Goal: Contribute content: Contribute content

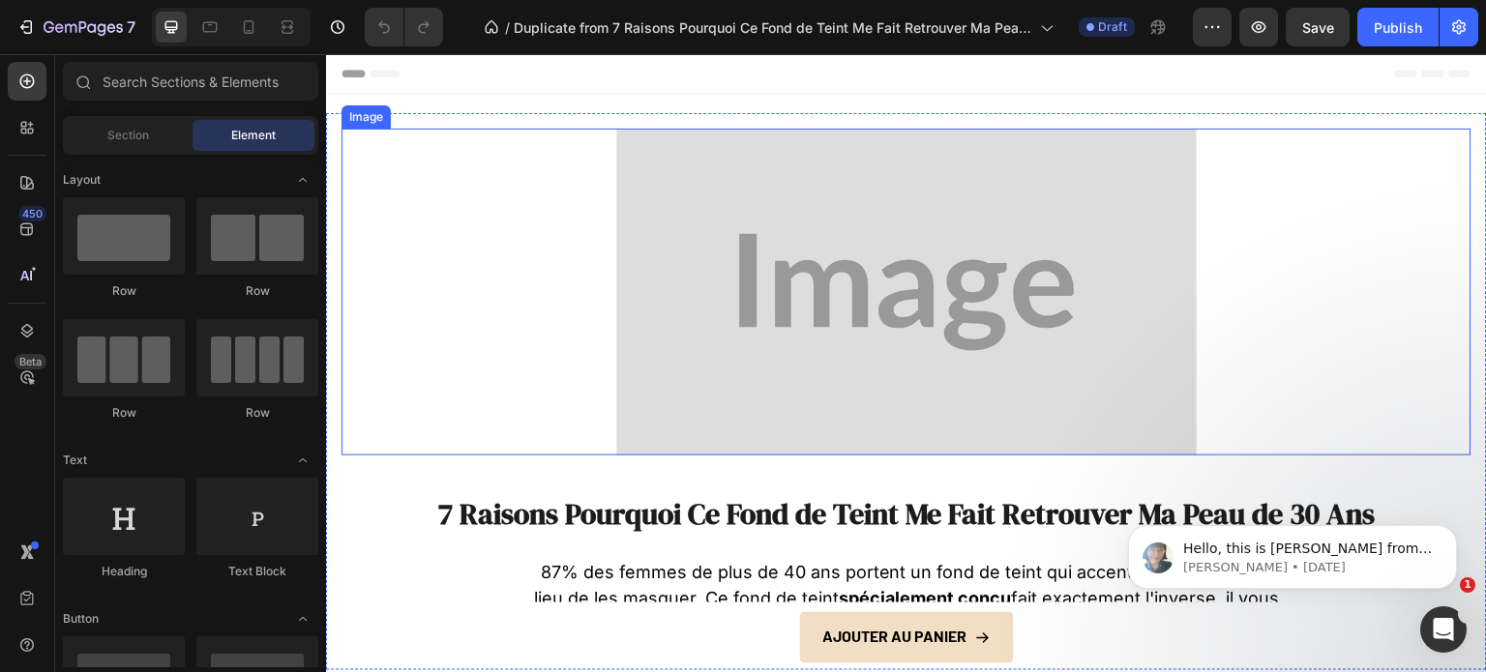
click at [791, 259] on img at bounding box center [906, 292] width 580 height 327
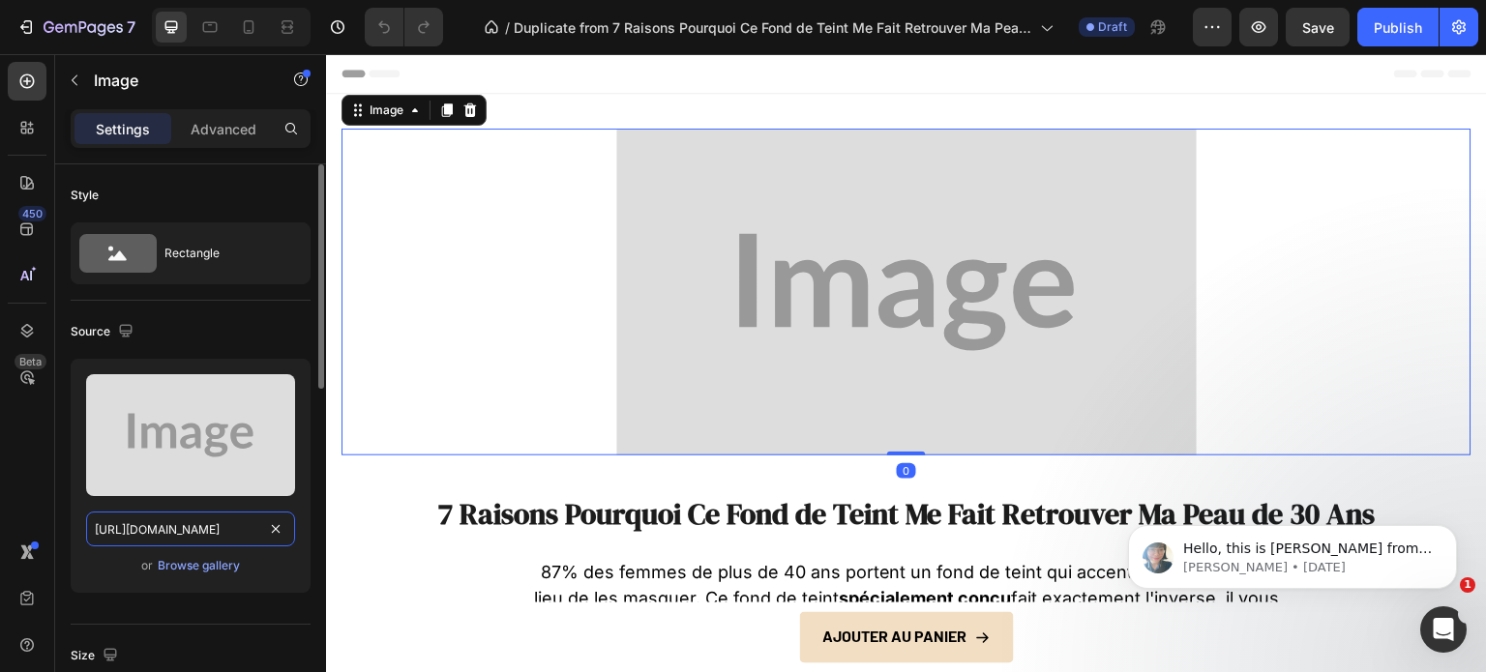
click at [150, 522] on input "[URL][DOMAIN_NAME]" at bounding box center [190, 529] width 209 height 35
paste input "[DOMAIN_NAME][URL]"
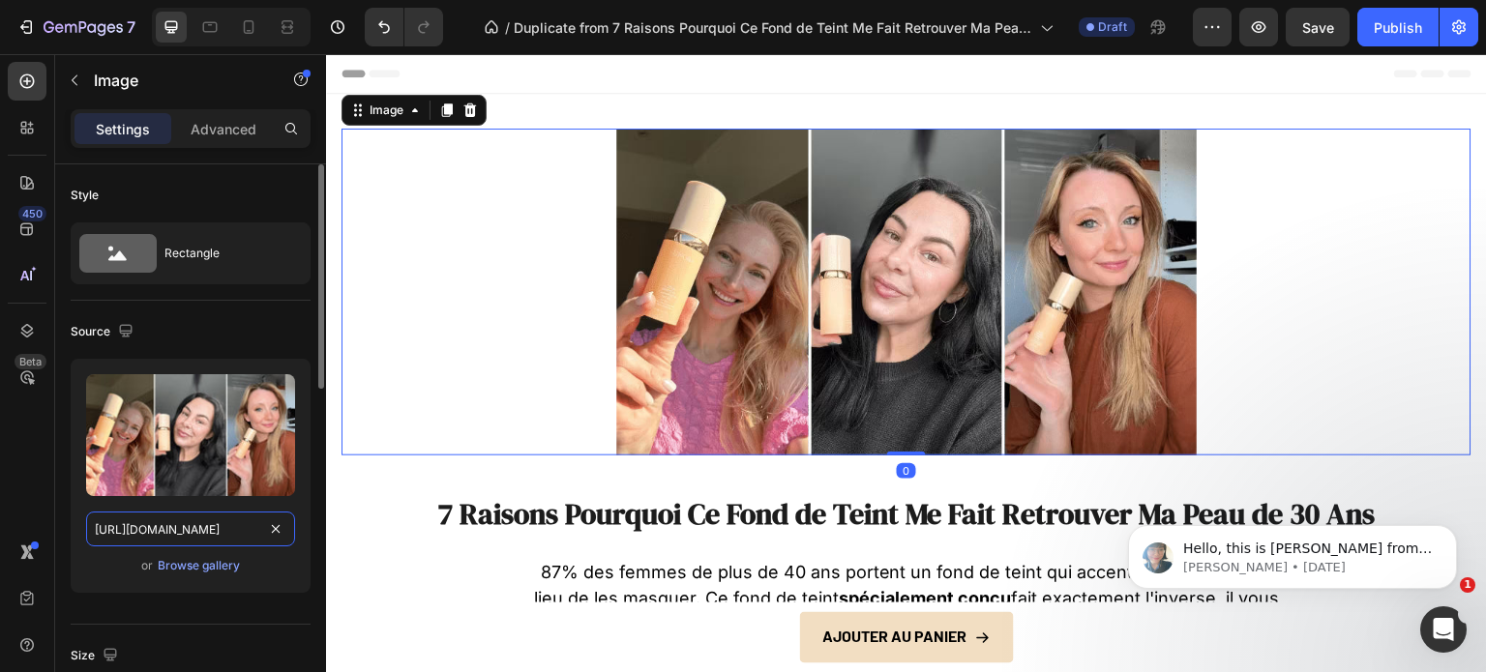
scroll to position [0, 590]
type input "[URL][DOMAIN_NAME]"
click at [174, 603] on div "Upload Image [URL][DOMAIN_NAME] or Browse gallery" at bounding box center [191, 484] width 240 height 250
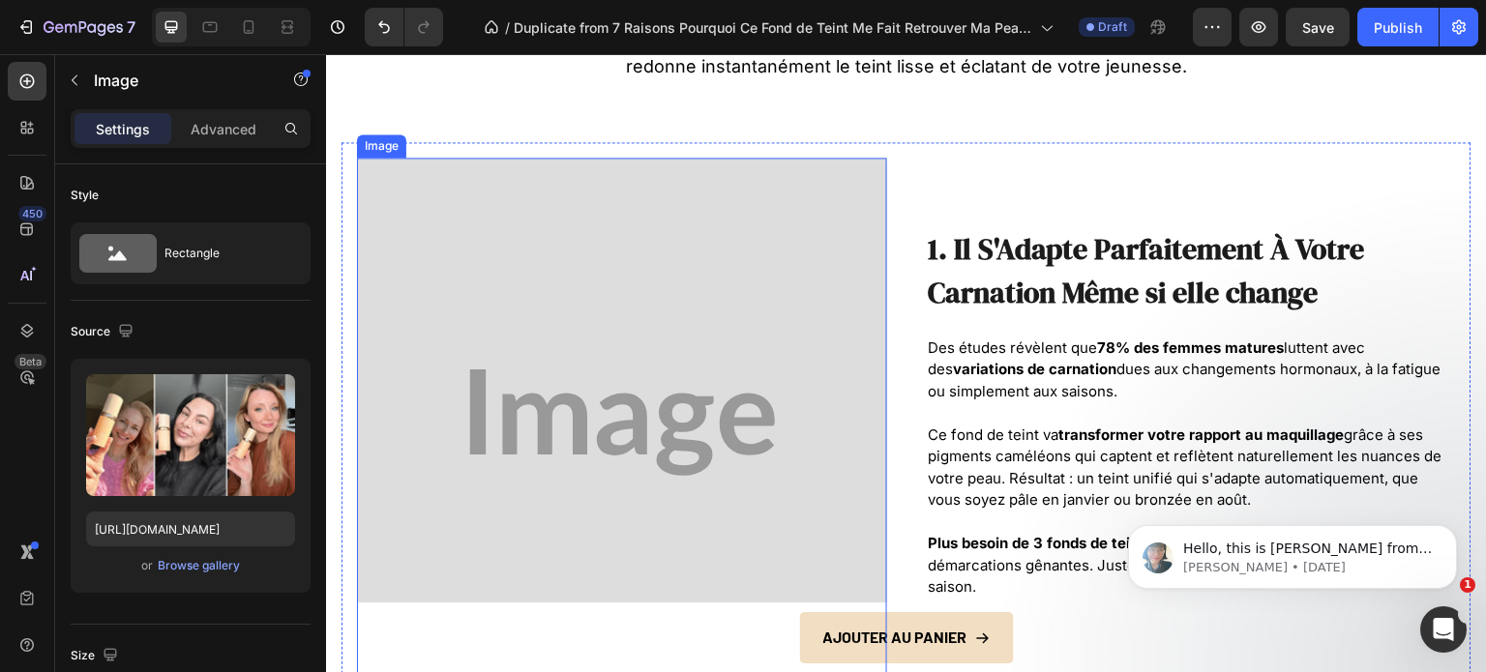
scroll to position [677, 0]
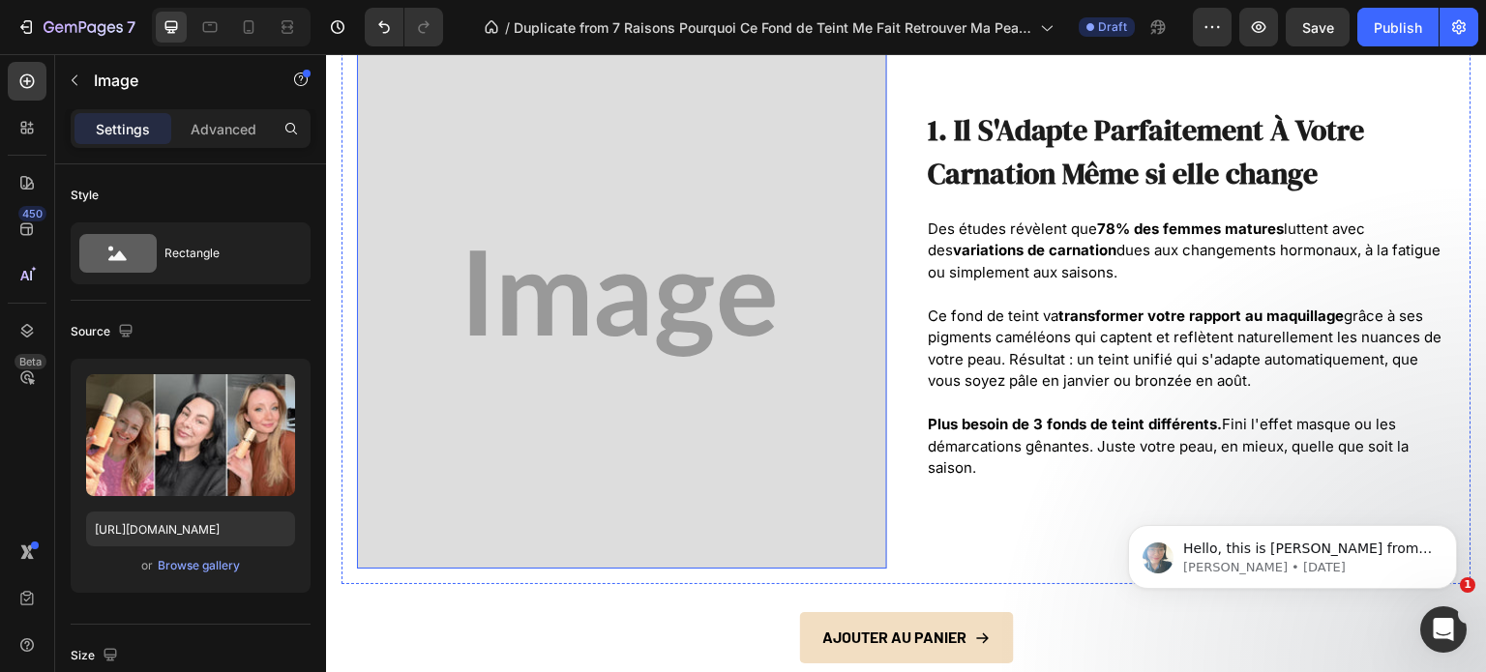
click at [570, 364] on img at bounding box center [622, 304] width 530 height 530
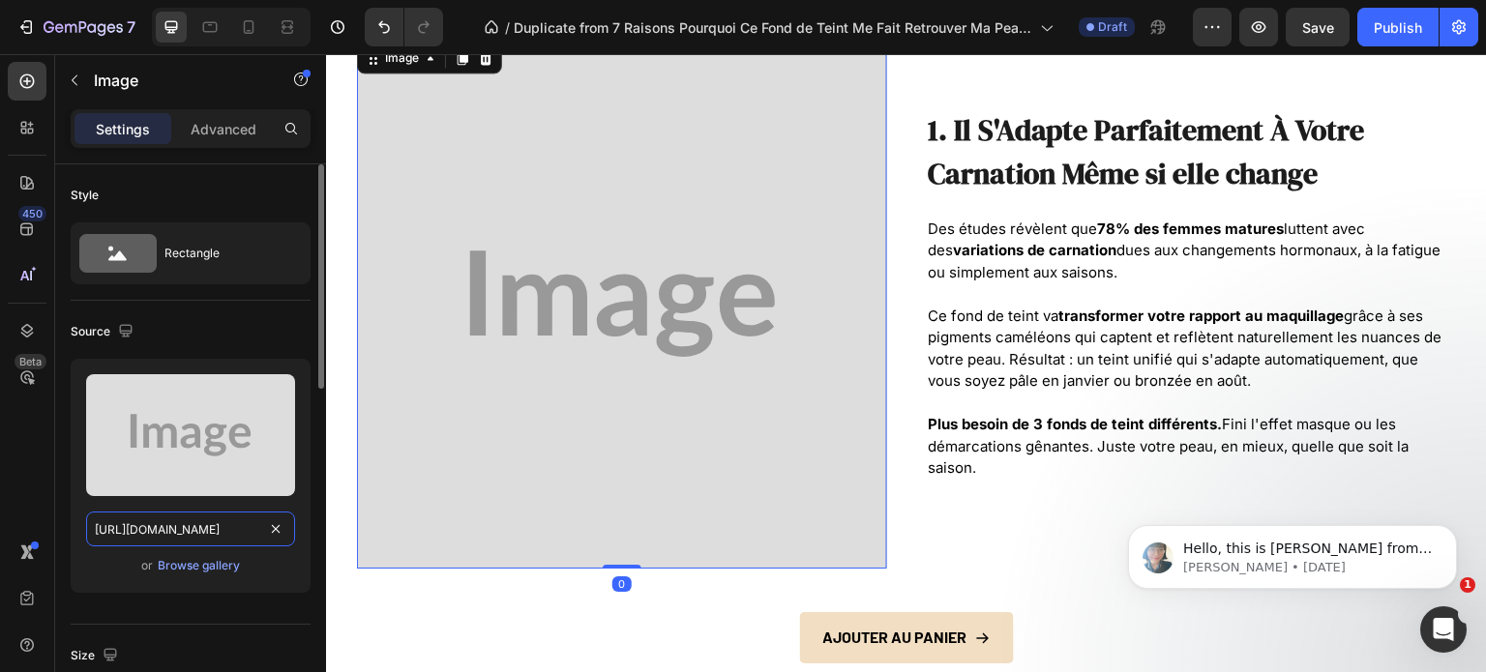
click at [178, 521] on input "[URL][DOMAIN_NAME]" at bounding box center [190, 529] width 209 height 35
paste input "[DOMAIN_NAME][URL]"
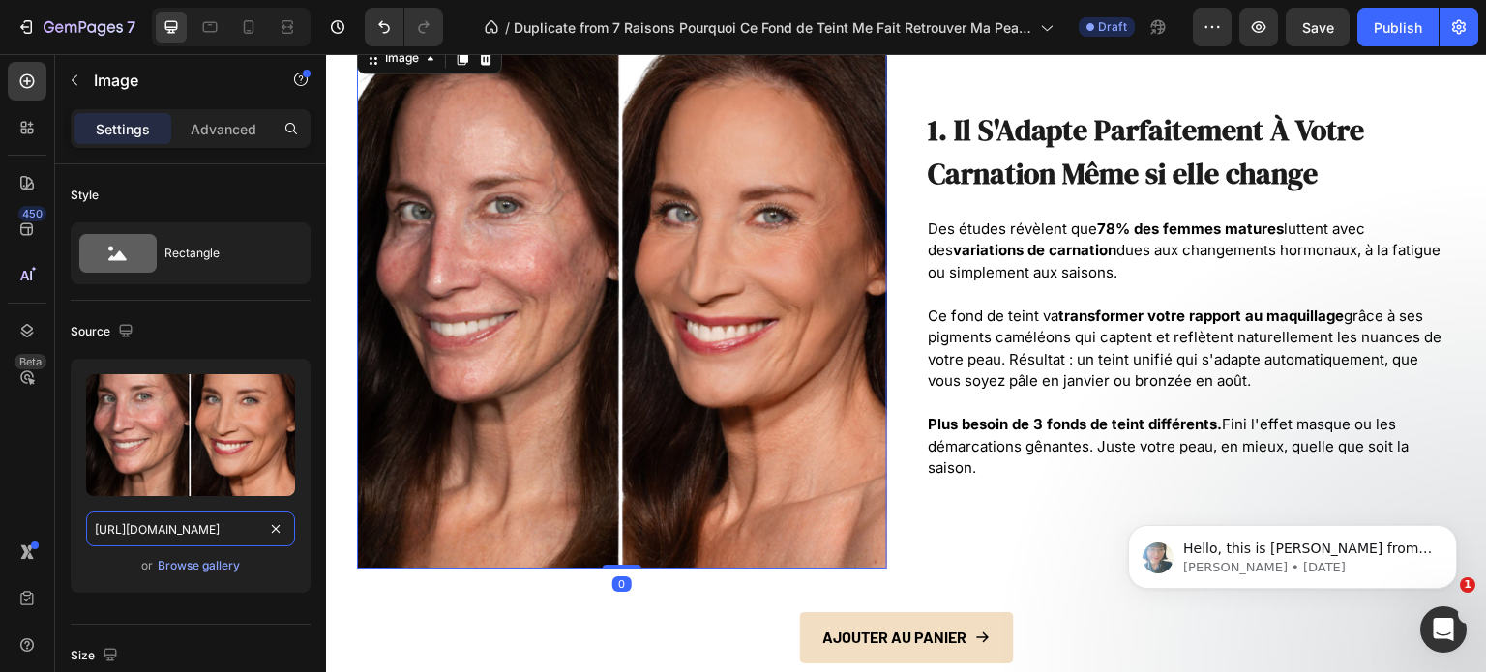
scroll to position [1064, 0]
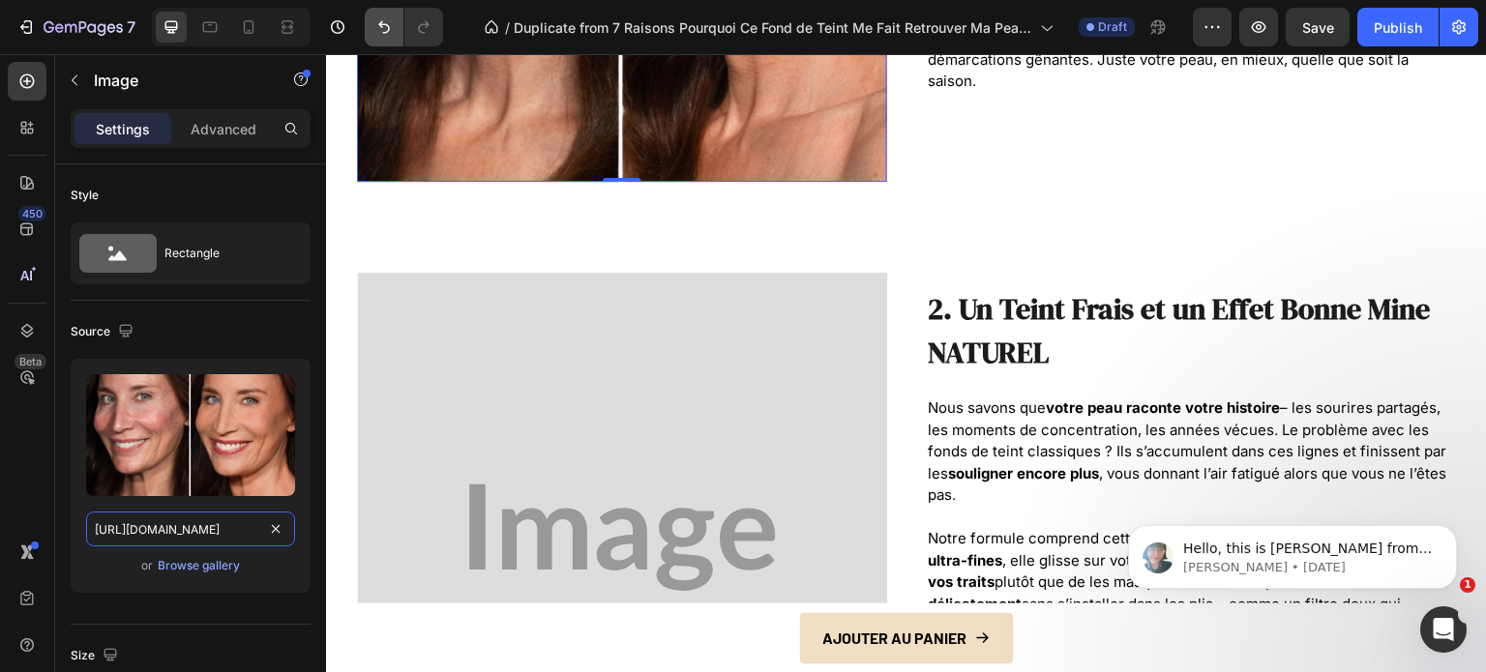
type input "[URL][DOMAIN_NAME]"
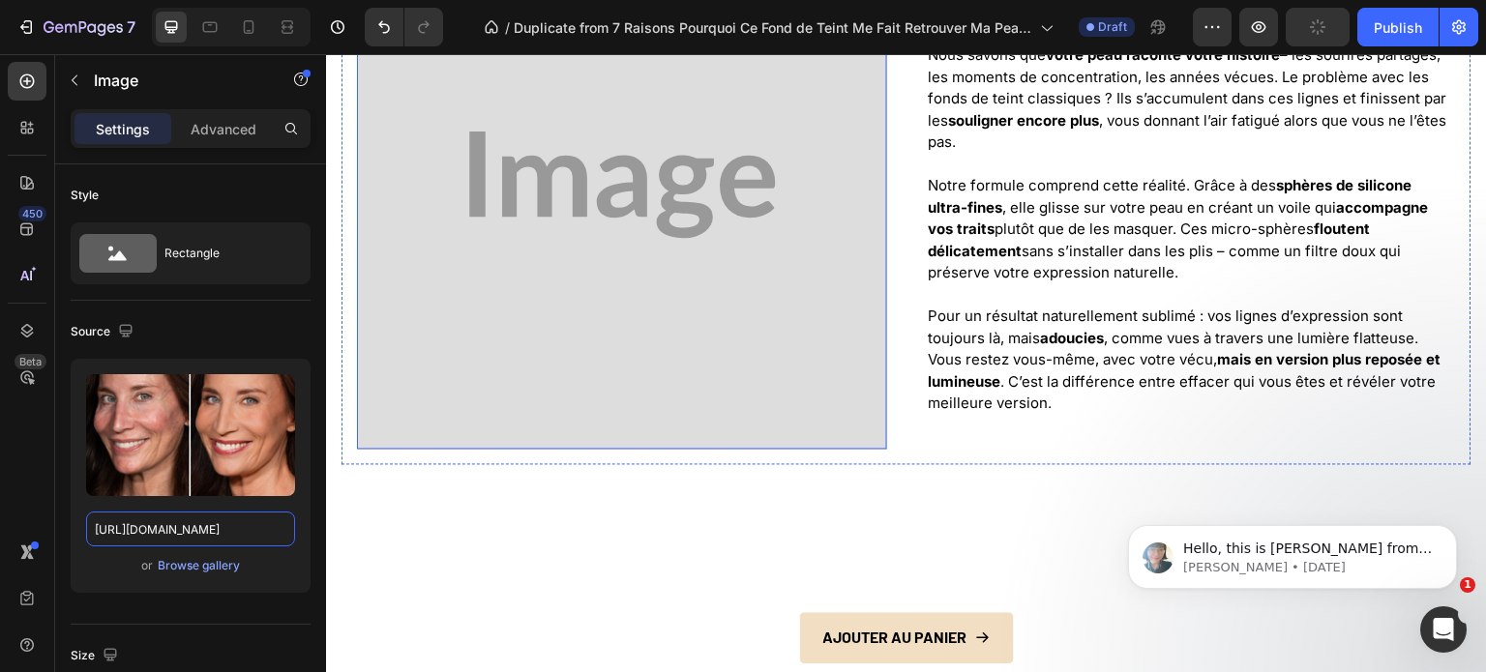
scroll to position [1451, 0]
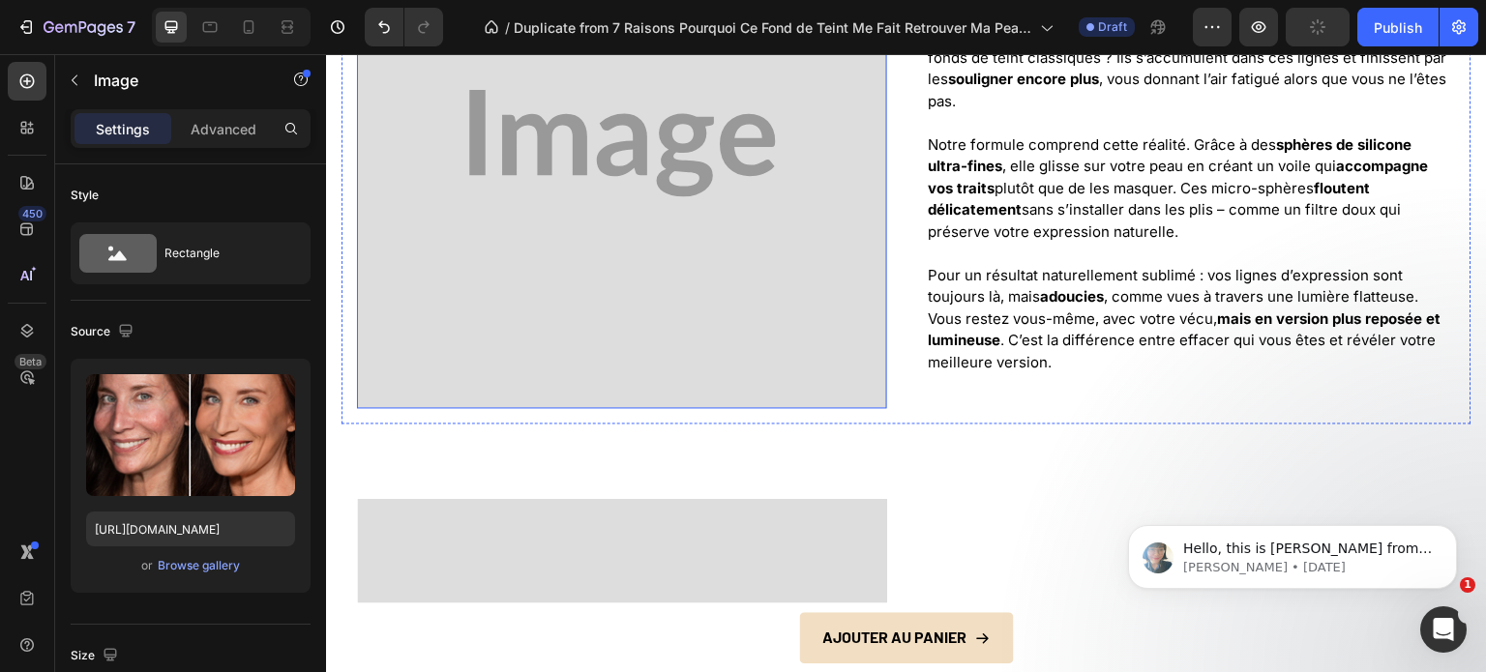
click at [605, 281] on img at bounding box center [622, 143] width 530 height 530
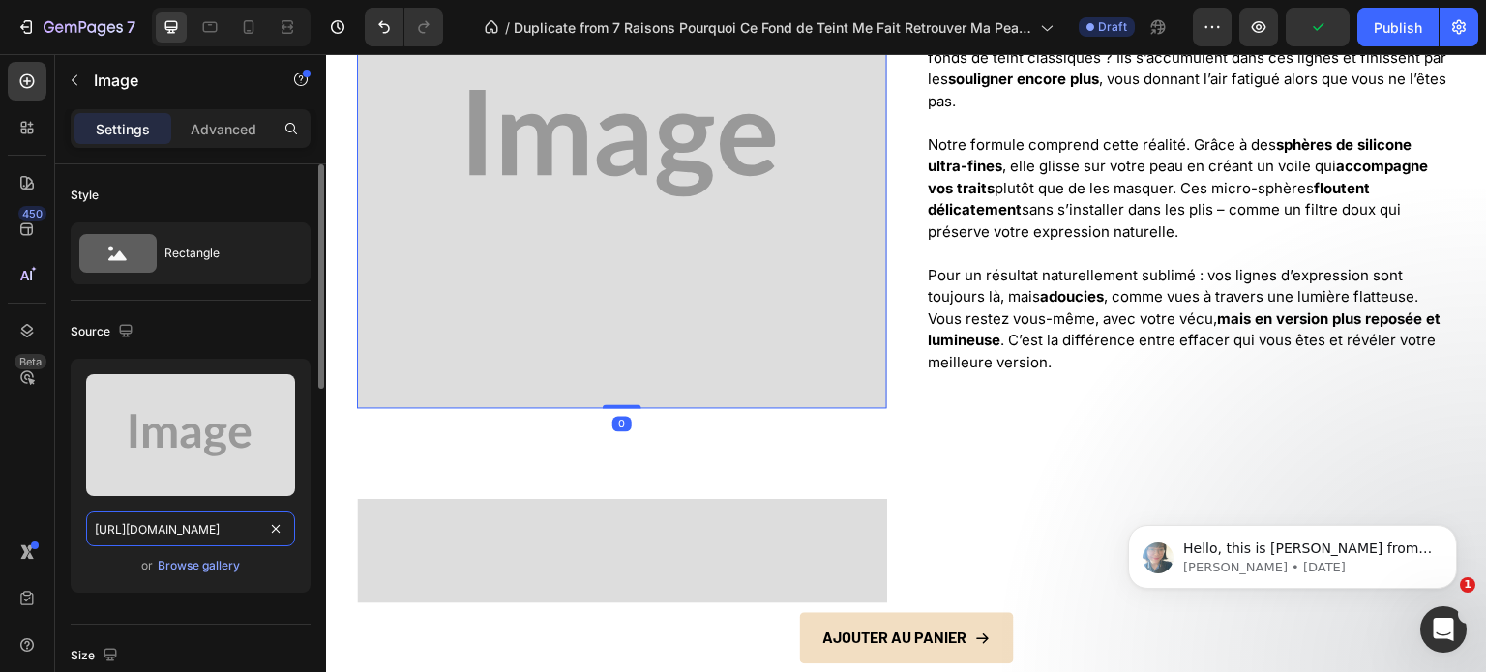
click at [179, 521] on input "[URL][DOMAIN_NAME]" at bounding box center [190, 529] width 209 height 35
paste input "[DOMAIN_NAME][URL]"
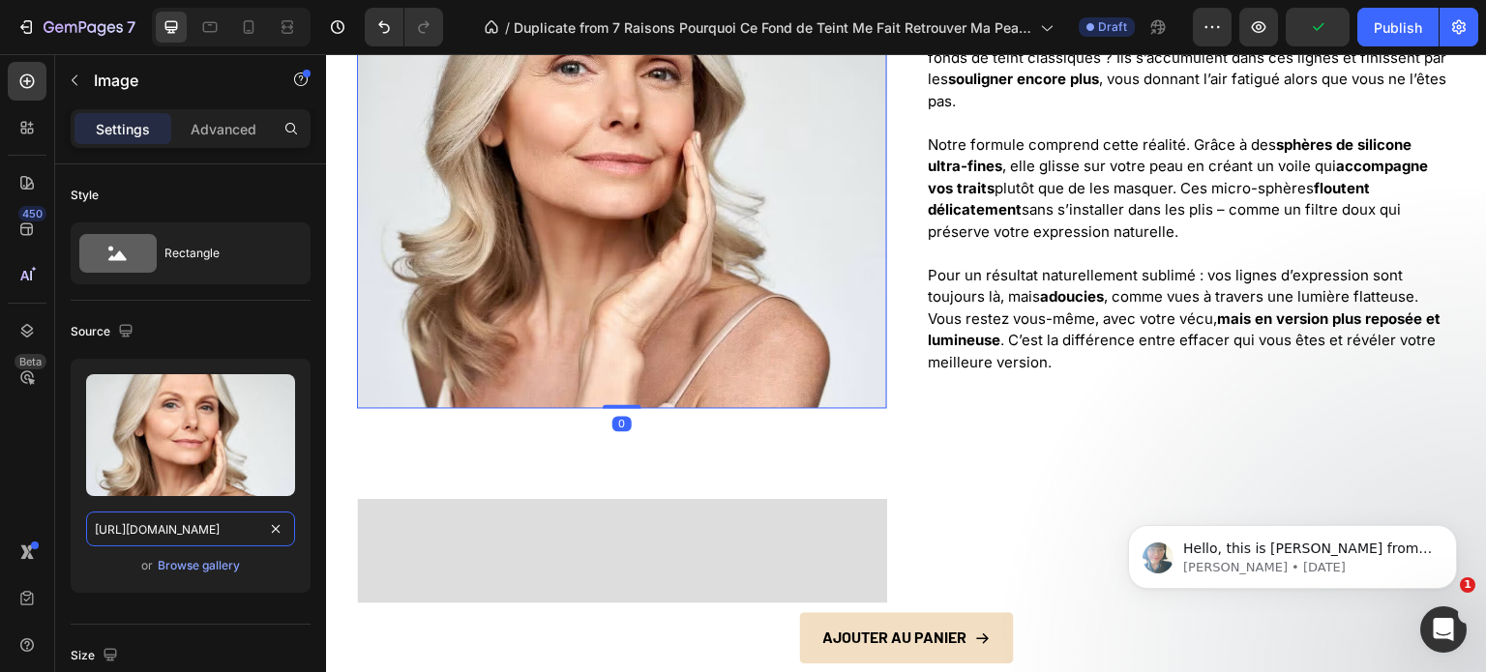
scroll to position [0, 592]
type input "[URL][DOMAIN_NAME]"
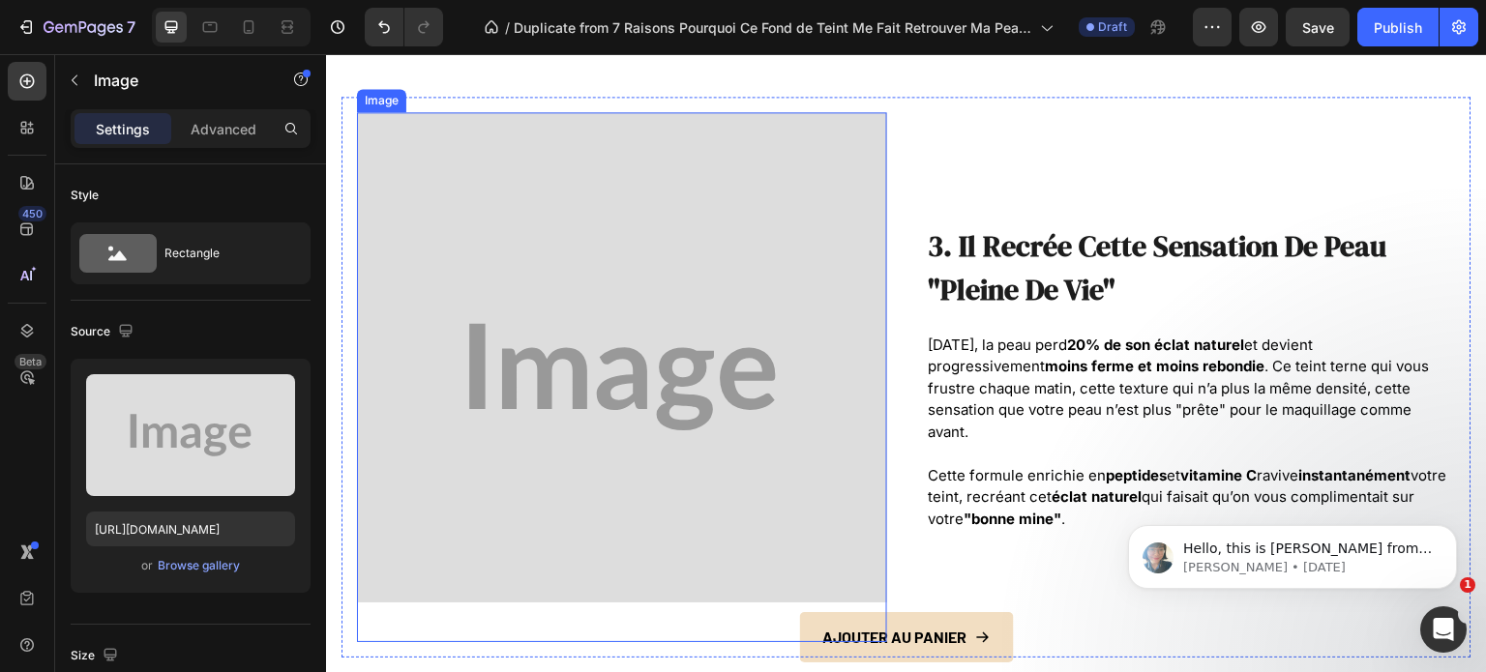
click at [608, 343] on img at bounding box center [622, 377] width 530 height 530
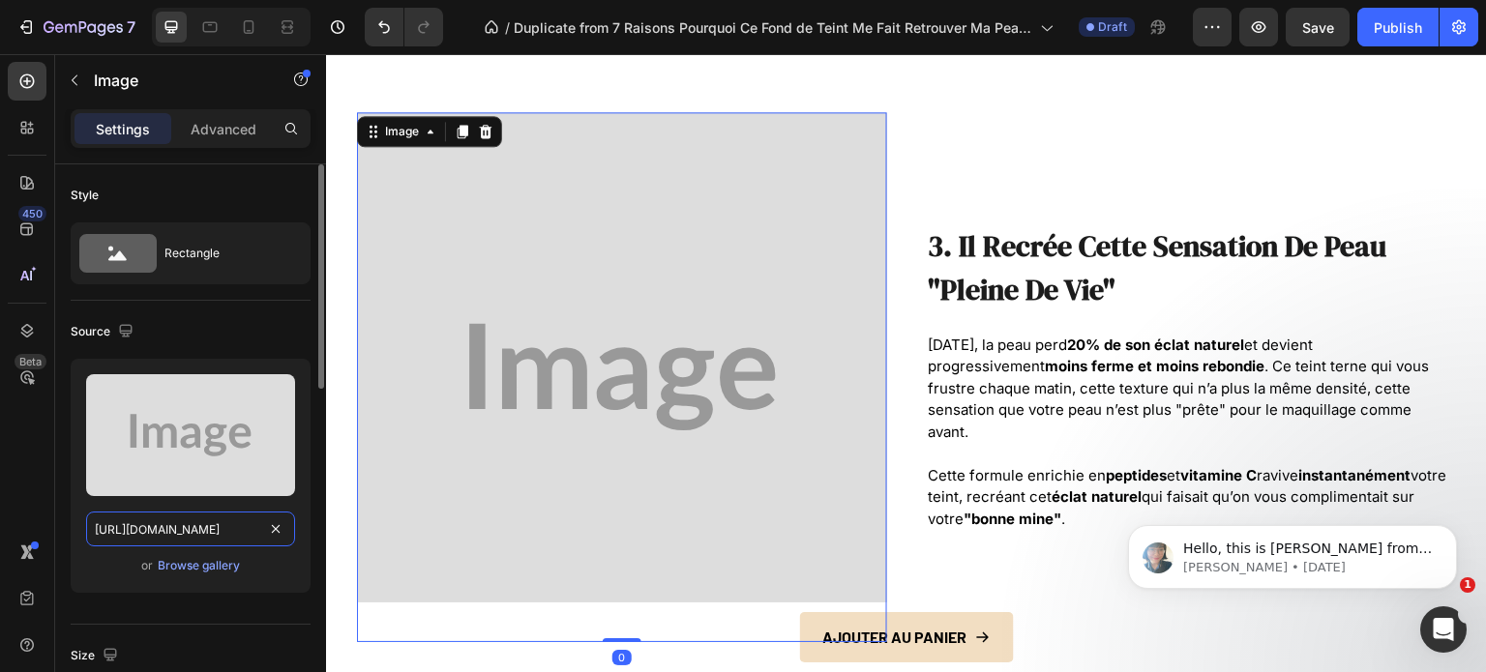
click at [207, 531] on input "[URL][DOMAIN_NAME]" at bounding box center [190, 529] width 209 height 35
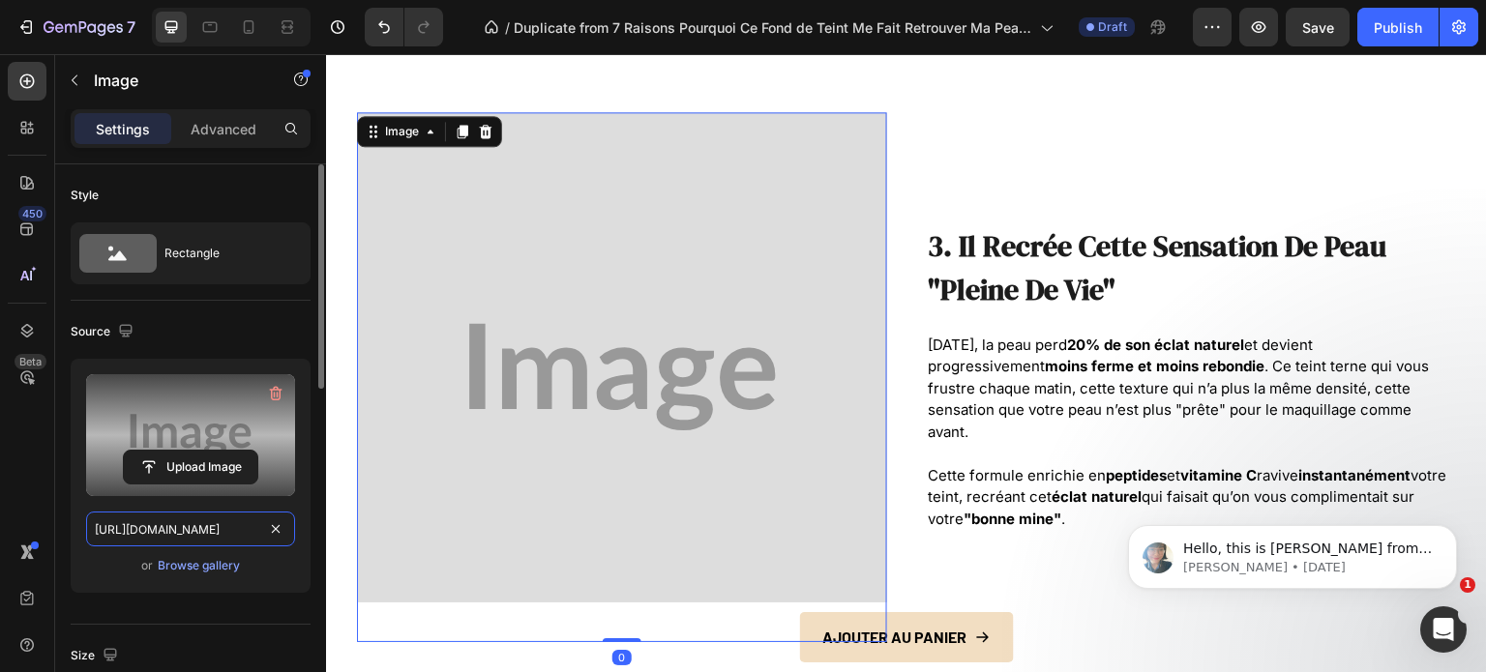
paste input "[DOMAIN_NAME][URL]"
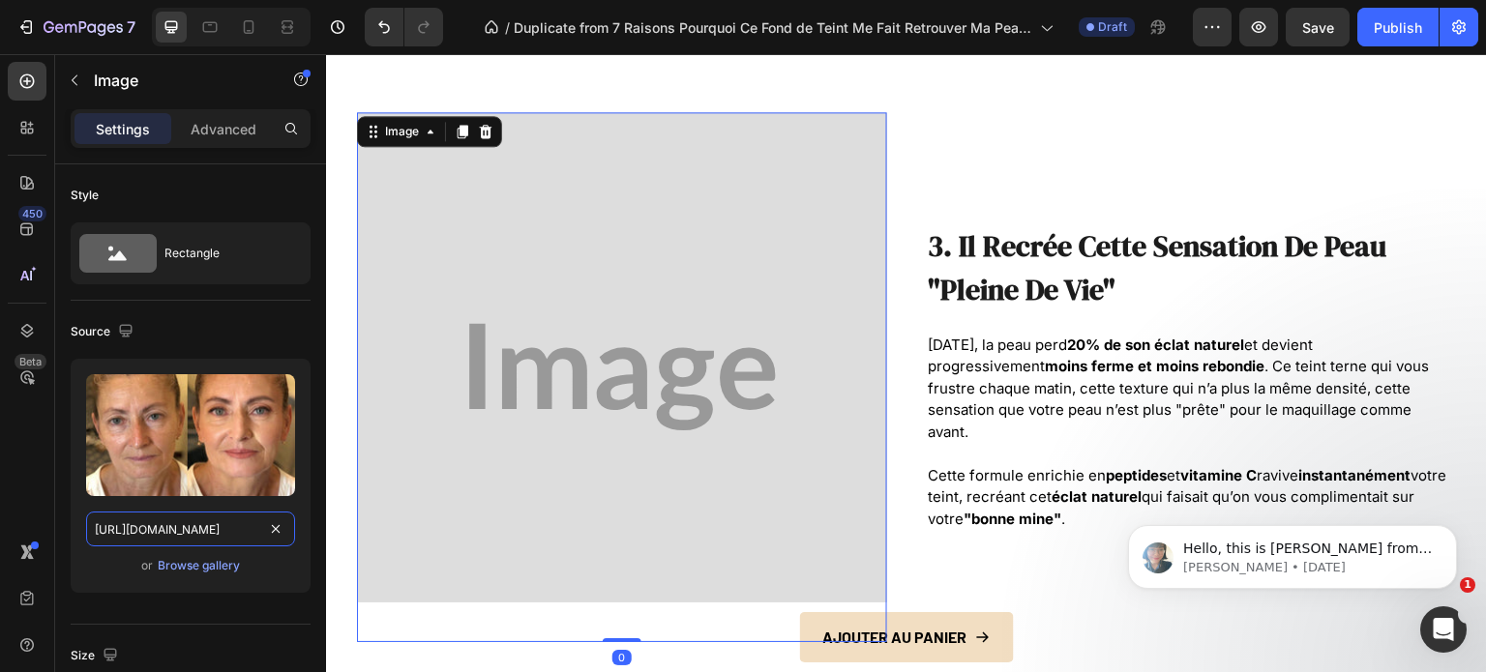
scroll to position [0, 581]
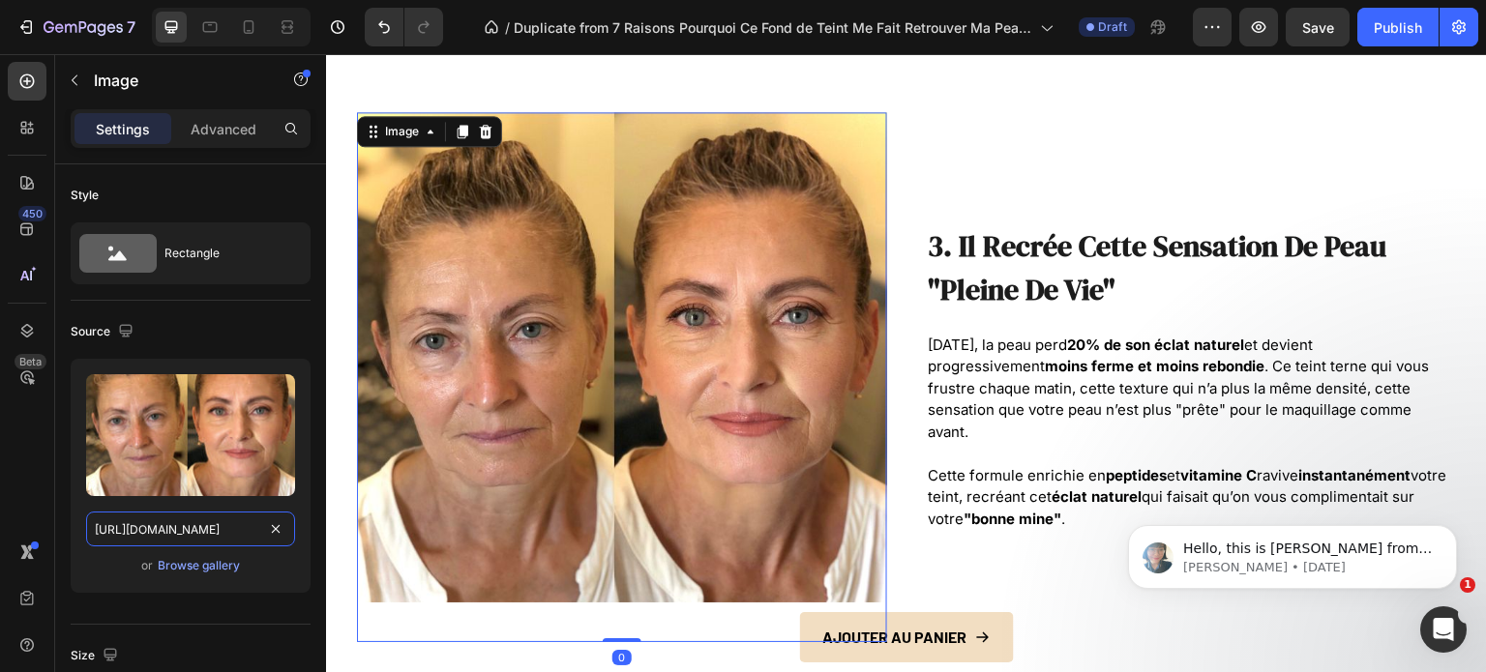
type input "[URL][DOMAIN_NAME]"
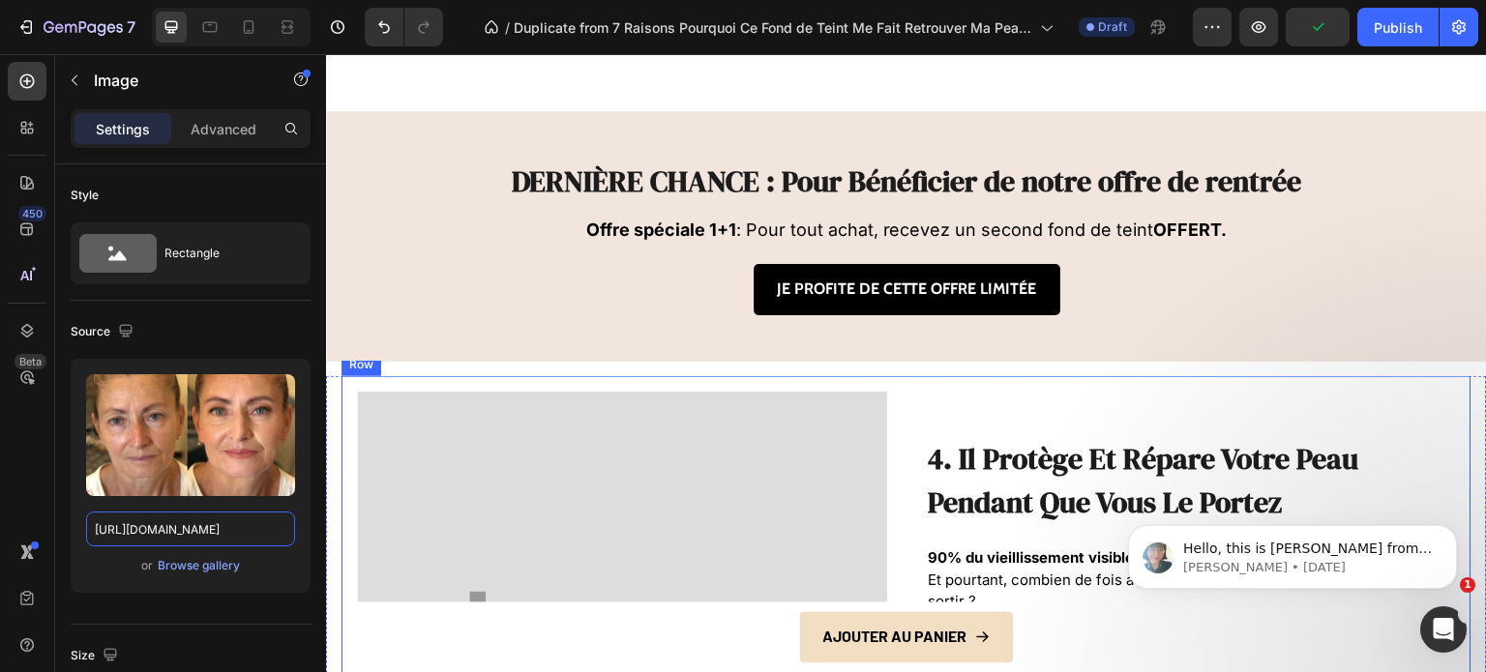
scroll to position [2612, 0]
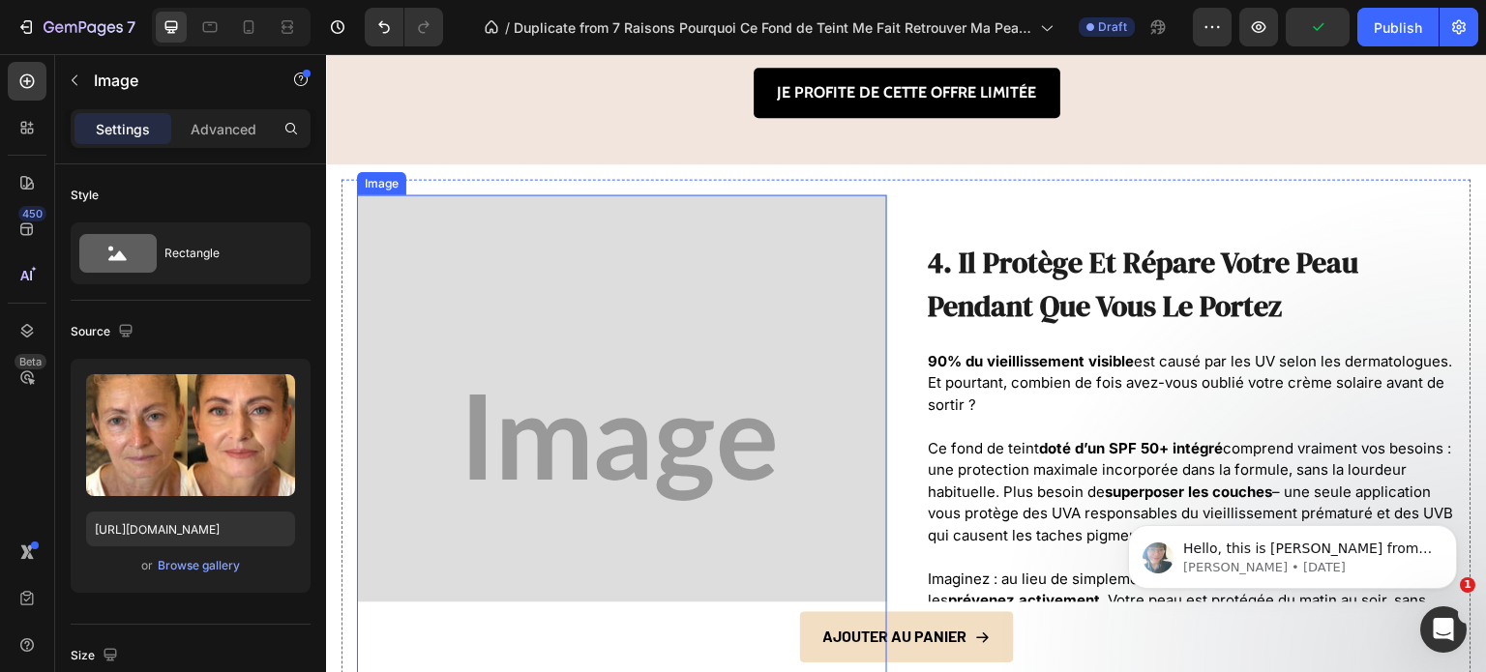
click at [574, 392] on img at bounding box center [622, 447] width 530 height 507
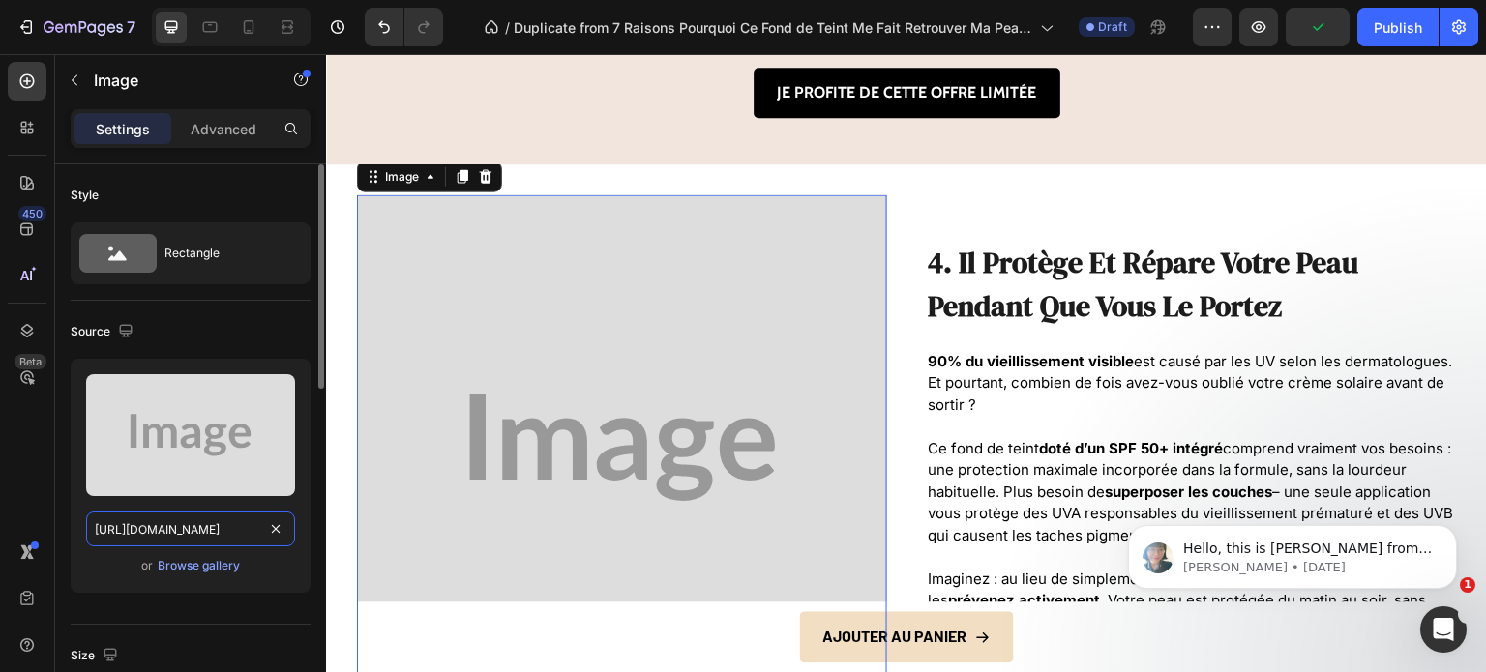
click at [212, 535] on input "[URL][DOMAIN_NAME]" at bounding box center [190, 529] width 209 height 35
paste input "[DOMAIN_NAME][URL]"
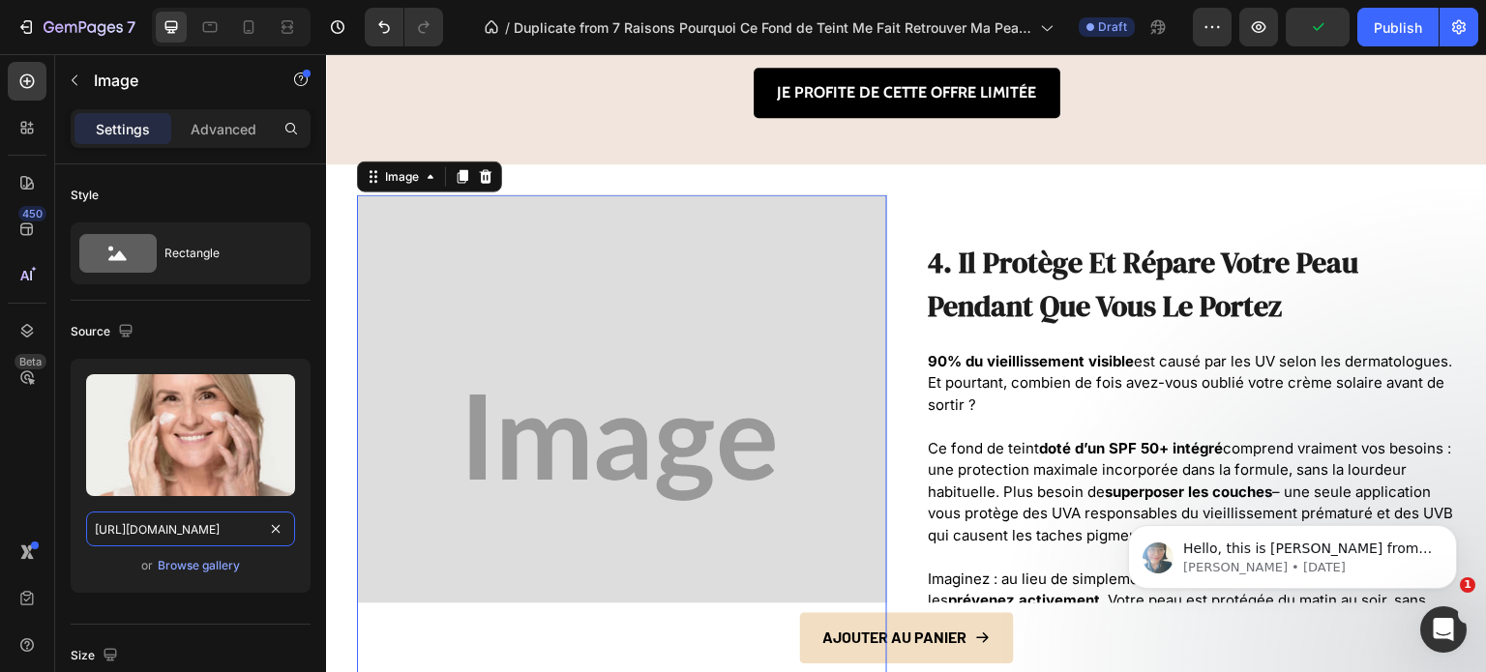
scroll to position [0, 599]
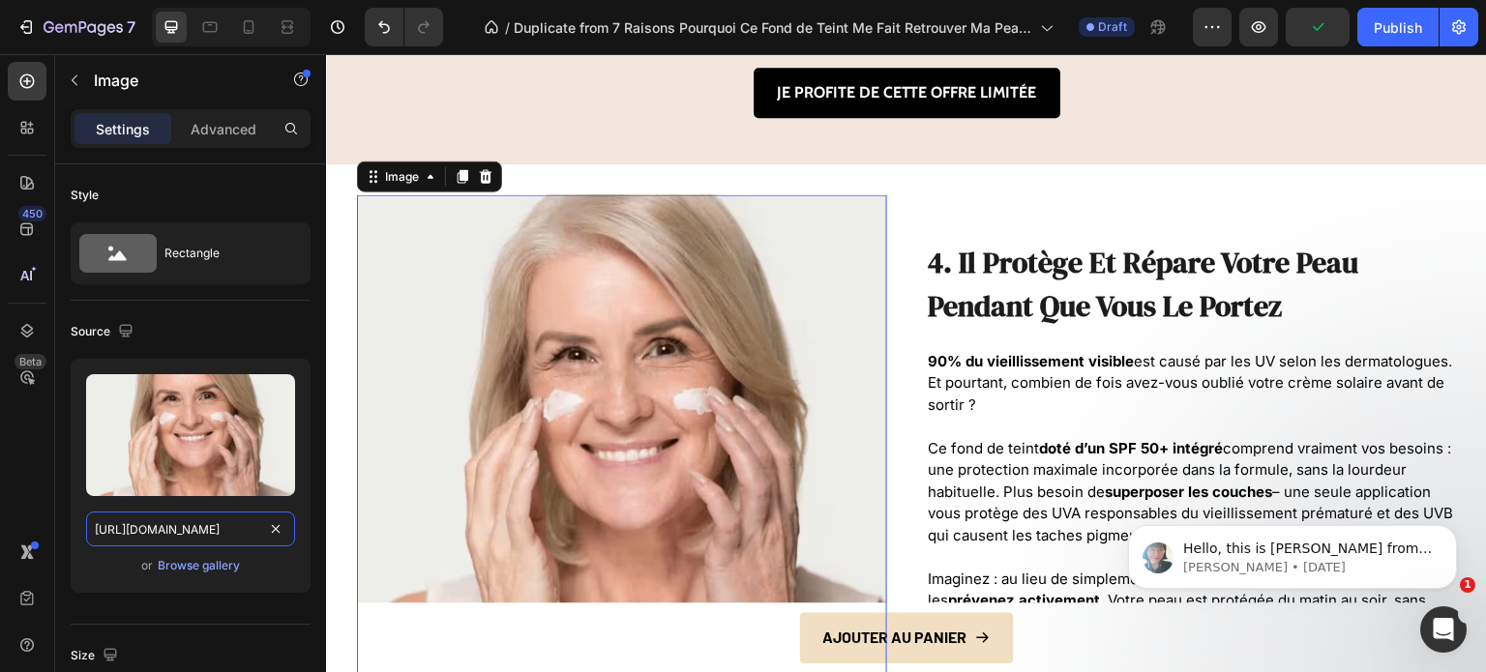
type input "[URL][DOMAIN_NAME]"
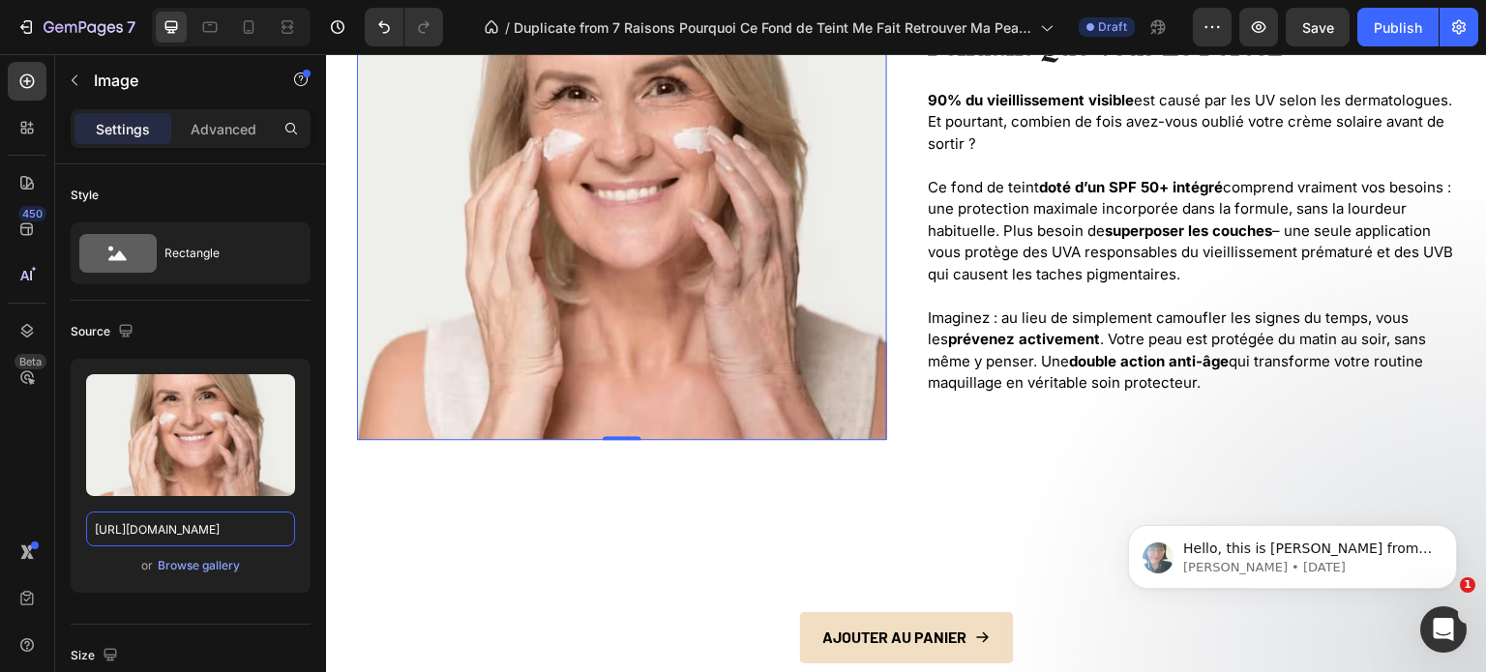
scroll to position [3095, 0]
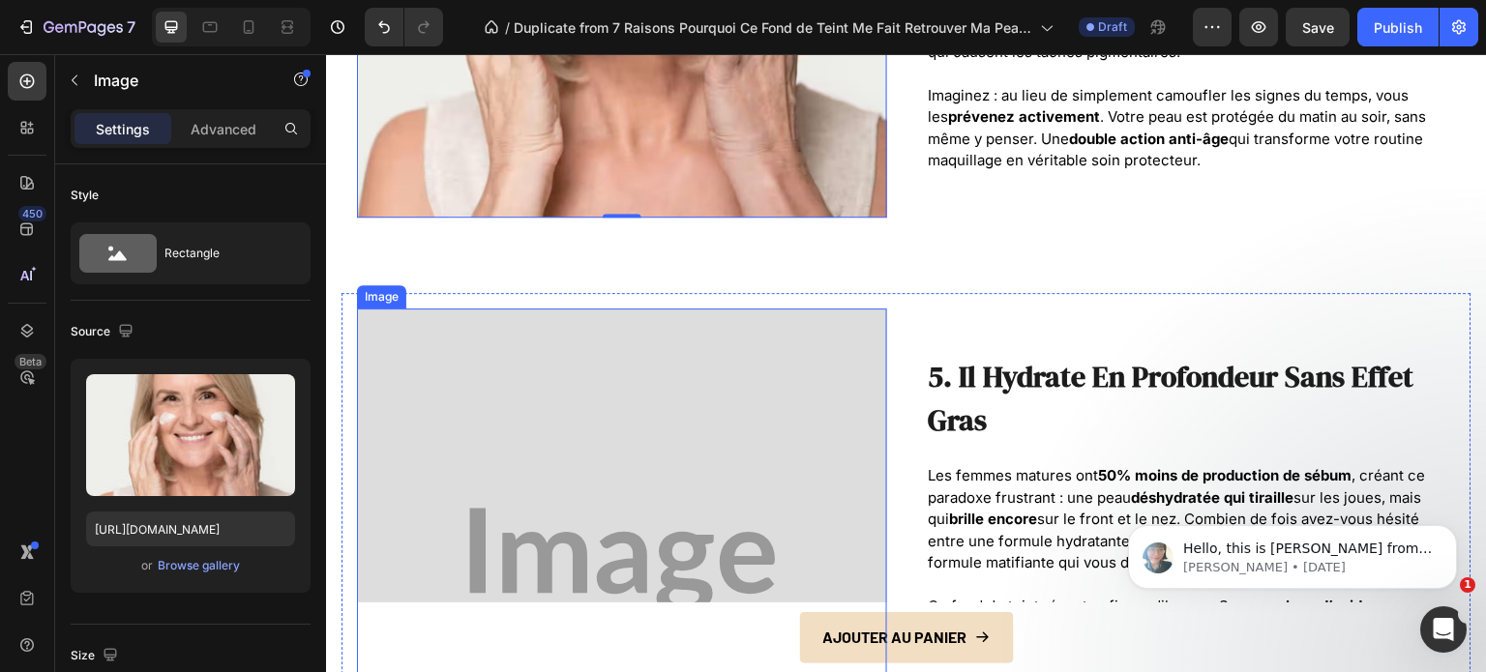
click at [628, 432] on img at bounding box center [622, 562] width 530 height 507
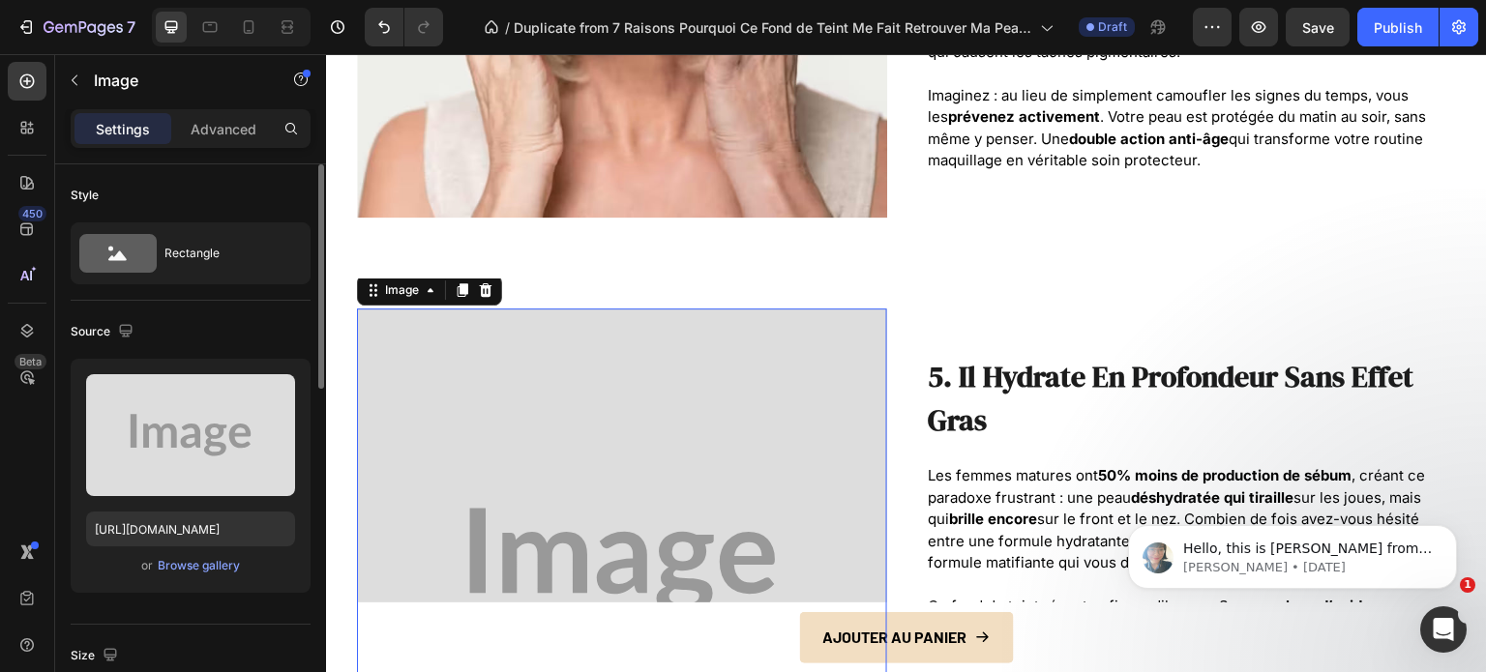
click at [199, 548] on div "Upload Image [URL][DOMAIN_NAME] or Browse gallery" at bounding box center [191, 476] width 240 height 234
click at [202, 534] on input "[URL][DOMAIN_NAME]" at bounding box center [190, 529] width 209 height 35
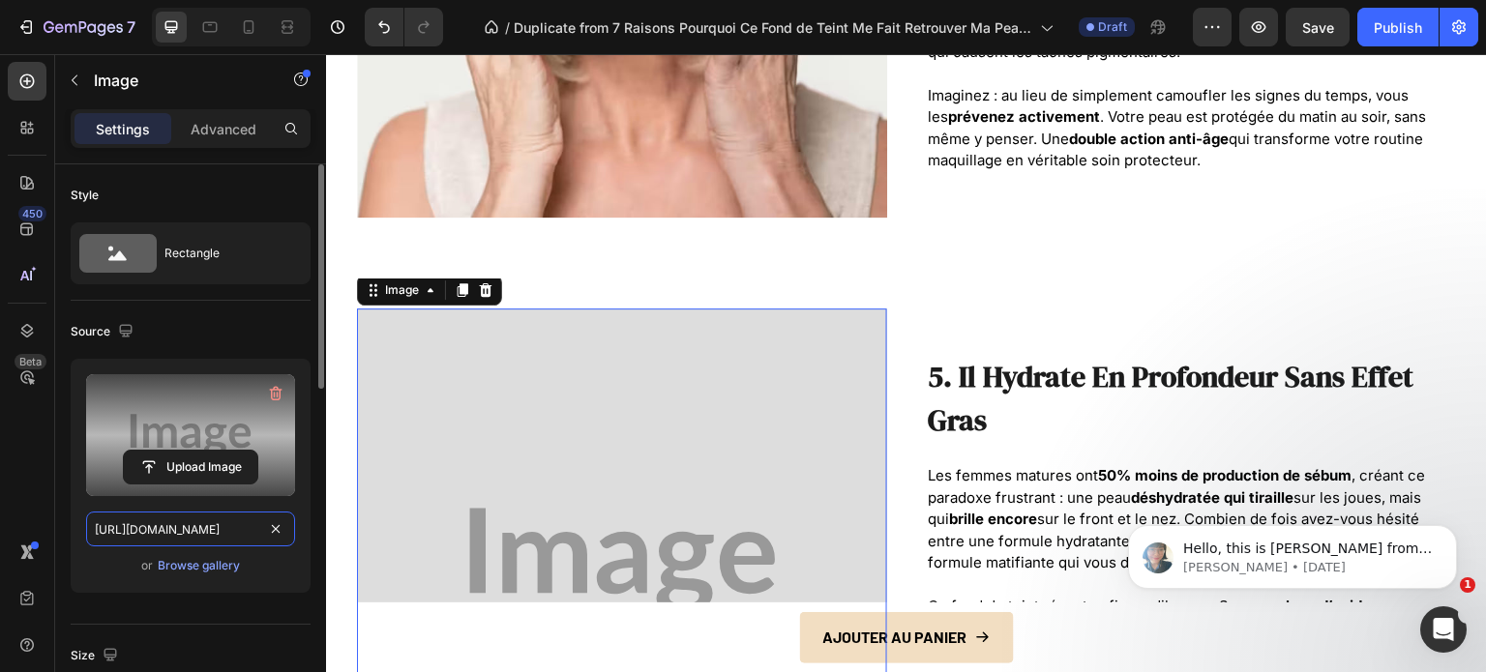
paste input "[DOMAIN_NAME][URL]"
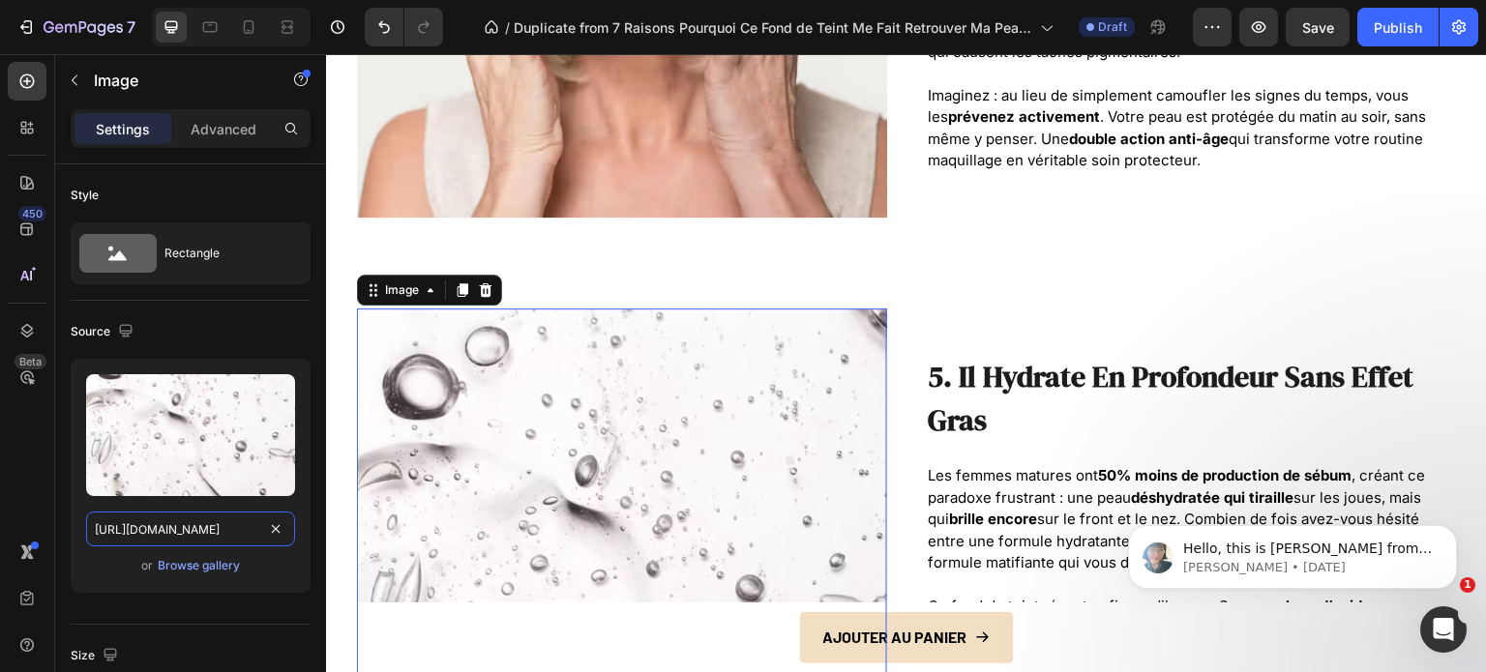
scroll to position [0, 593]
type input "[URL][DOMAIN_NAME]"
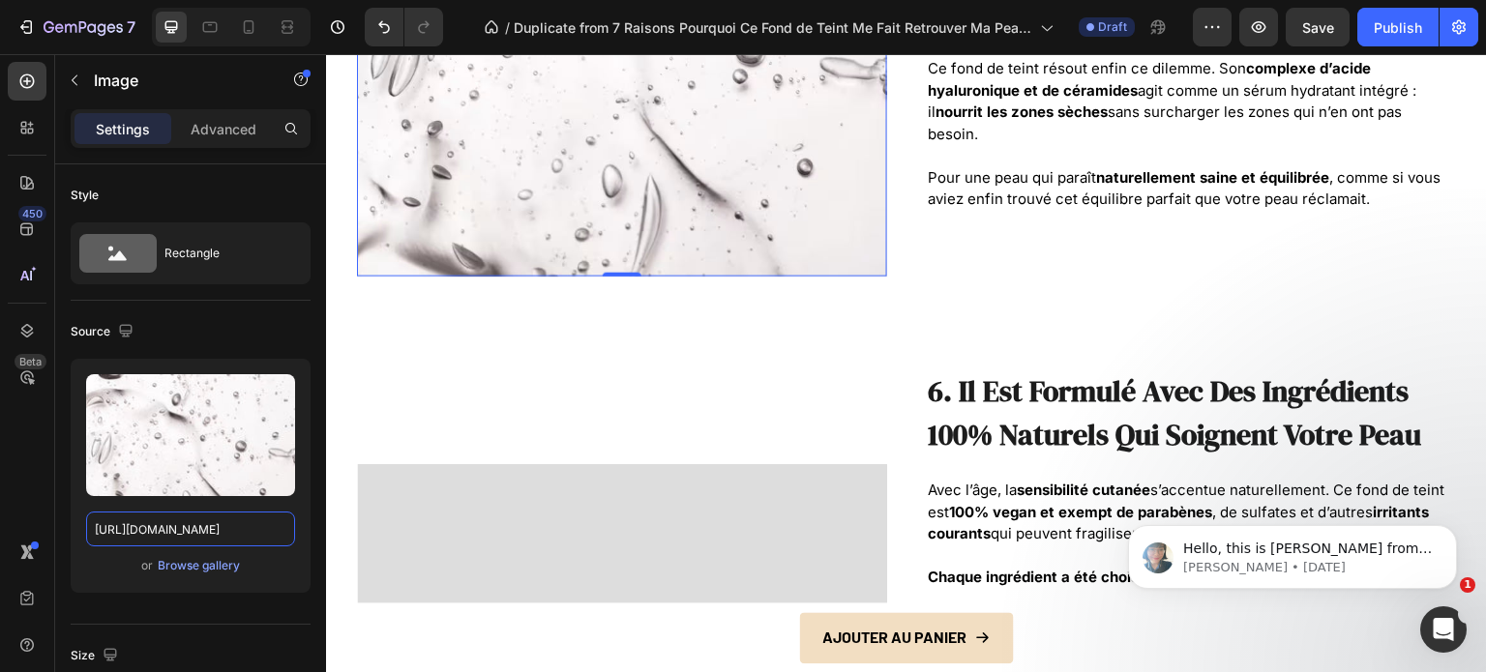
scroll to position [3675, 0]
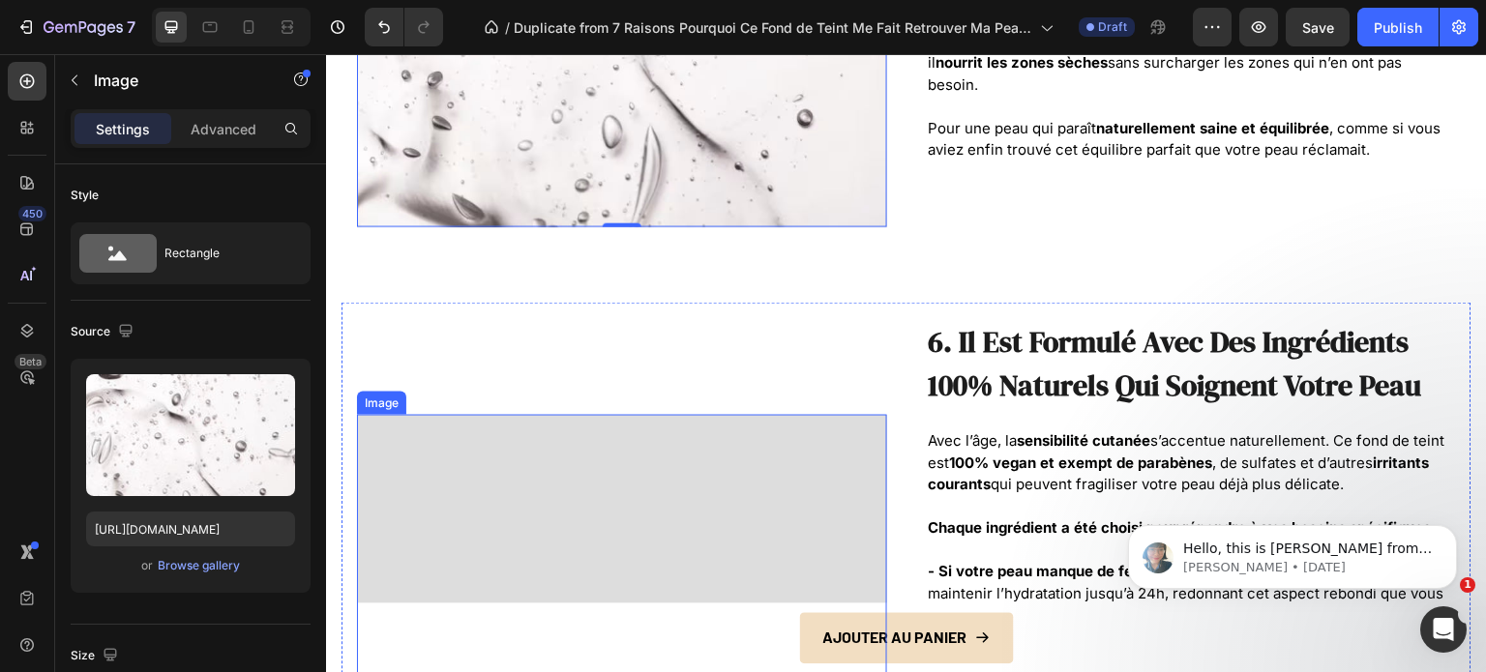
click at [583, 478] on img at bounding box center [622, 668] width 530 height 507
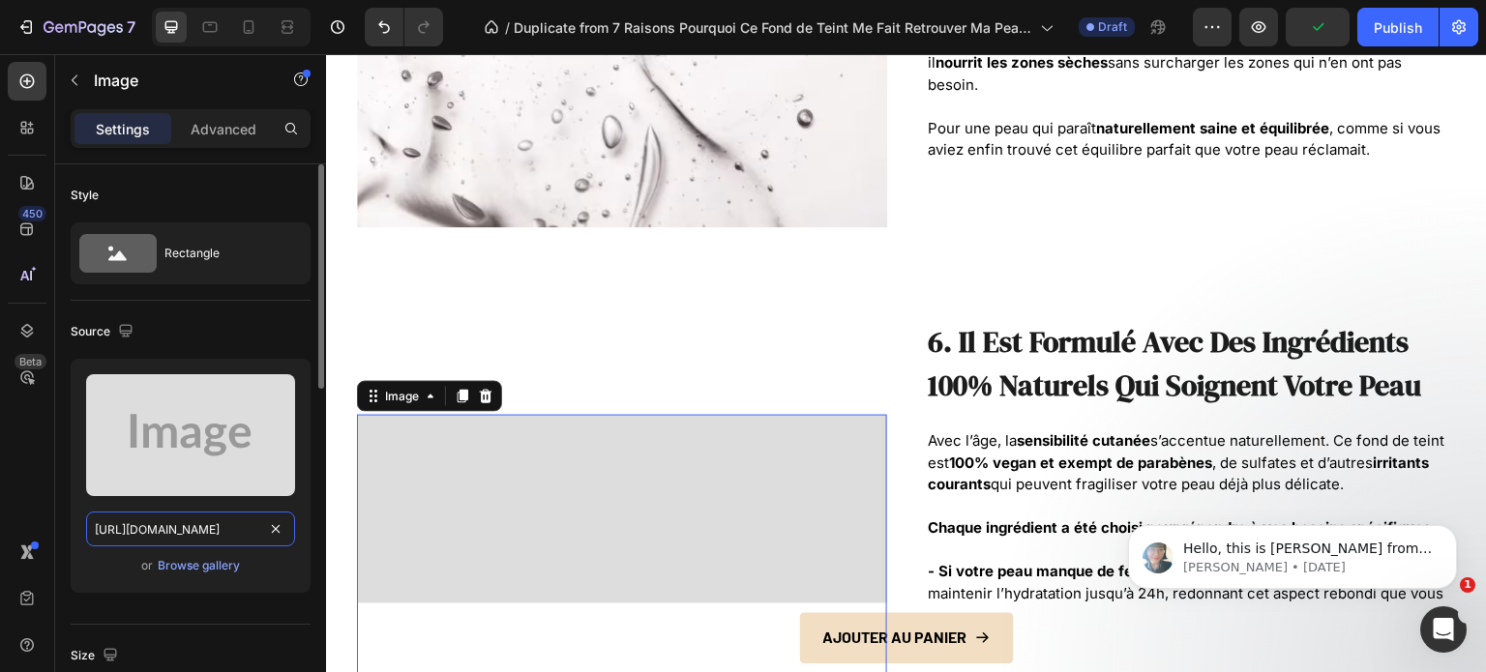
click at [221, 528] on input "[URL][DOMAIN_NAME]" at bounding box center [190, 529] width 209 height 35
paste input "[DOMAIN_NAME][URL]"
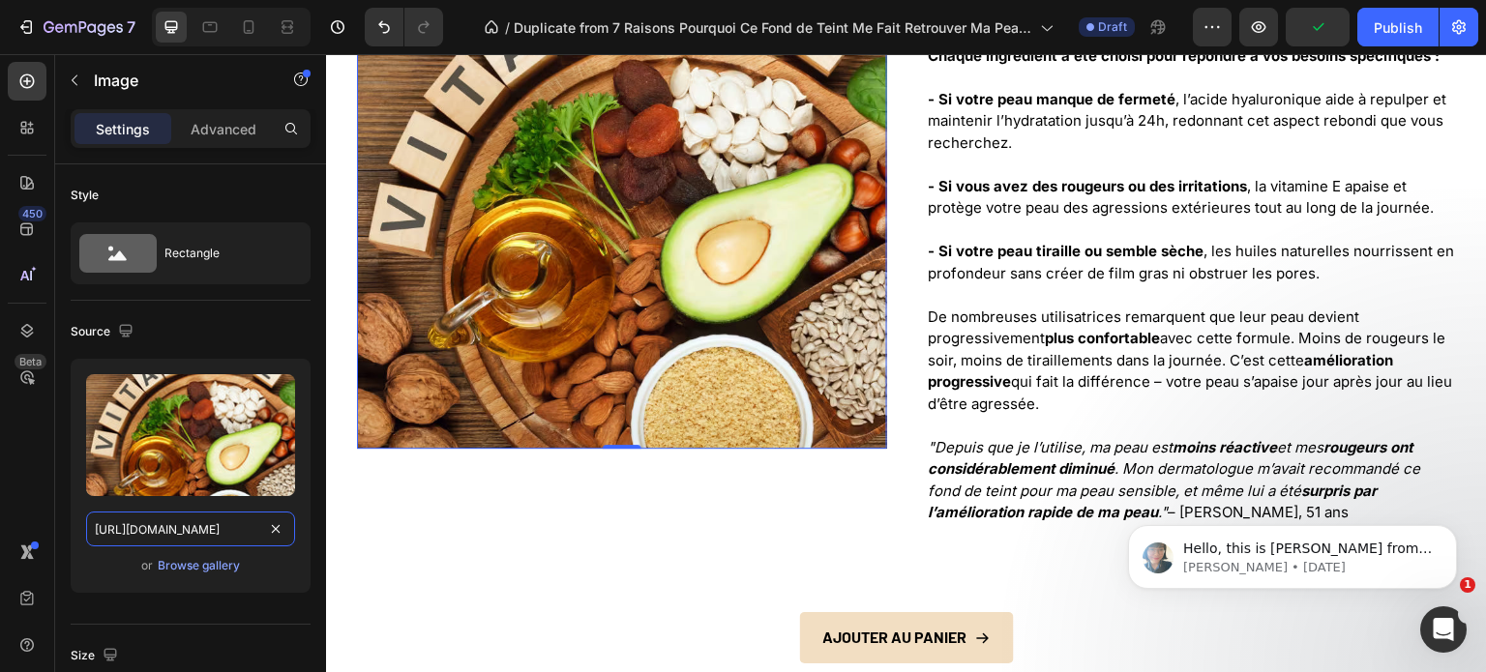
scroll to position [4159, 0]
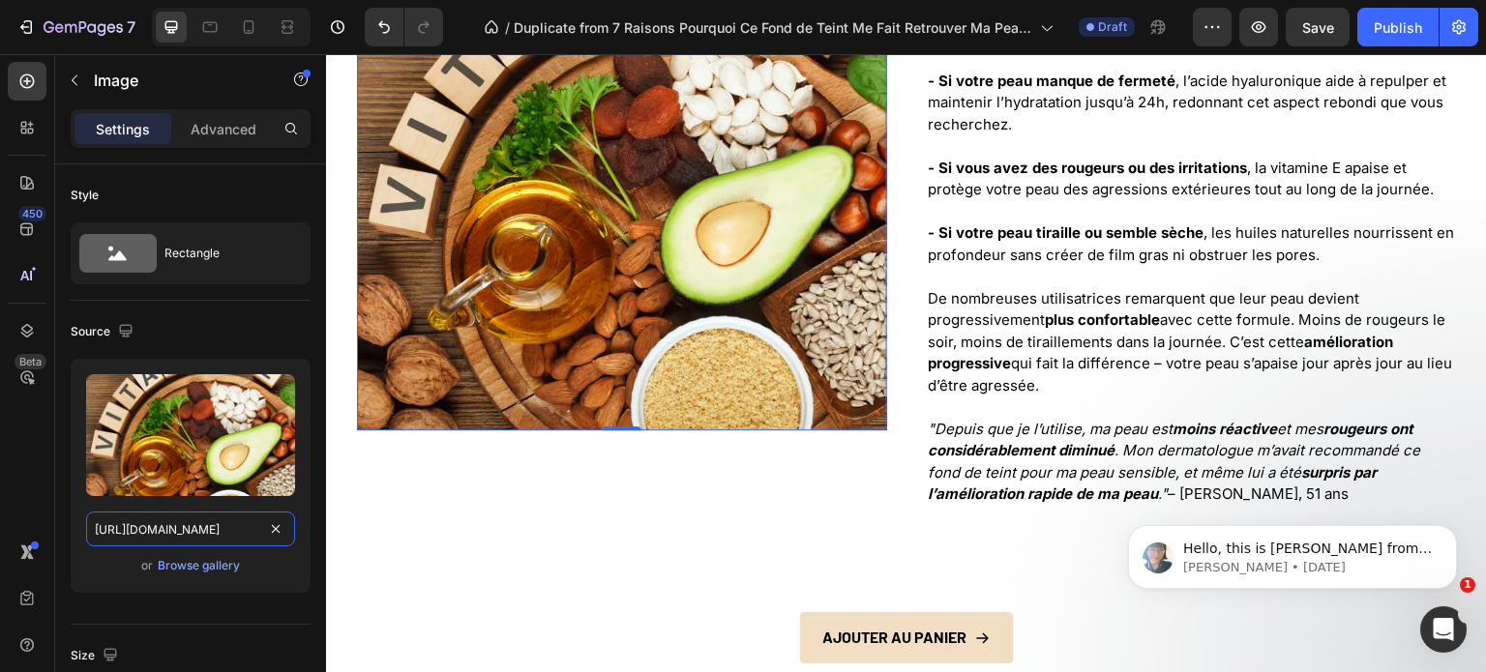
type input "[URL][DOMAIN_NAME]"
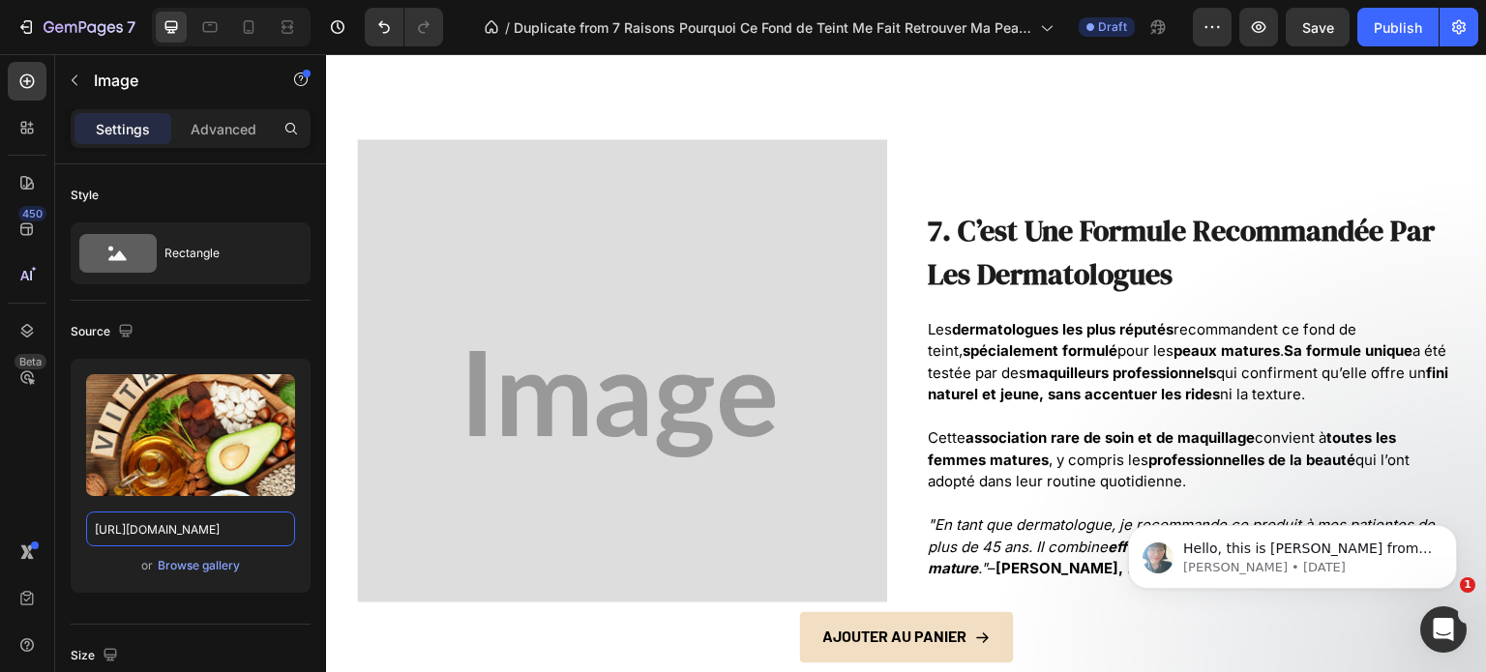
scroll to position [0, 0]
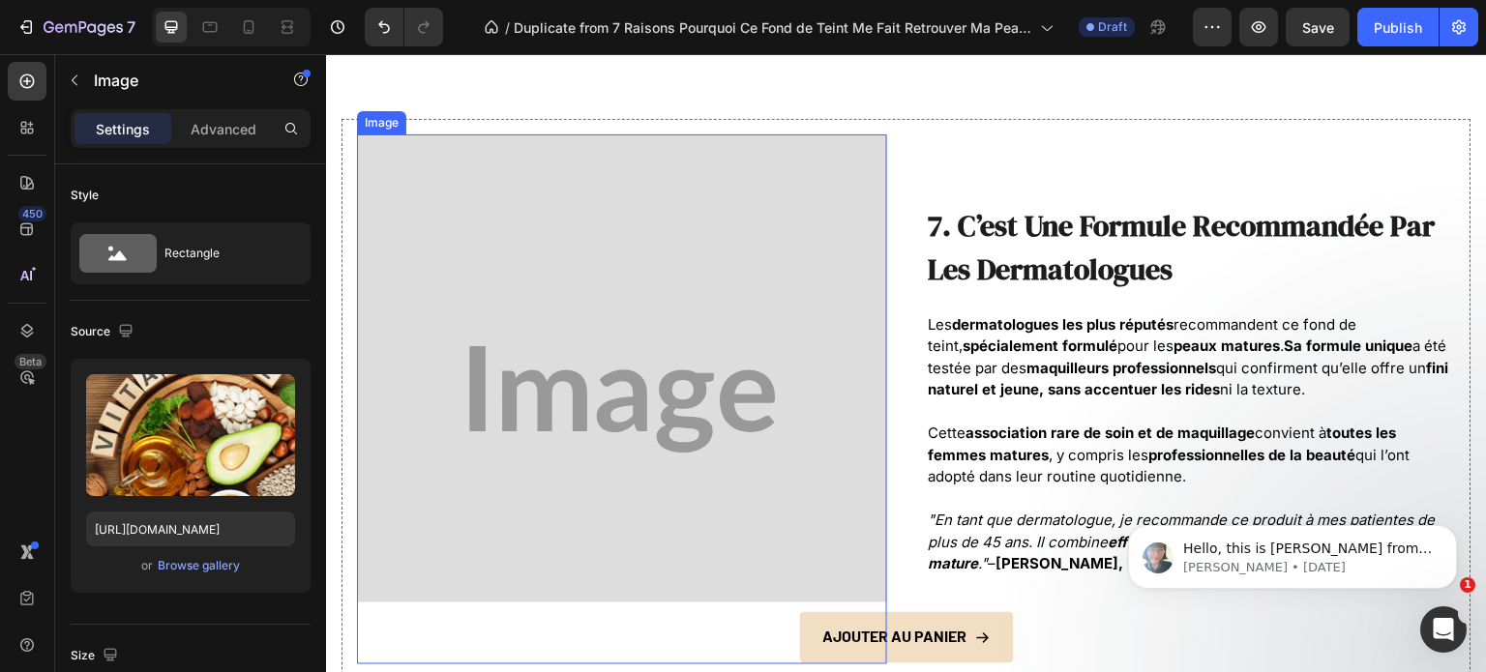
click at [585, 377] on img at bounding box center [622, 399] width 530 height 530
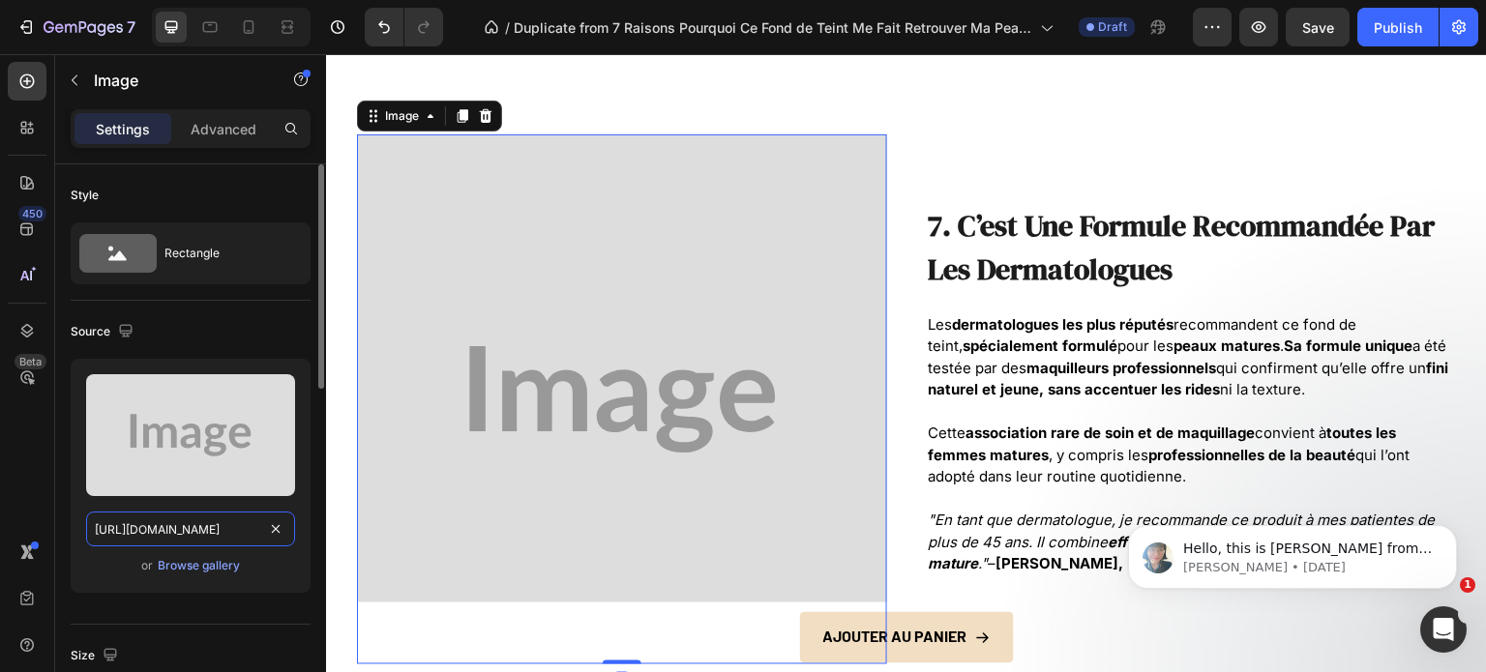
click at [205, 516] on input "[URL][DOMAIN_NAME]" at bounding box center [190, 529] width 209 height 35
paste input "[DOMAIN_NAME][URL]"
type input "[URL][DOMAIN_NAME]"
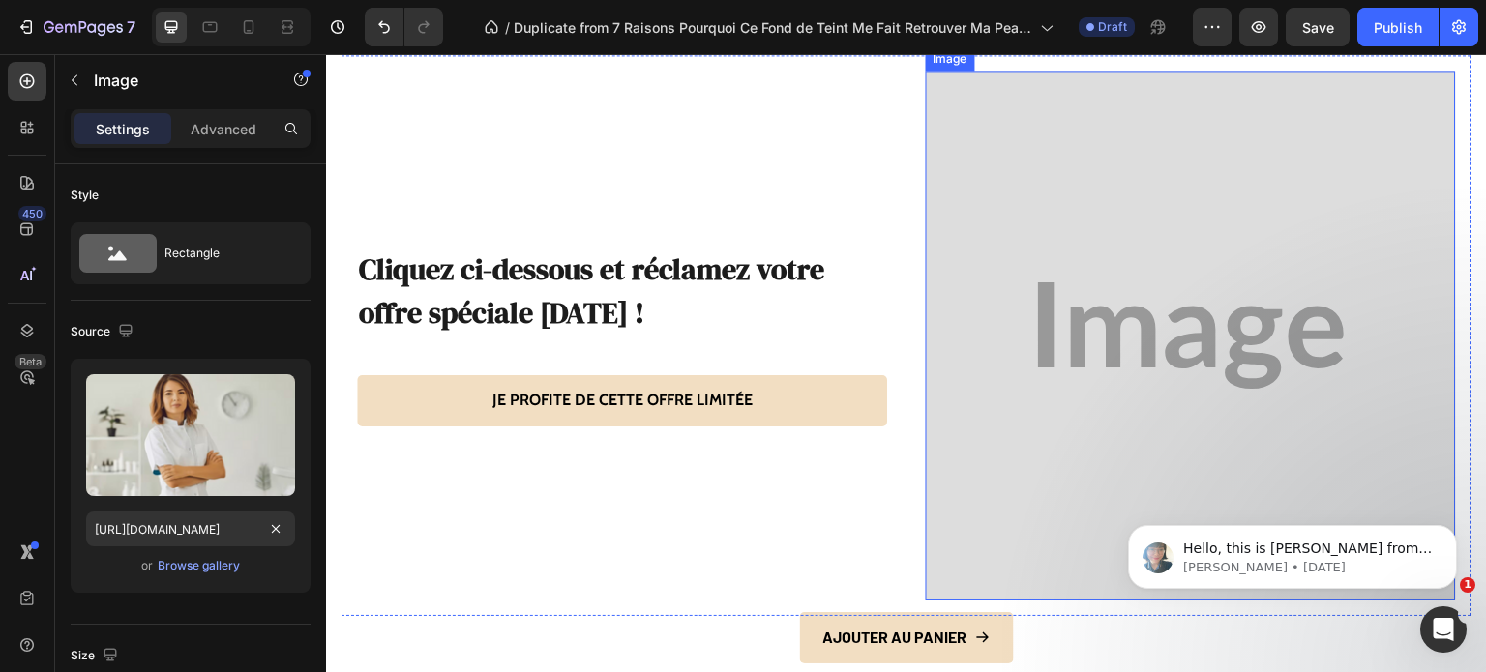
click at [1066, 262] on img at bounding box center [1191, 336] width 530 height 530
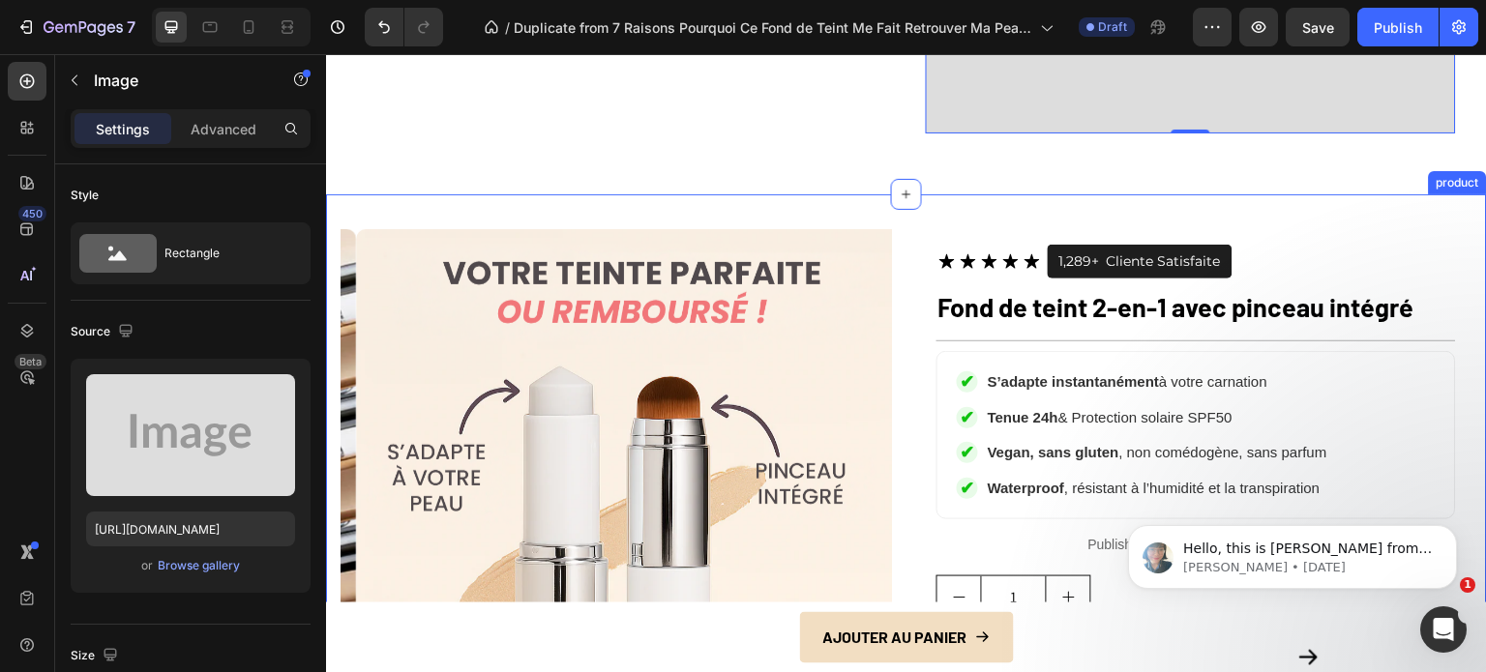
scroll to position [5997, 0]
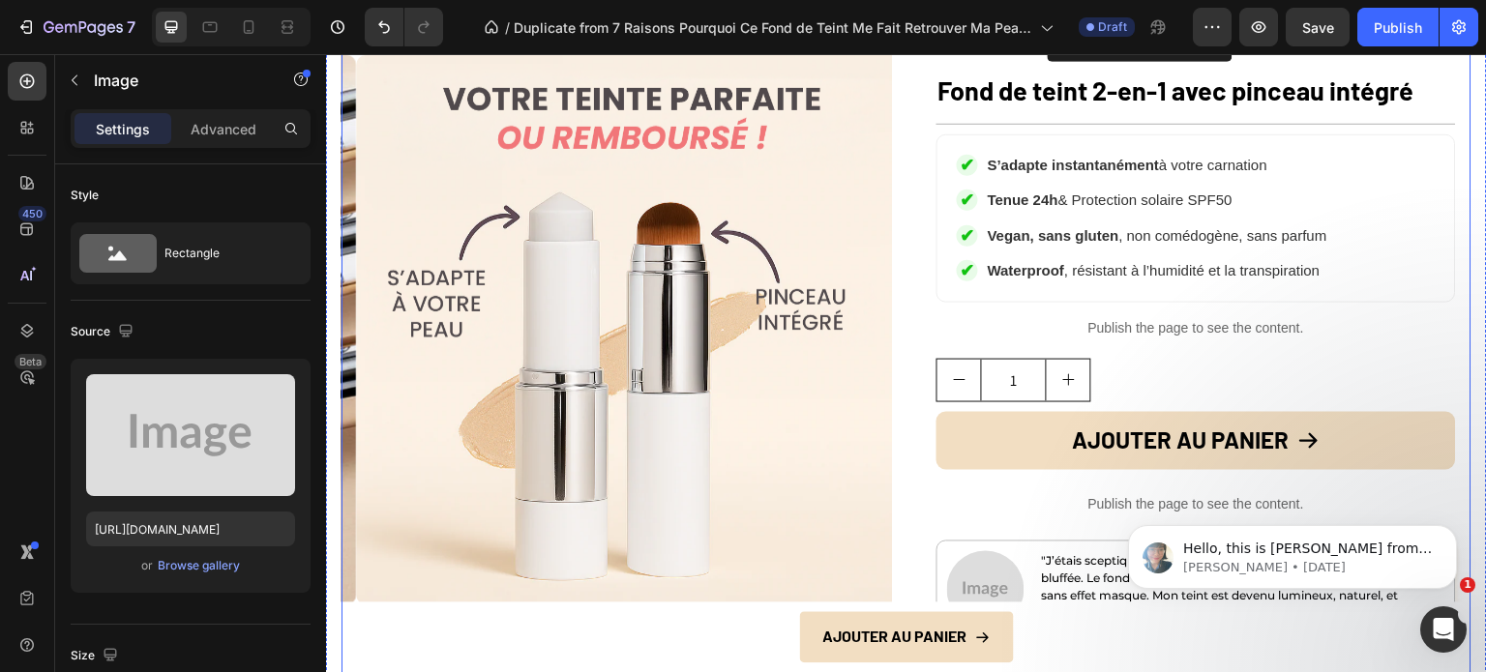
click at [903, 282] on div "Product Images Icon Icon Icon Icon Icon Icon List 1,289+ Text Block Cliente Sat…" at bounding box center [906, 521] width 1130 height 1016
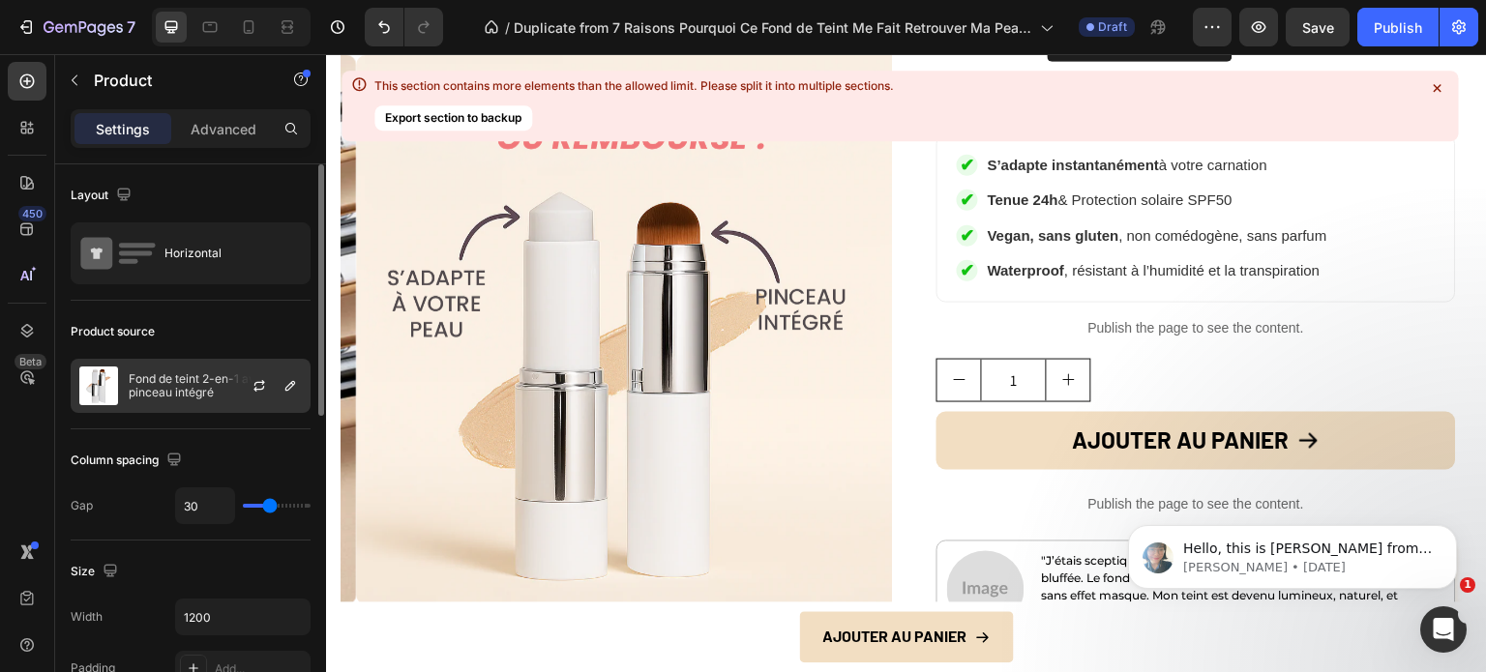
click at [168, 372] on p "Fond de teint 2-en-1 avec pinceau intégré" at bounding box center [215, 385] width 173 height 27
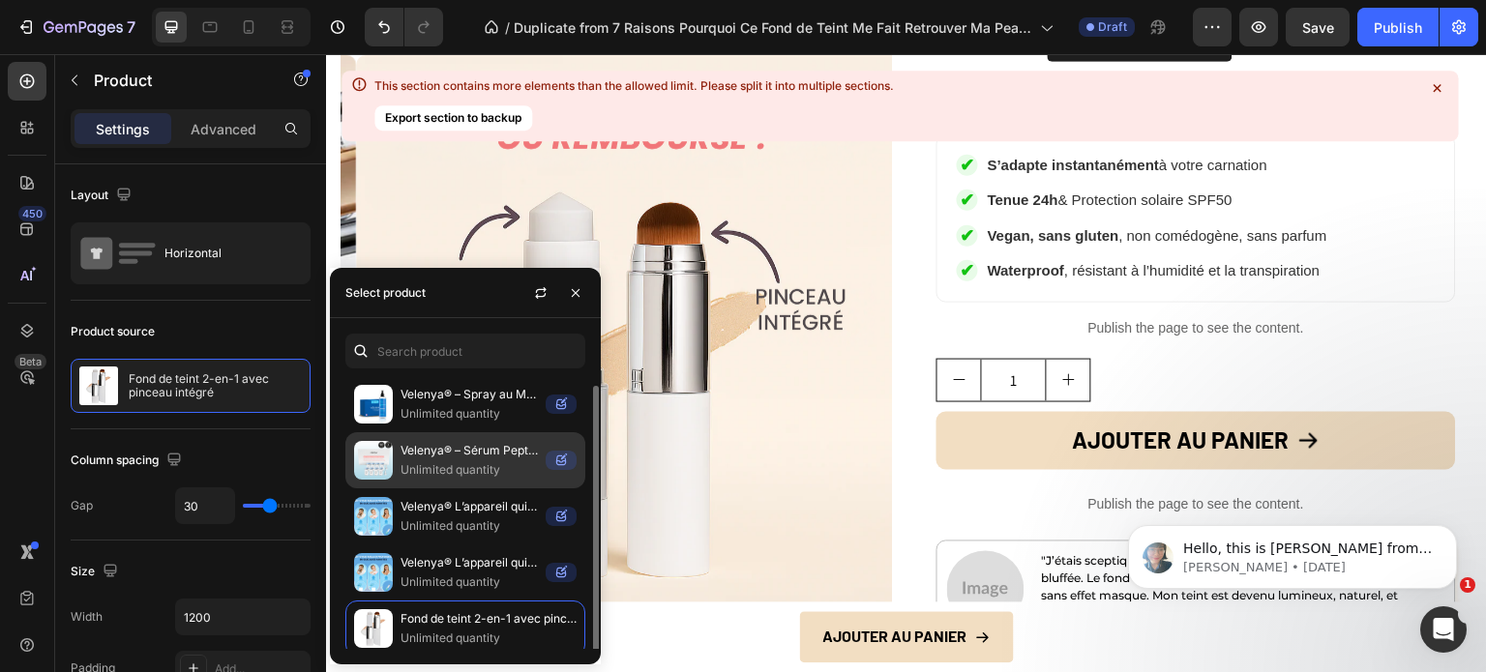
scroll to position [5, 0]
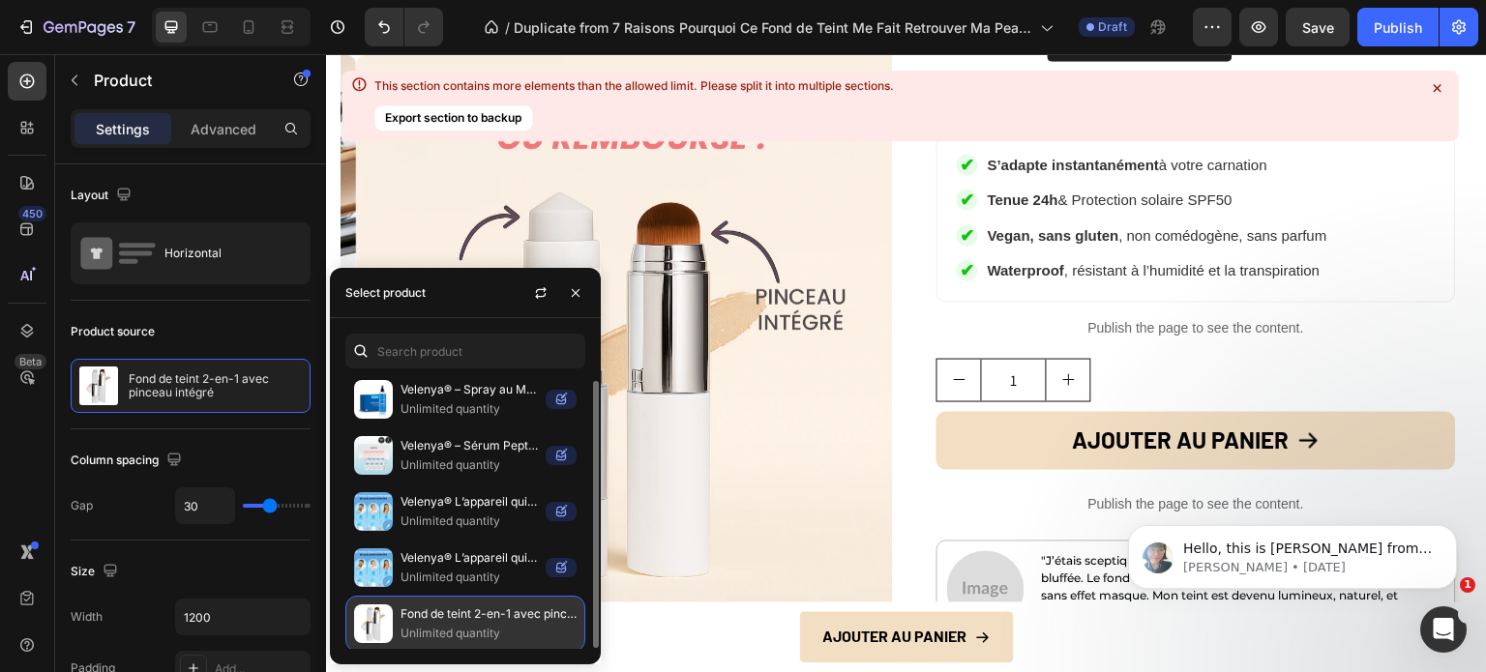
click at [426, 625] on p "Unlimited quantity" at bounding box center [488, 633] width 176 height 19
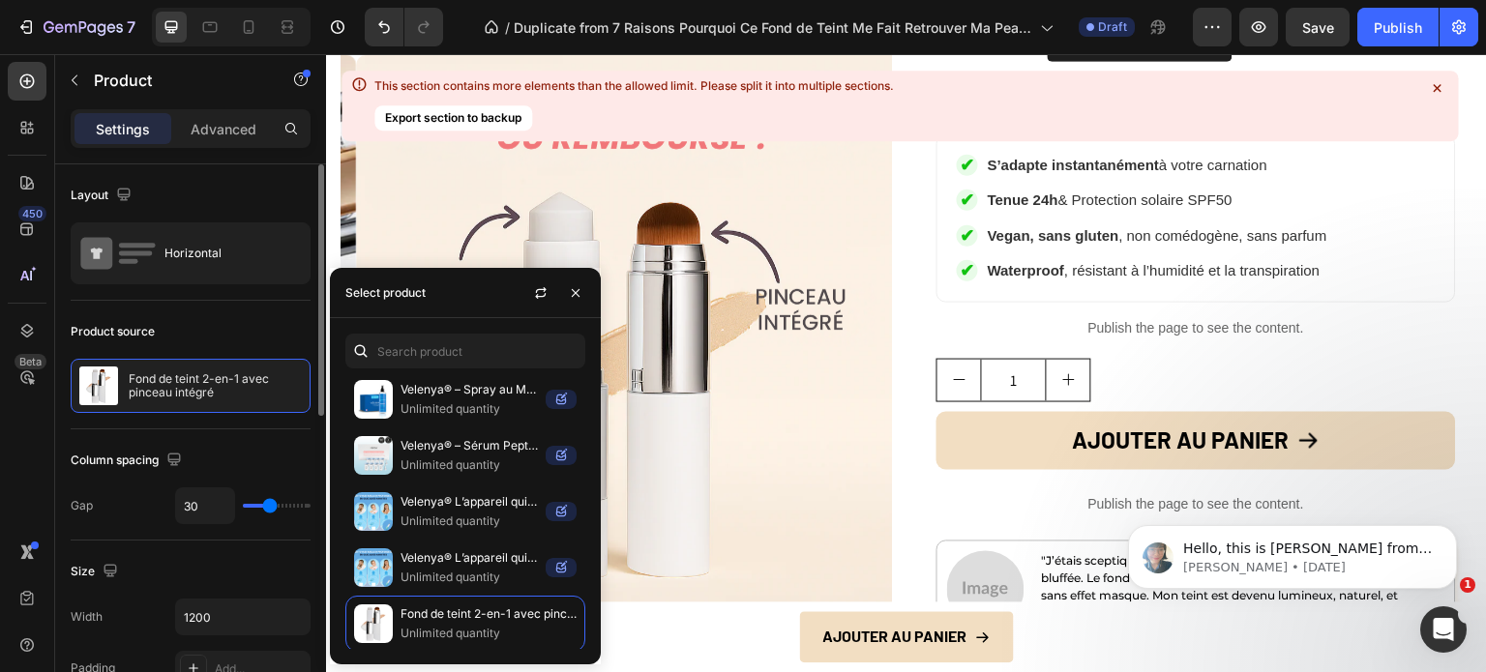
click at [188, 552] on div "Size Width 1200 Padding Add..." at bounding box center [191, 622] width 240 height 162
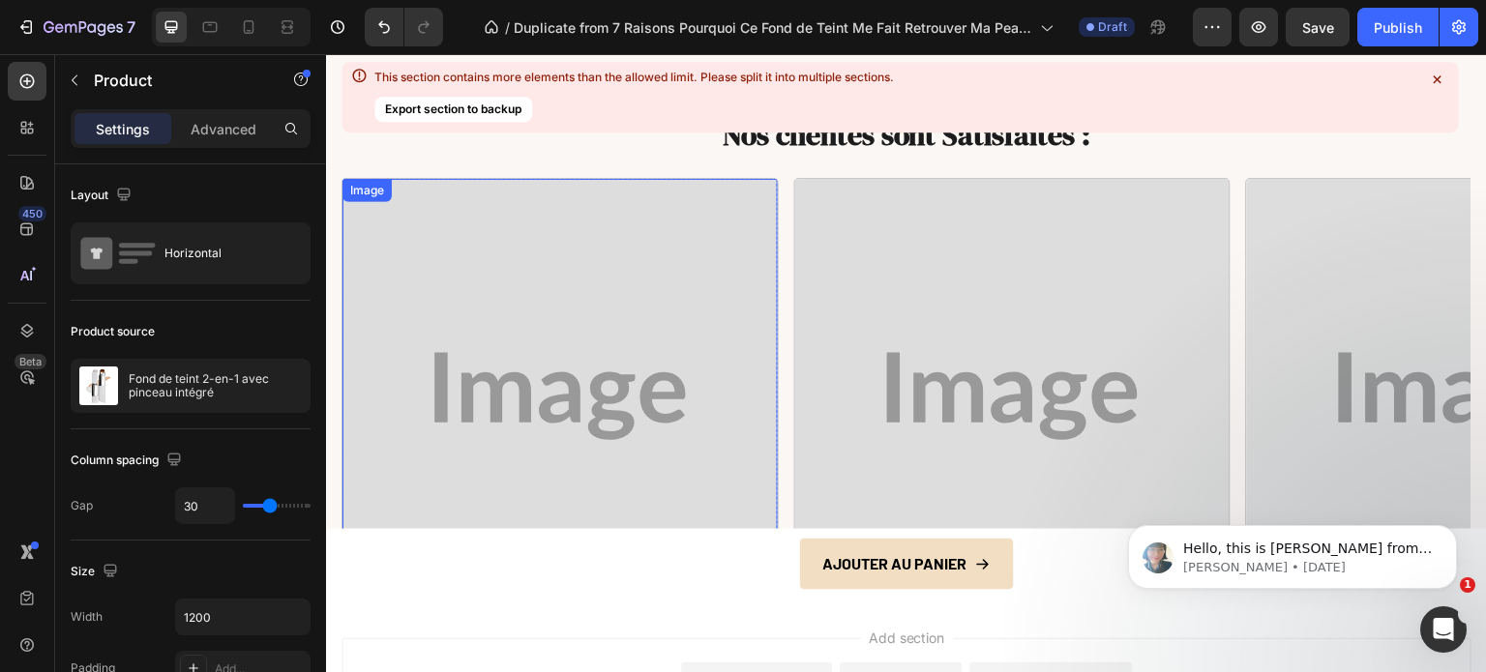
scroll to position [7157, 0]
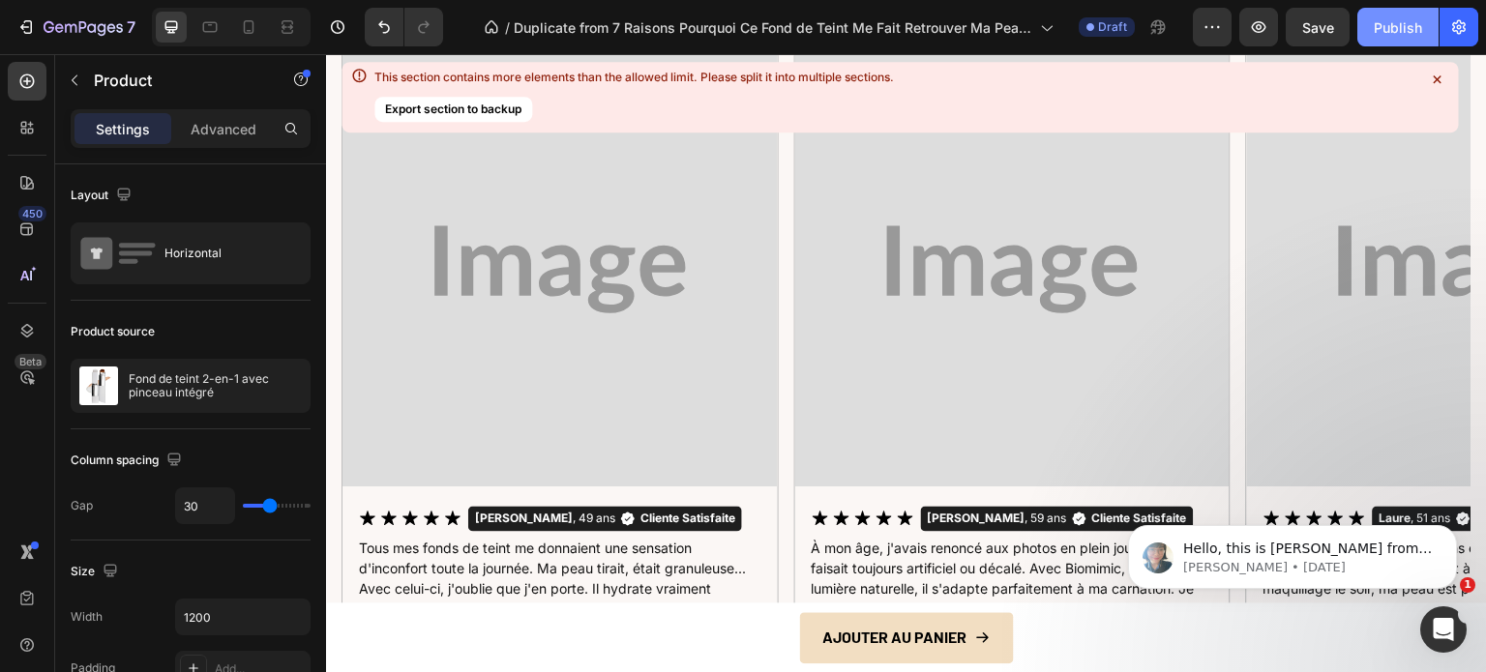
click at [1393, 15] on button "Publish" at bounding box center [1397, 27] width 81 height 39
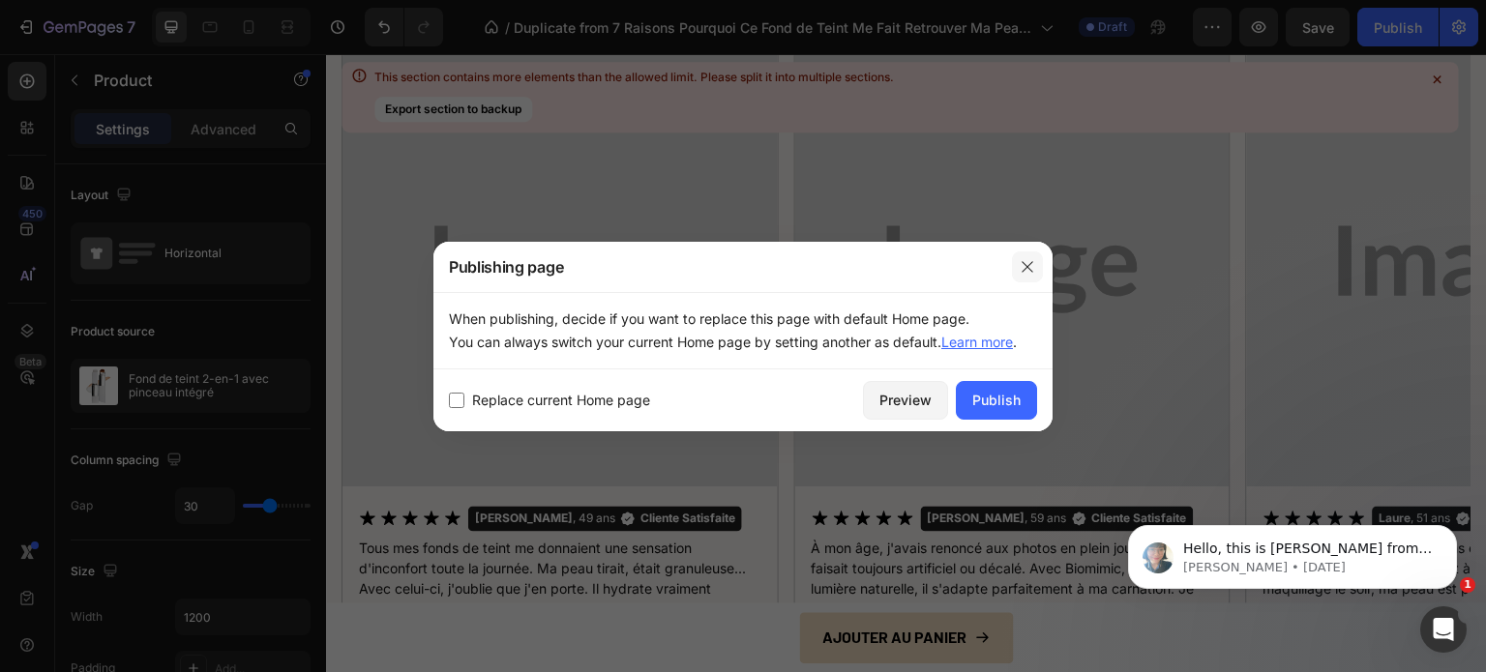
click at [1019, 260] on icon "button" at bounding box center [1026, 266] width 15 height 15
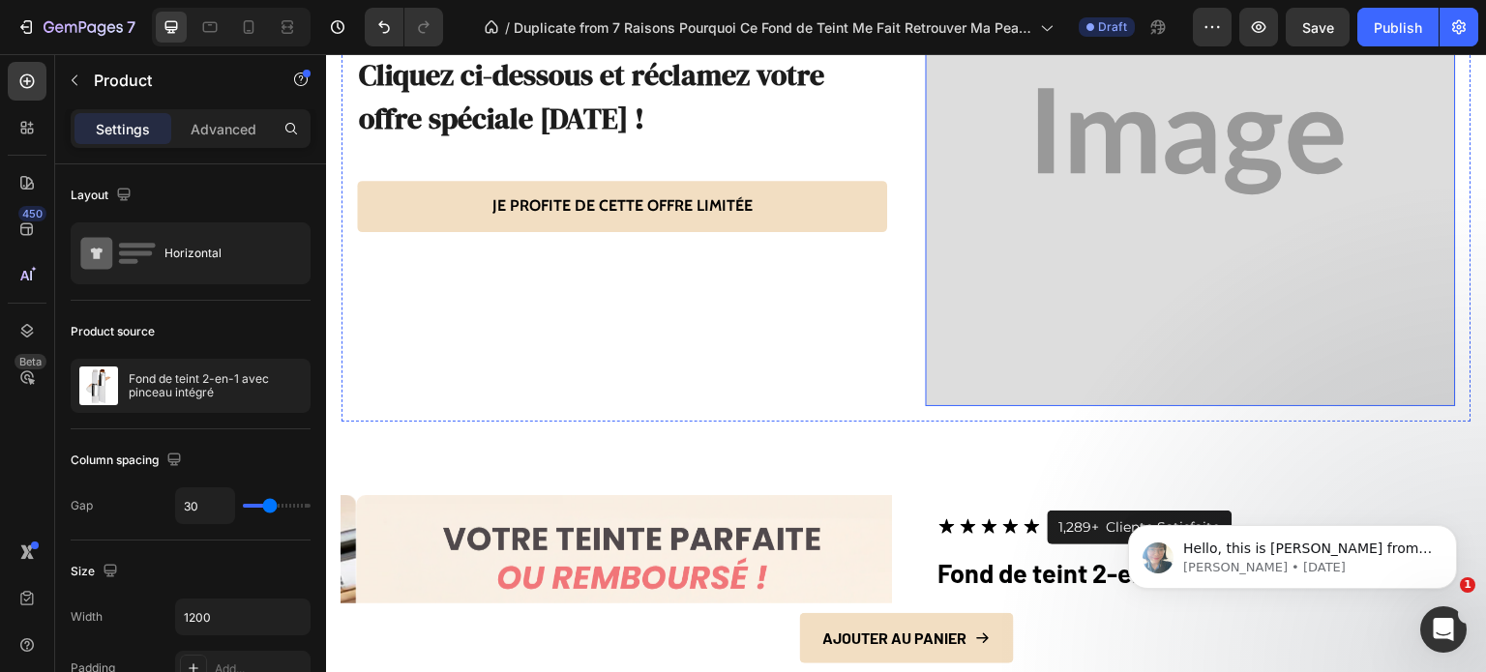
scroll to position [5400, 0]
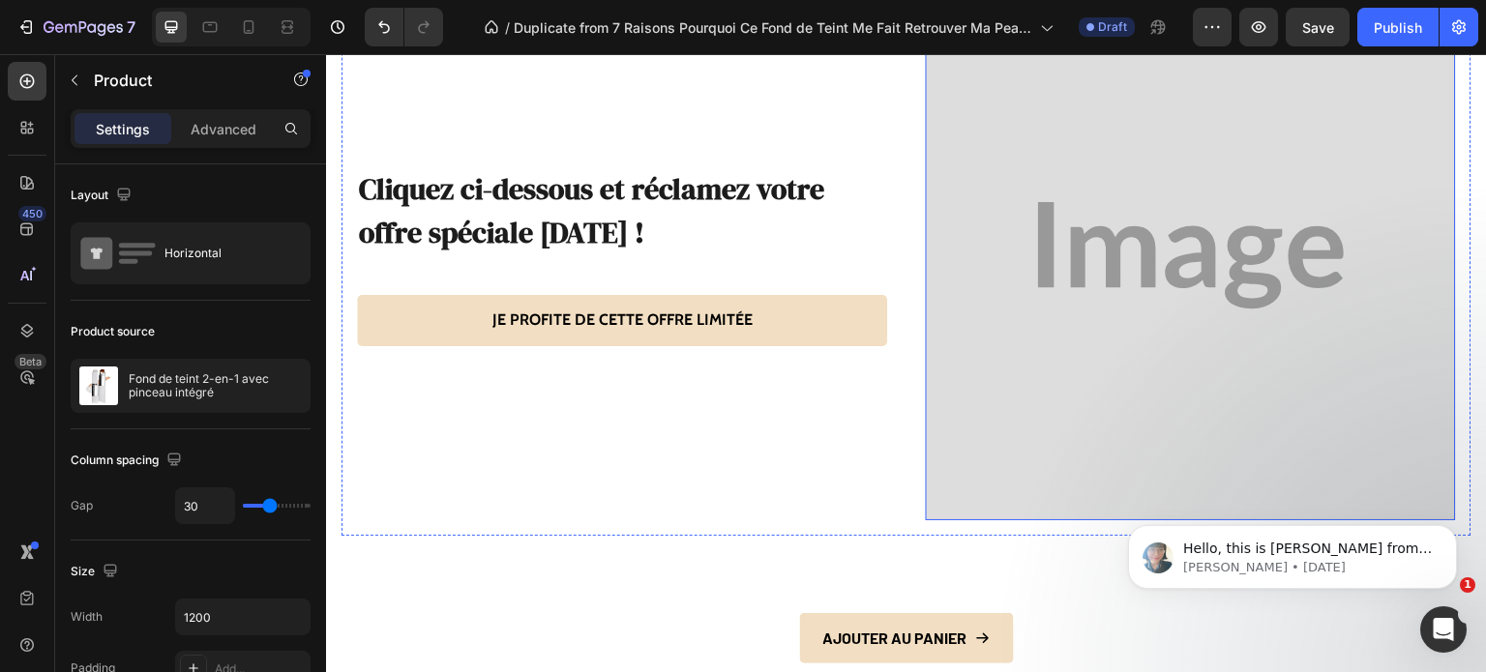
click at [1099, 293] on img at bounding box center [1191, 255] width 530 height 530
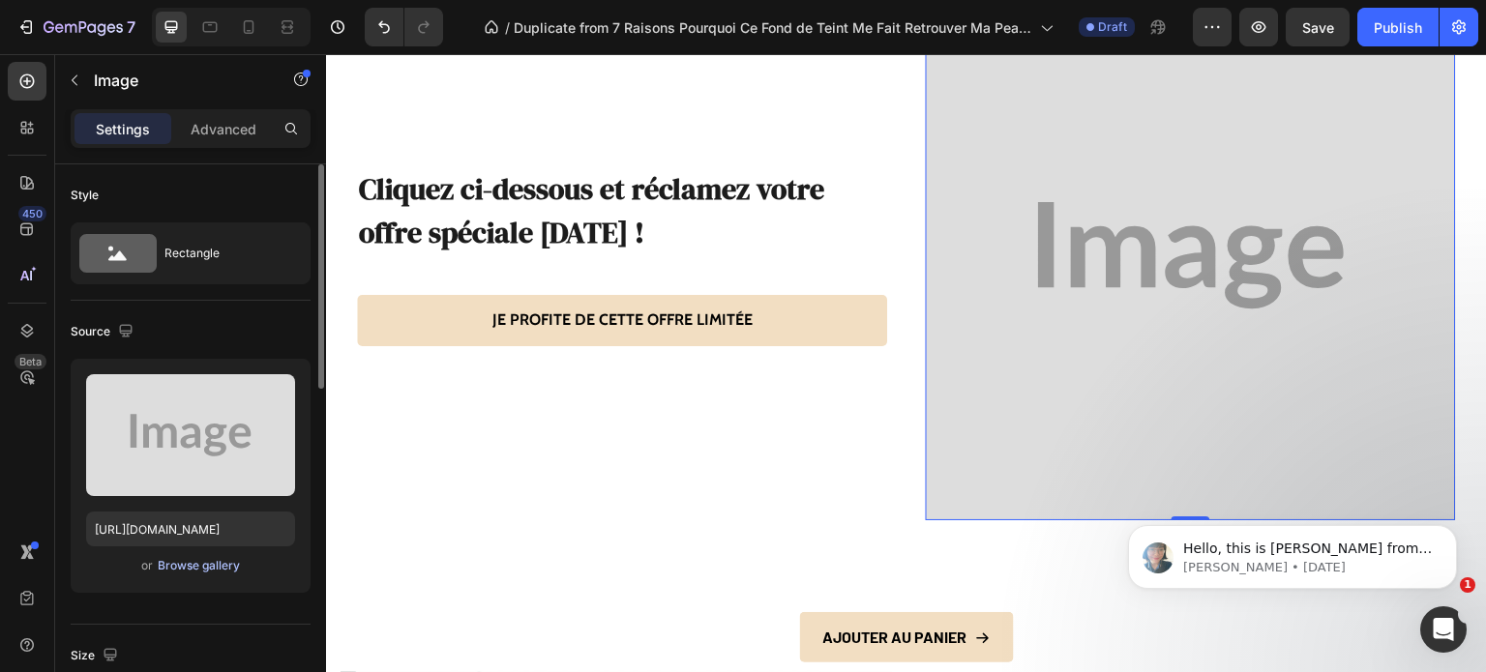
click at [182, 564] on div "Browse gallery" at bounding box center [199, 565] width 82 height 17
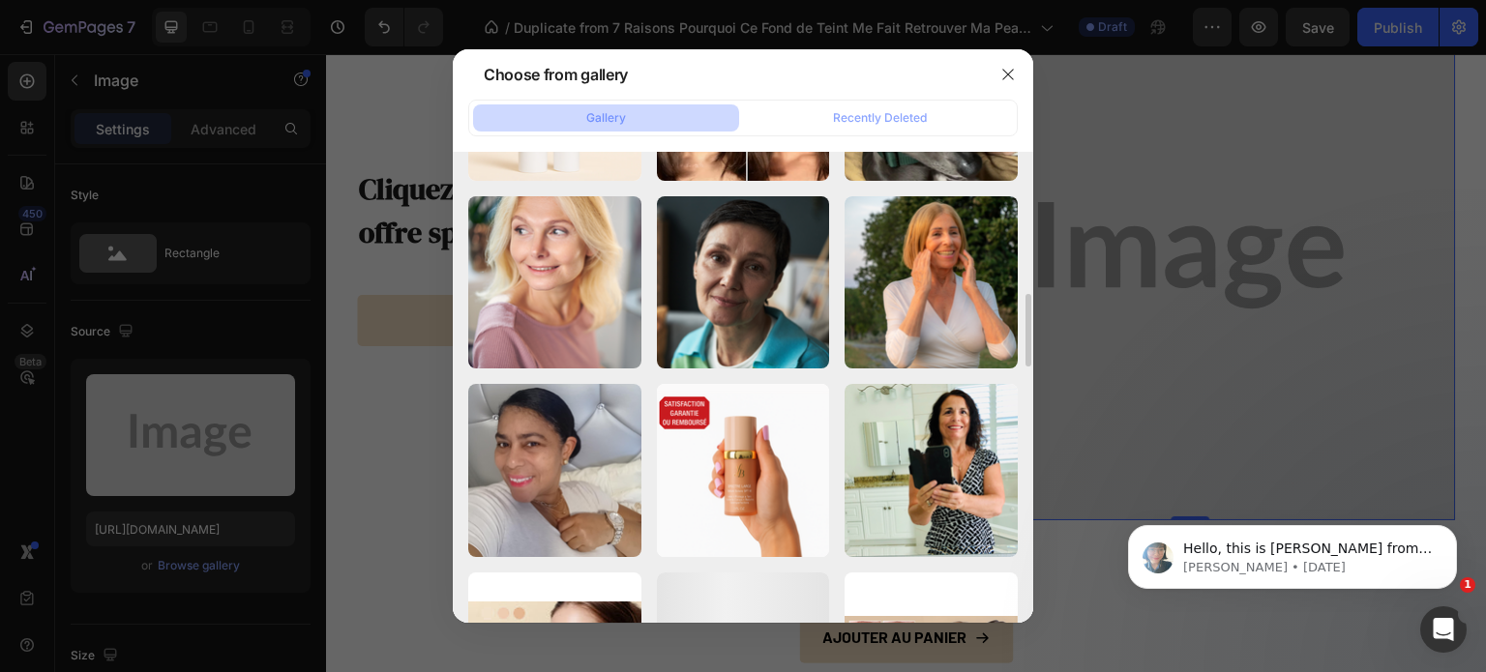
scroll to position [1107, 0]
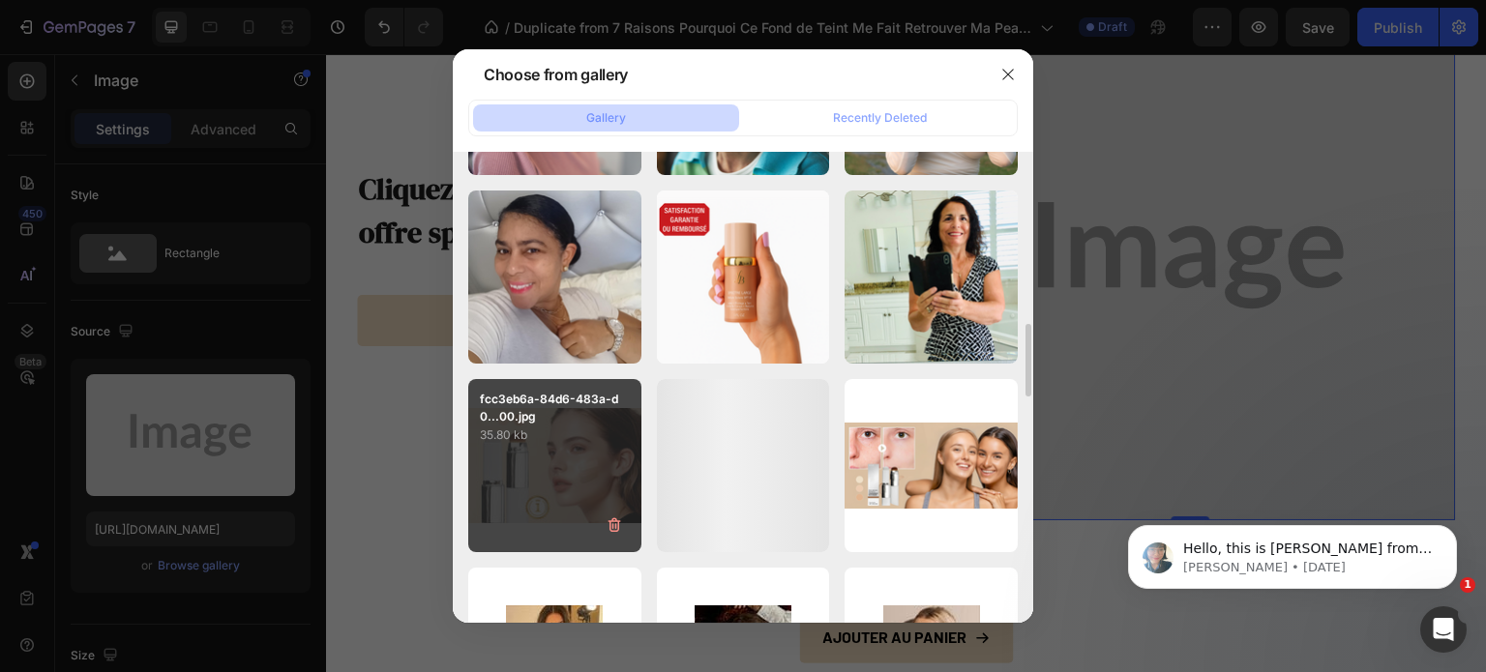
click at [518, 447] on div "fcc3eb6a-84d6-483a-d0...00.jpg 35.80 kb" at bounding box center [554, 465] width 173 height 173
type input "[URL][DOMAIN_NAME]"
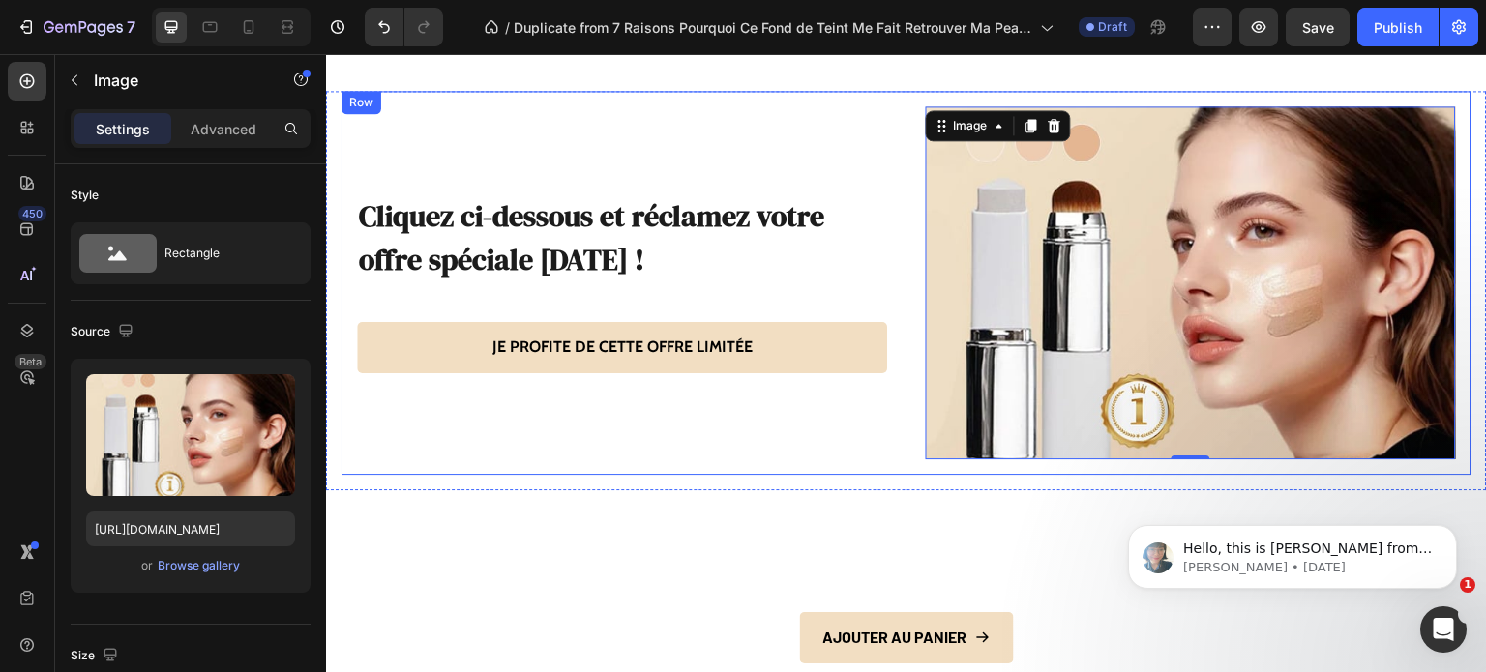
scroll to position [5110, 0]
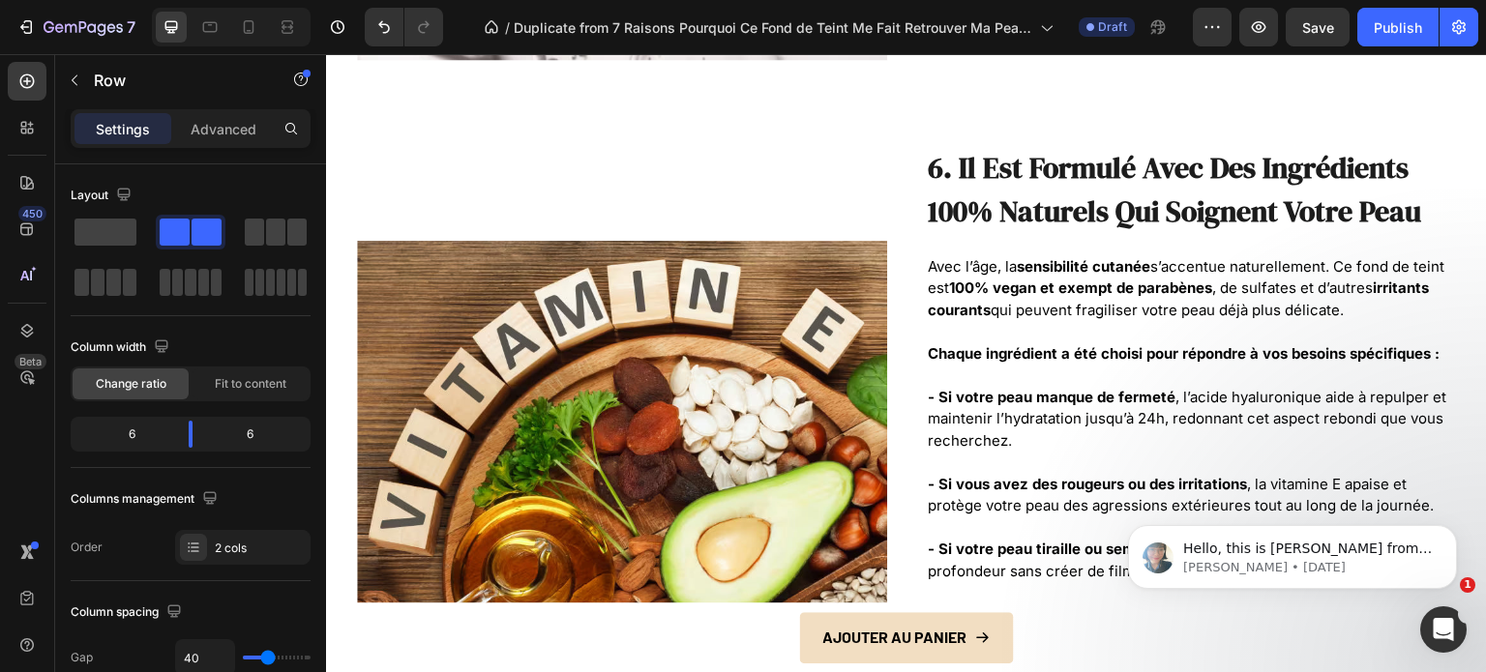
scroll to position [3852, 0]
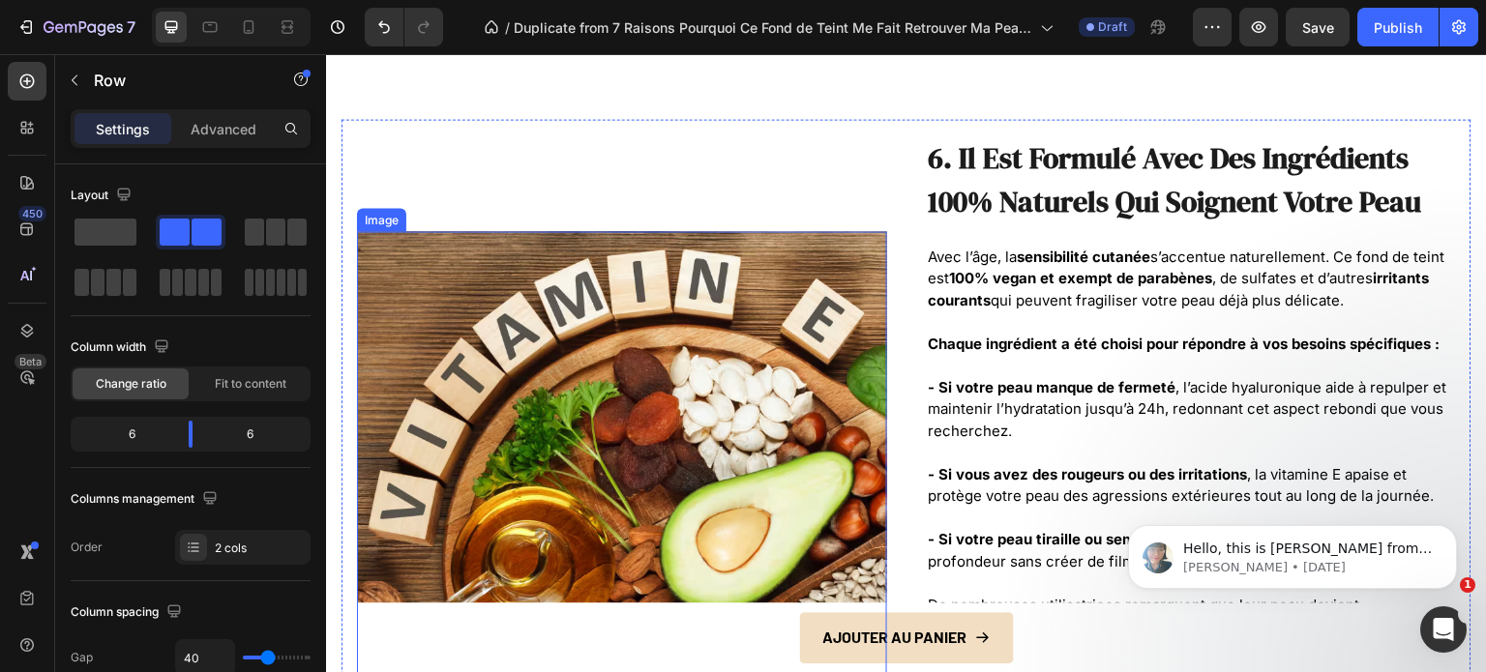
click at [713, 300] on img at bounding box center [622, 484] width 530 height 507
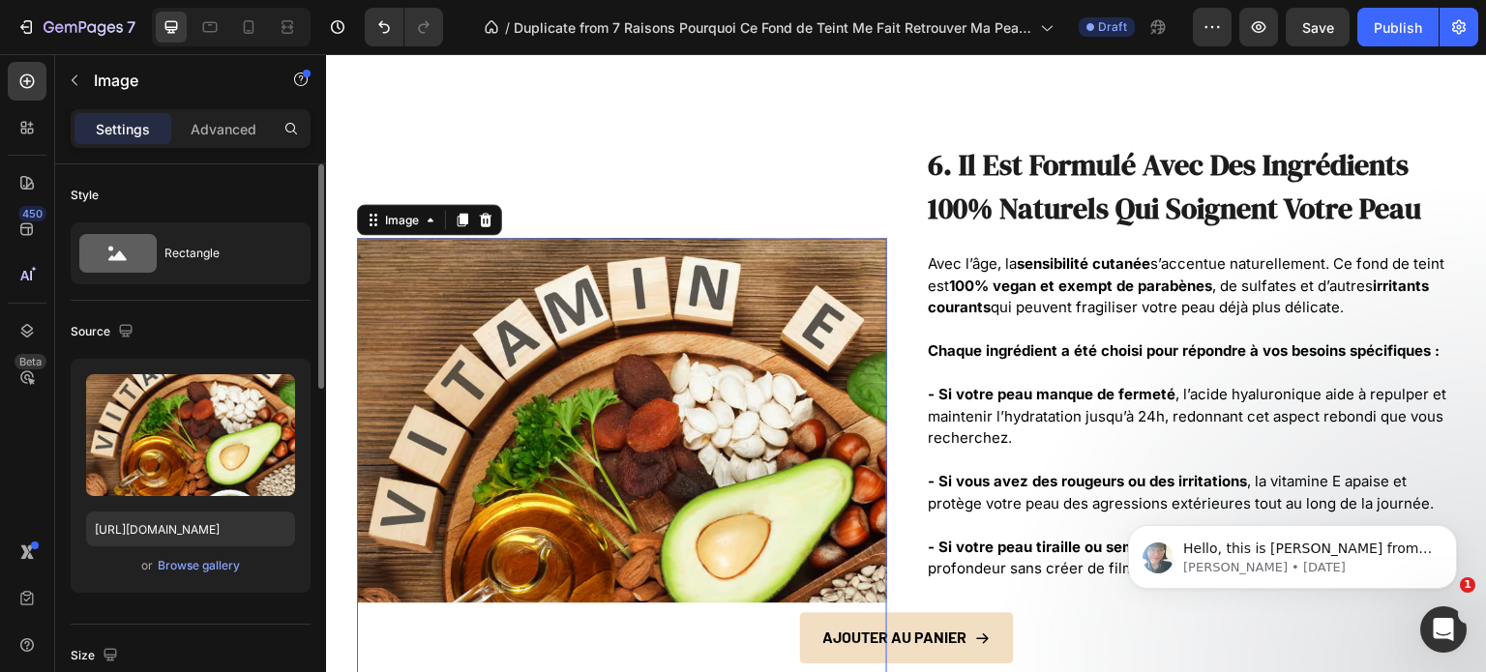
click at [202, 554] on div "or Browse gallery" at bounding box center [190, 565] width 209 height 23
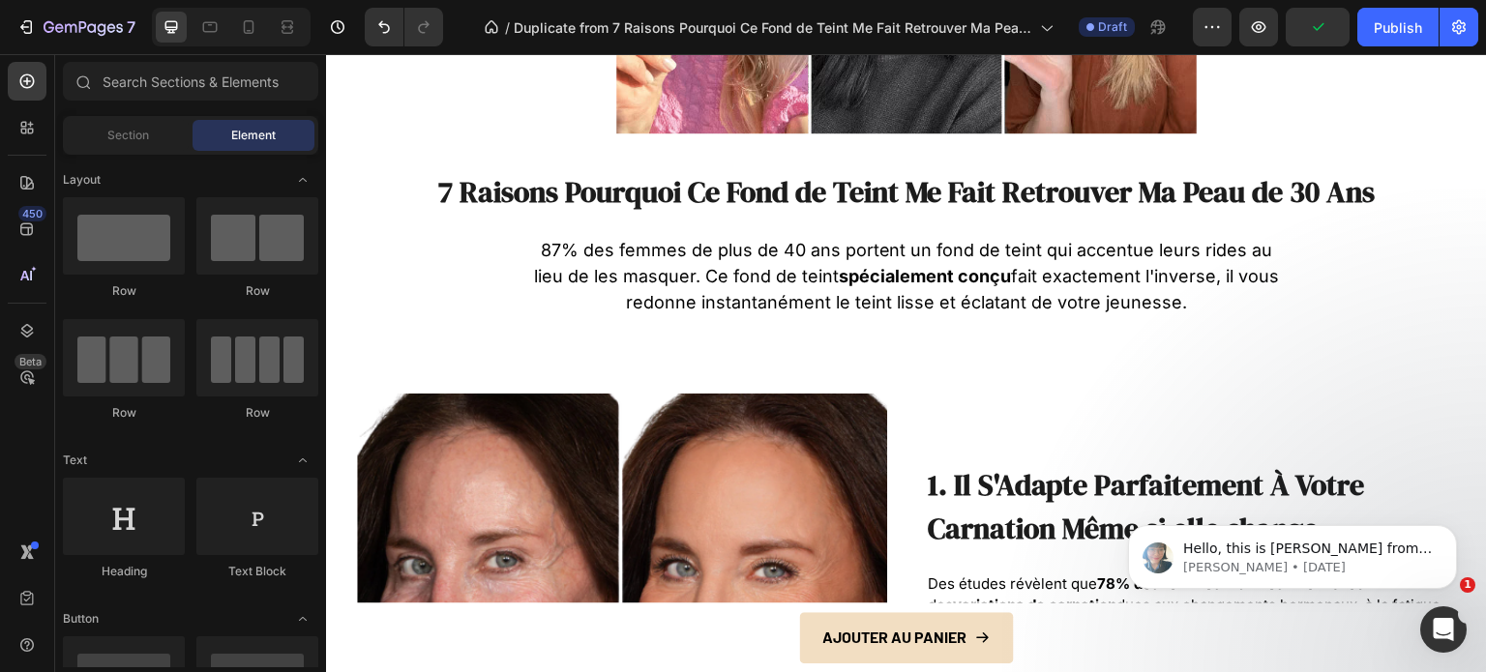
scroll to position [0, 0]
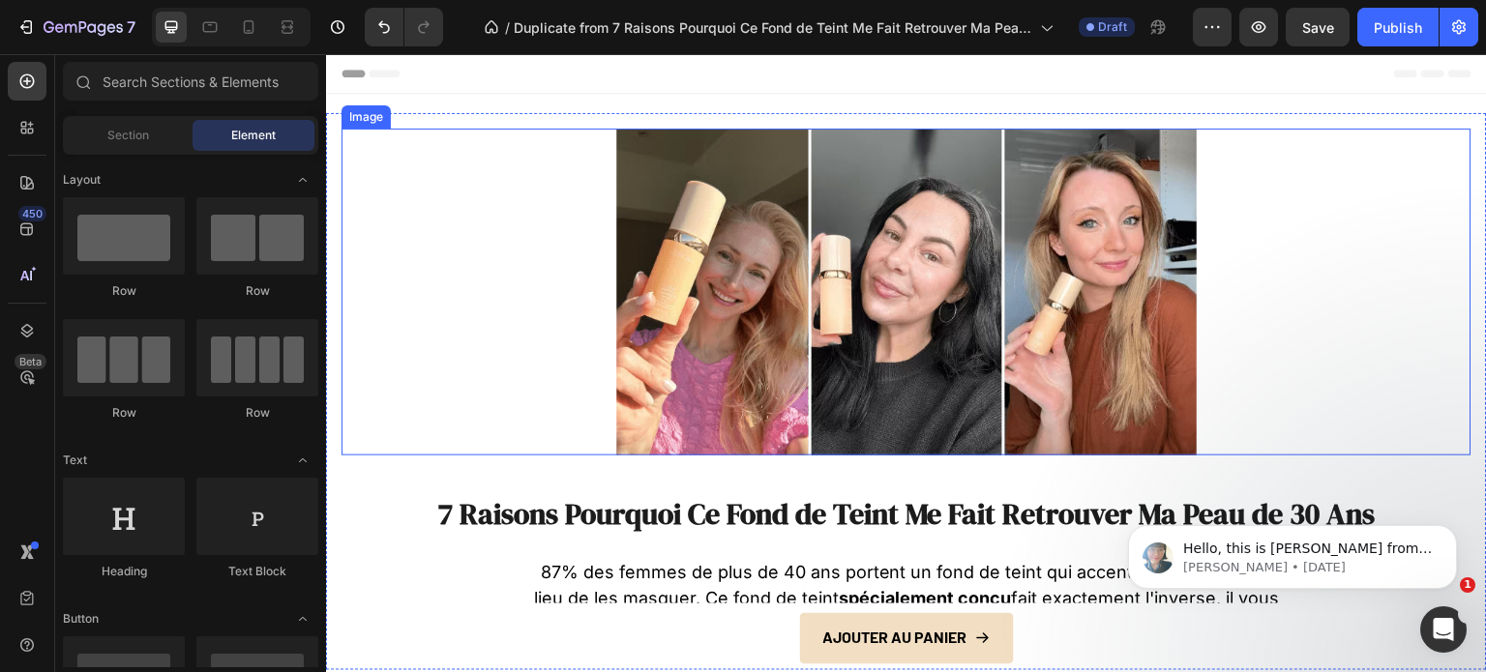
drag, startPoint x: 880, startPoint y: 310, endPoint x: 845, endPoint y: 334, distance: 42.4
click at [878, 310] on img at bounding box center [906, 292] width 580 height 327
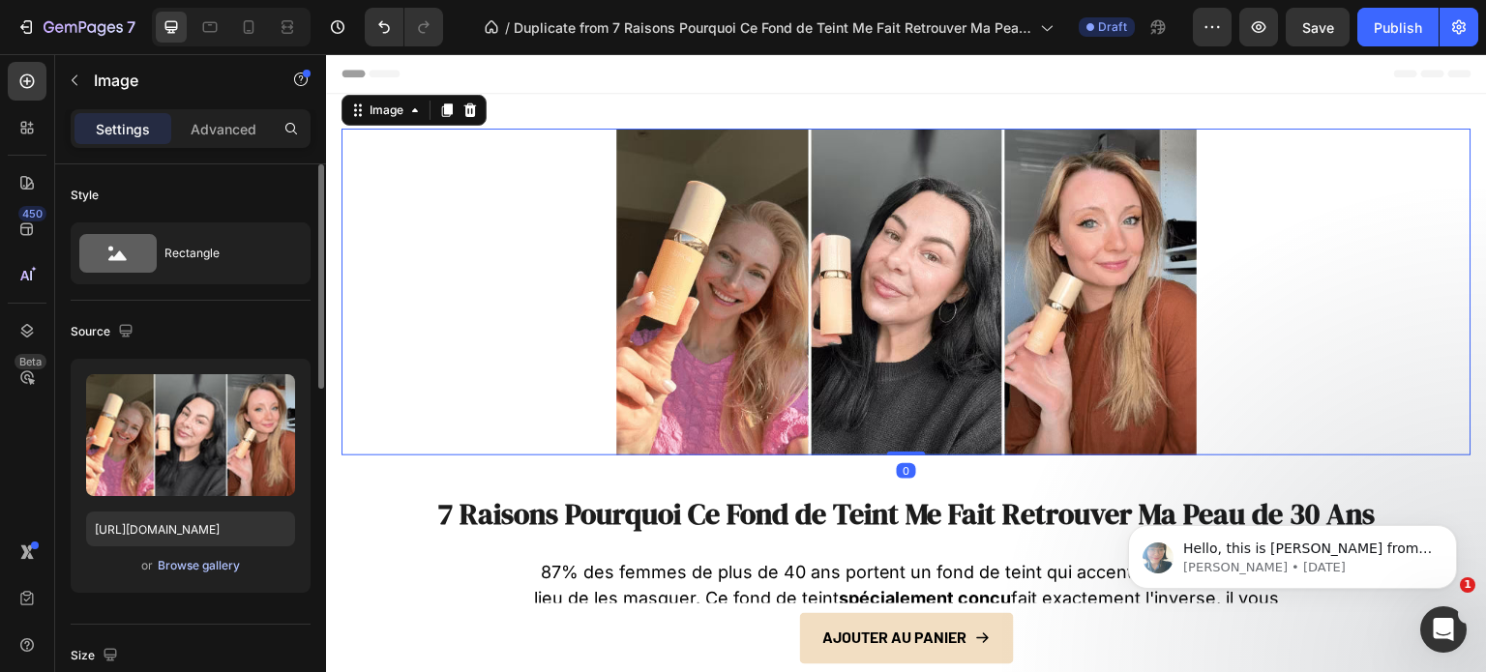
click at [162, 558] on div "Browse gallery" at bounding box center [199, 565] width 82 height 17
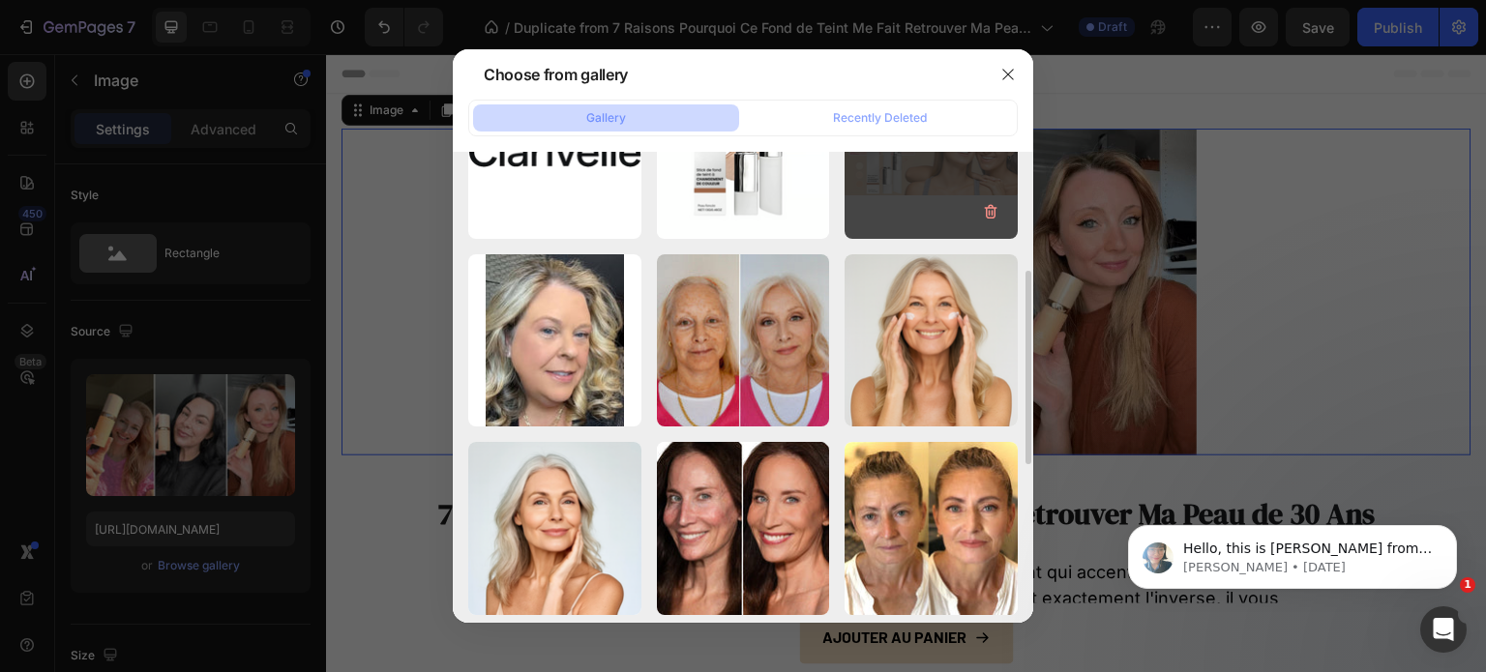
scroll to position [193, 0]
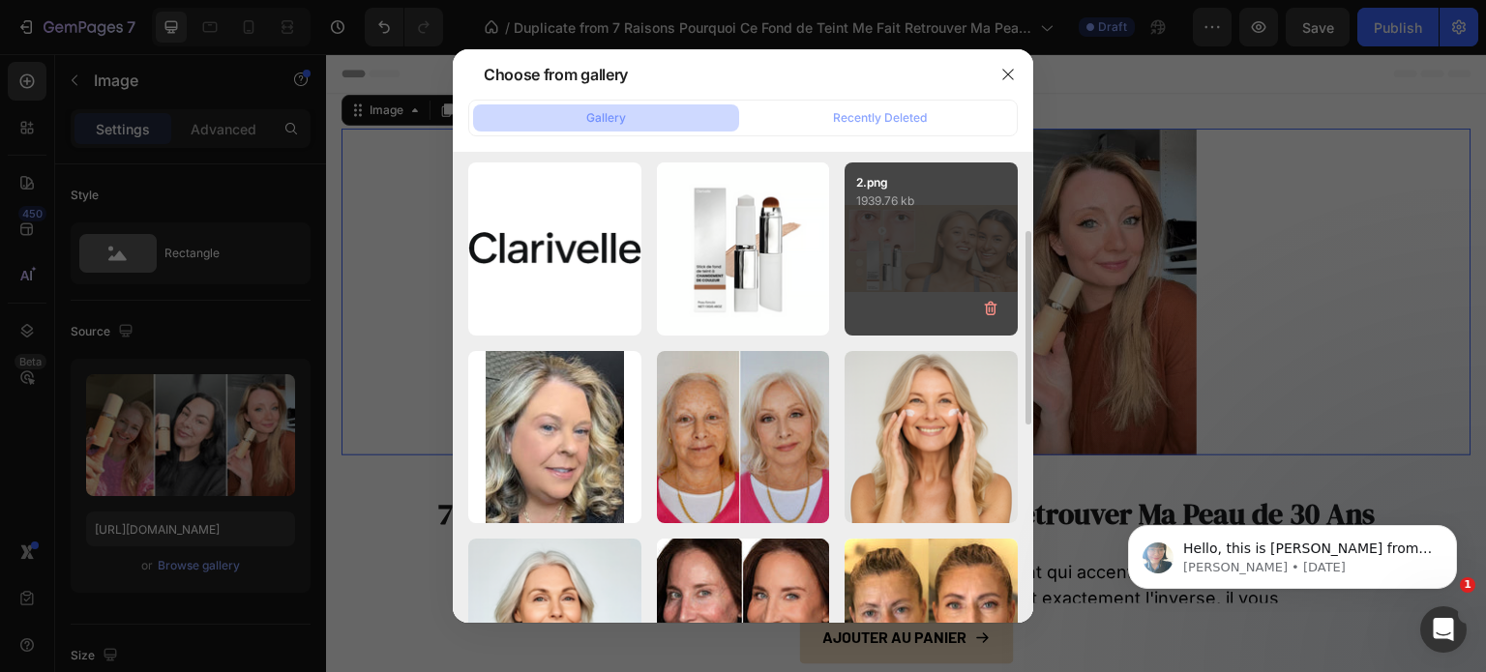
click at [922, 251] on div "2.png 1939.76 kb" at bounding box center [930, 248] width 173 height 173
type input "[URL][DOMAIN_NAME]"
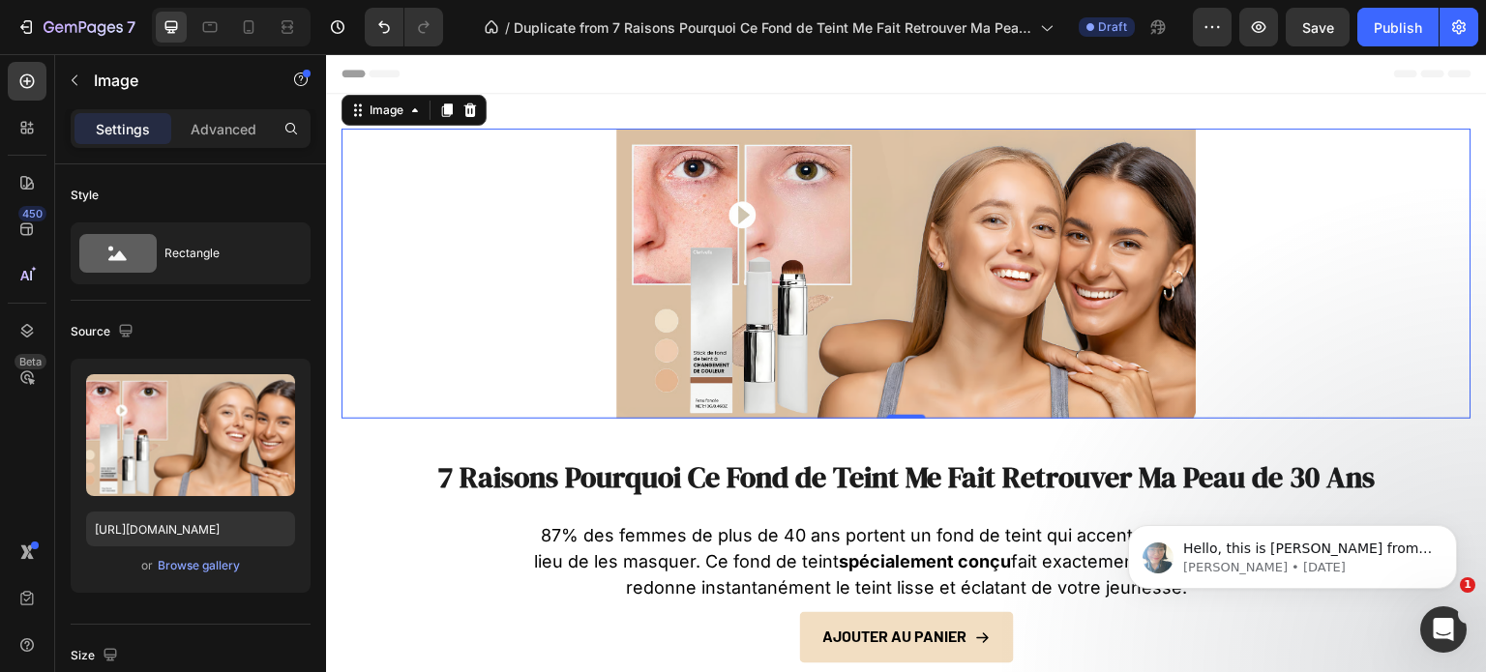
click at [1223, 406] on div at bounding box center [906, 274] width 1130 height 290
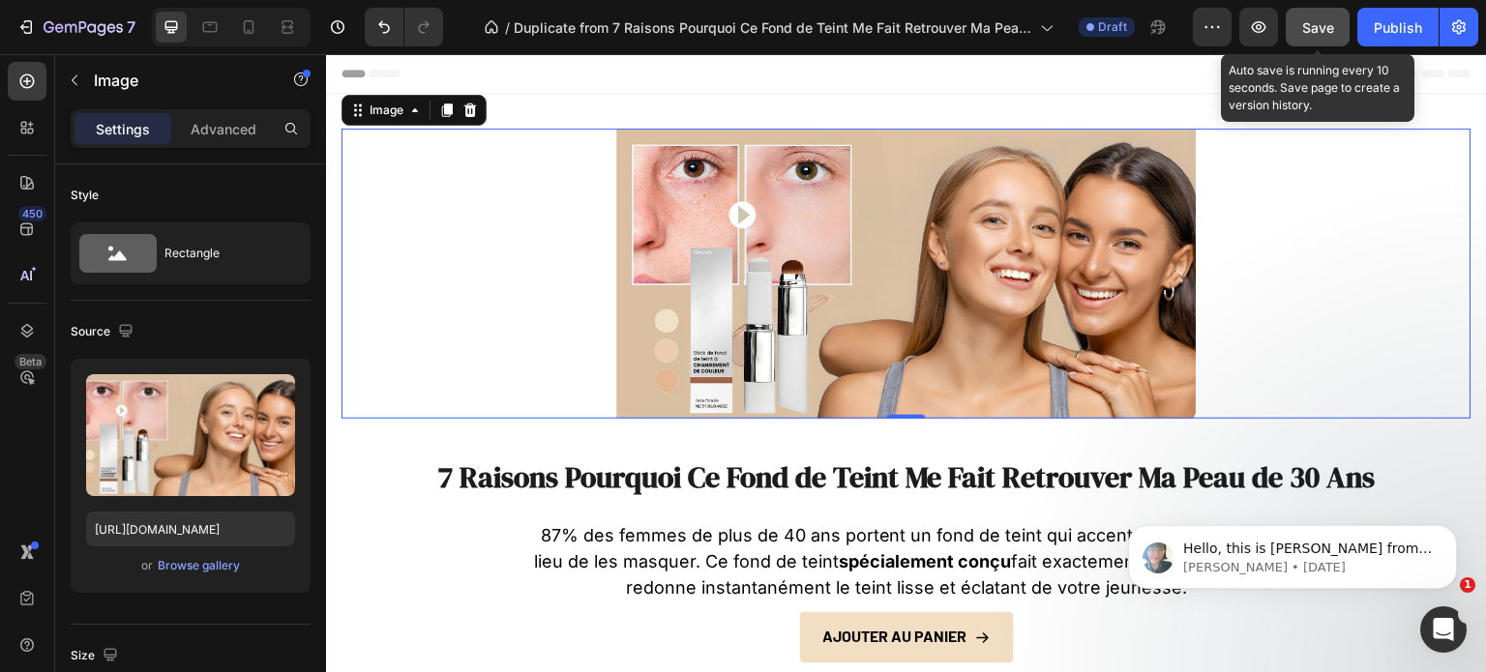
click at [1312, 19] on span "Save" at bounding box center [1318, 27] width 32 height 16
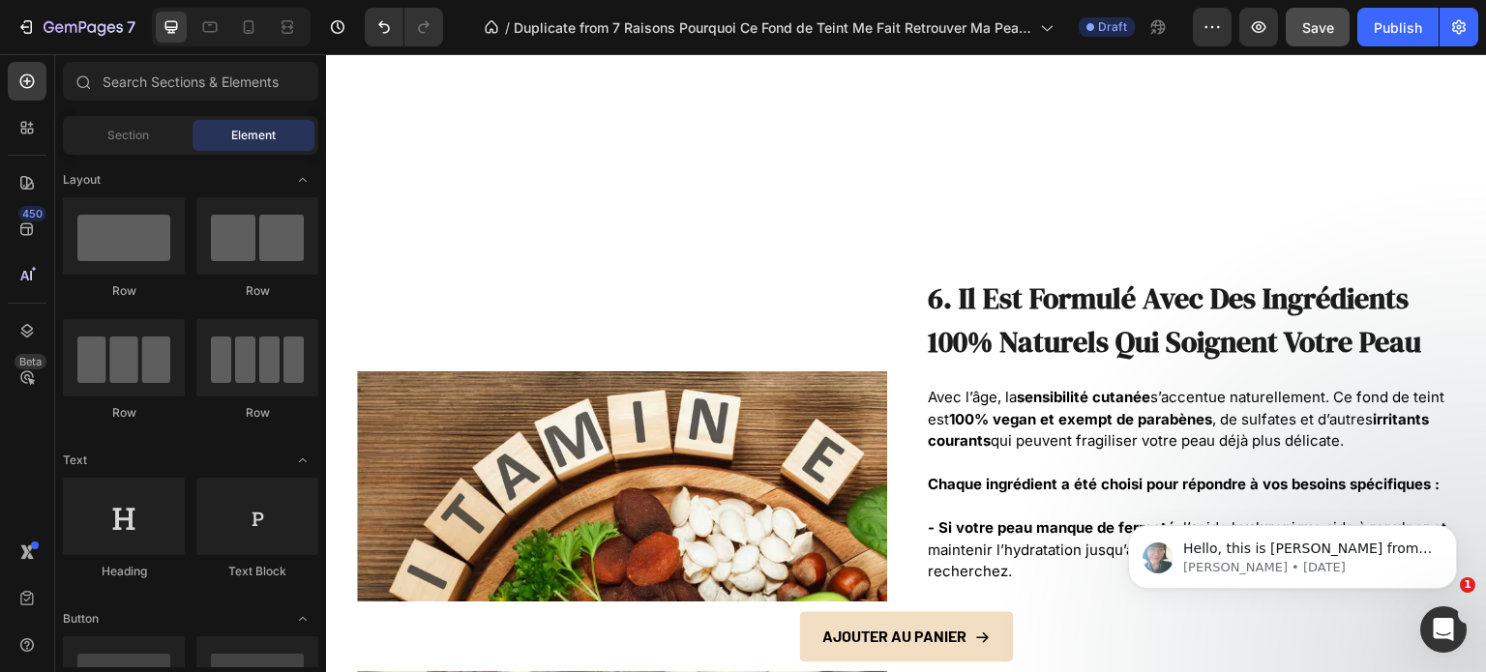
scroll to position [5311, 0]
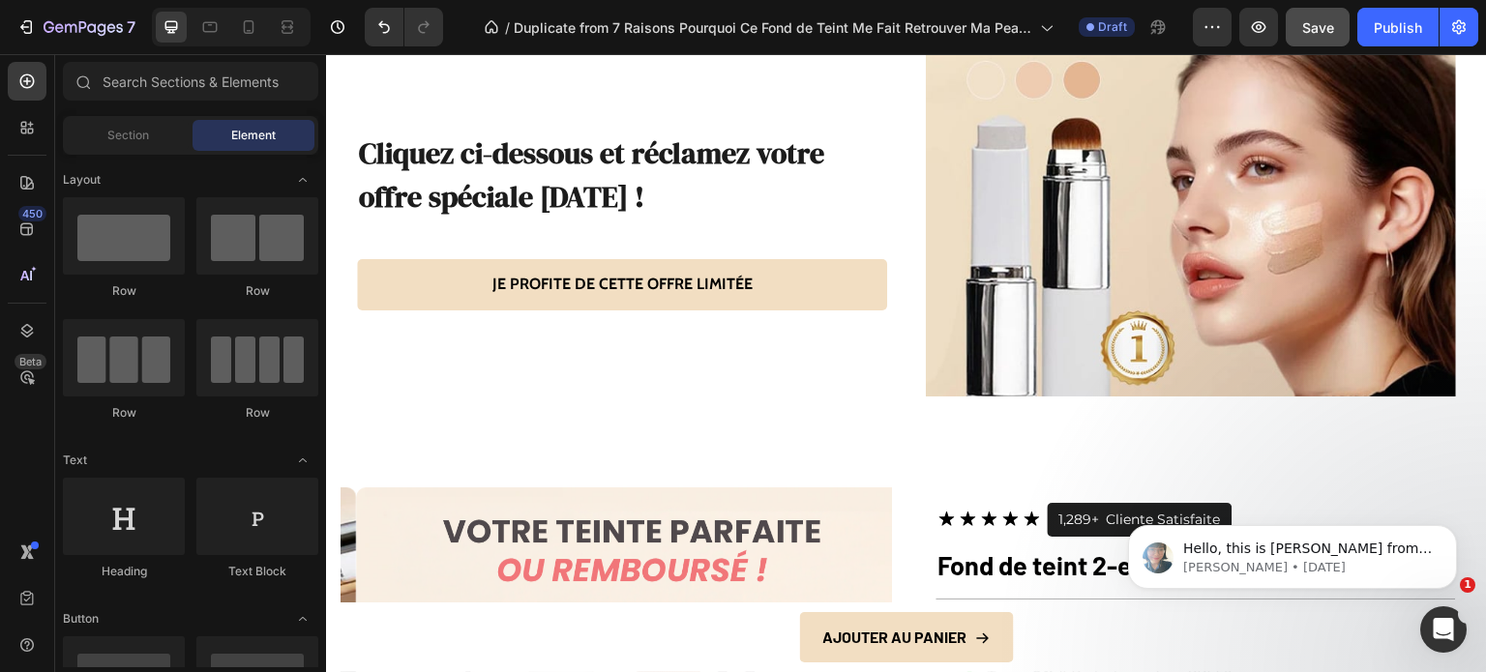
drag, startPoint x: 1484, startPoint y: 371, endPoint x: 695, endPoint y: 161, distance: 816.0
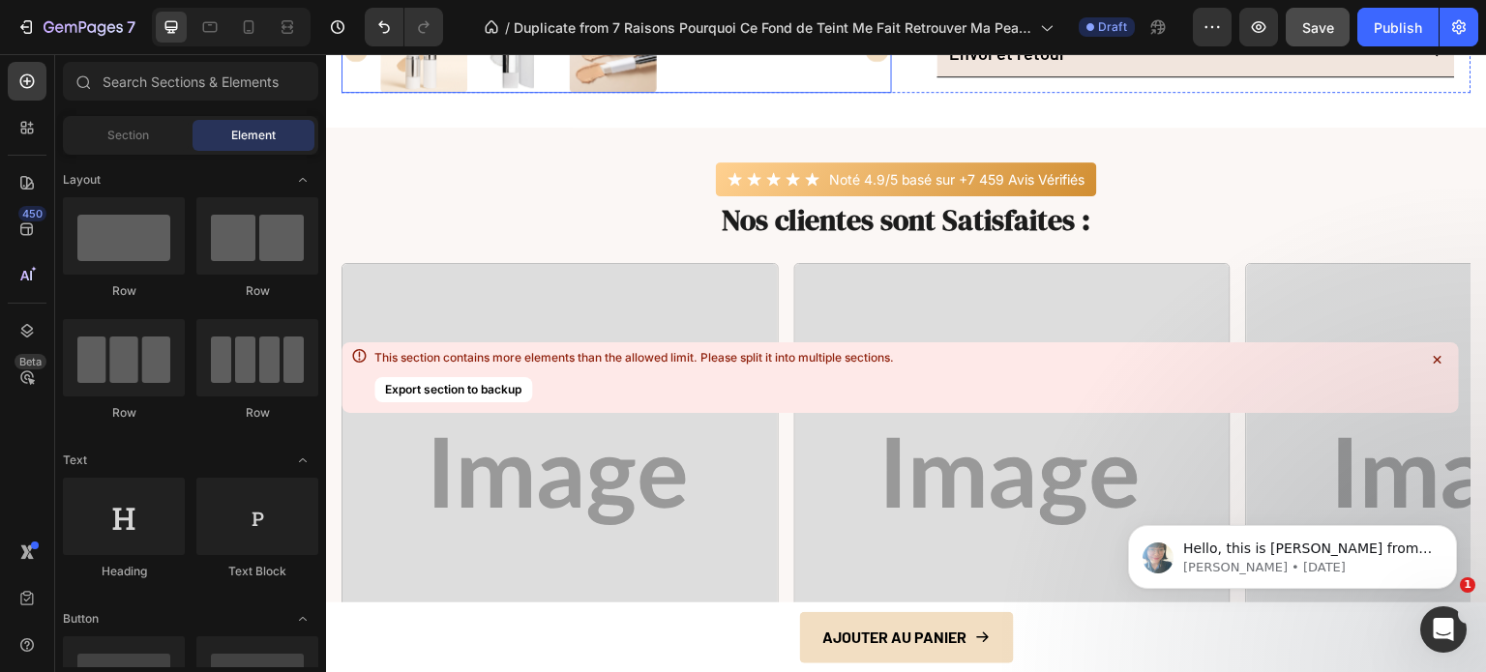
scroll to position [6527, 0]
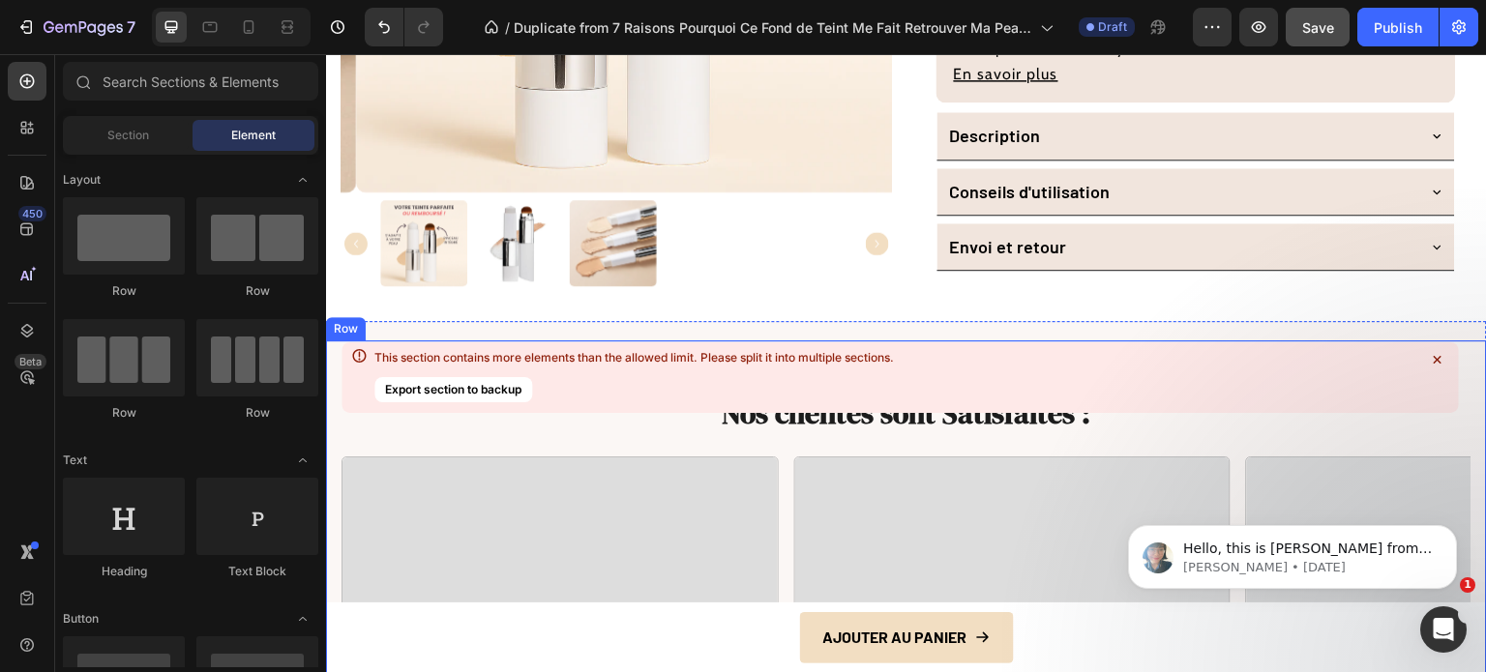
click at [1435, 355] on icon at bounding box center [1436, 359] width 19 height 19
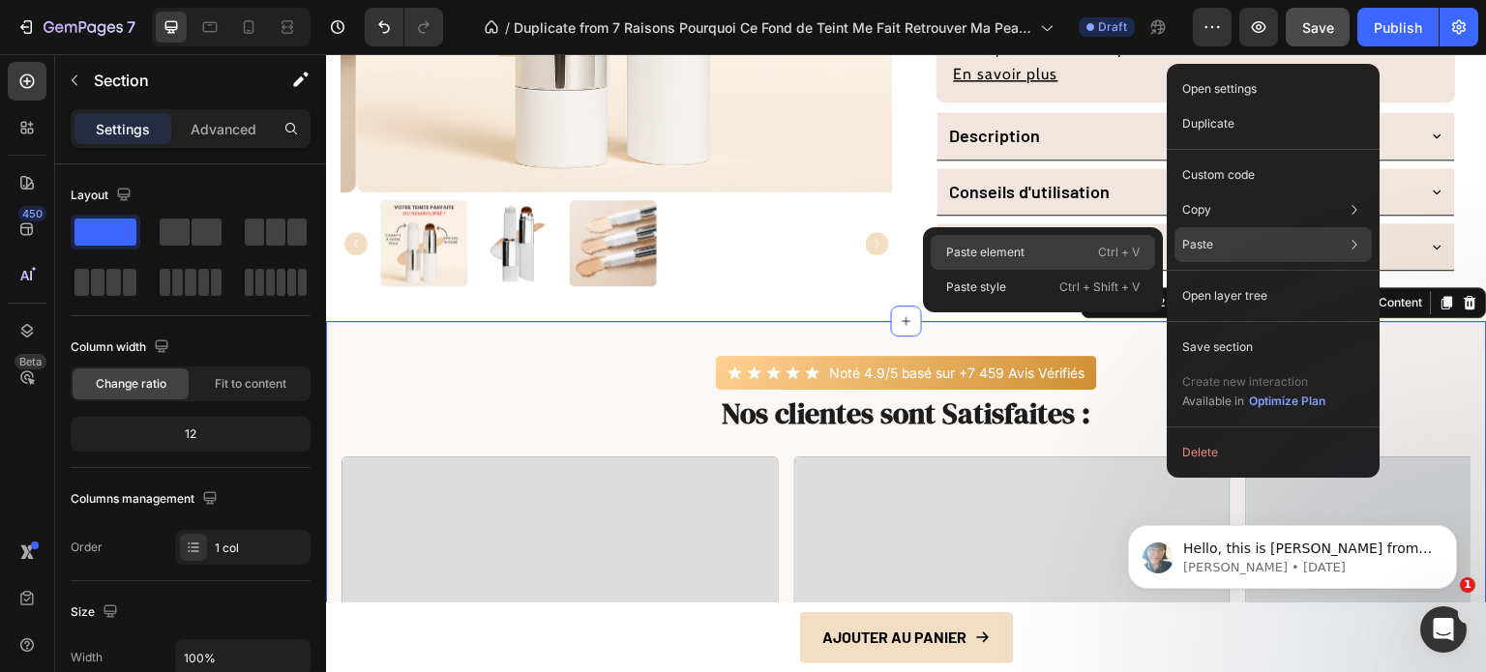
click at [988, 250] on p "Paste element" at bounding box center [985, 252] width 78 height 17
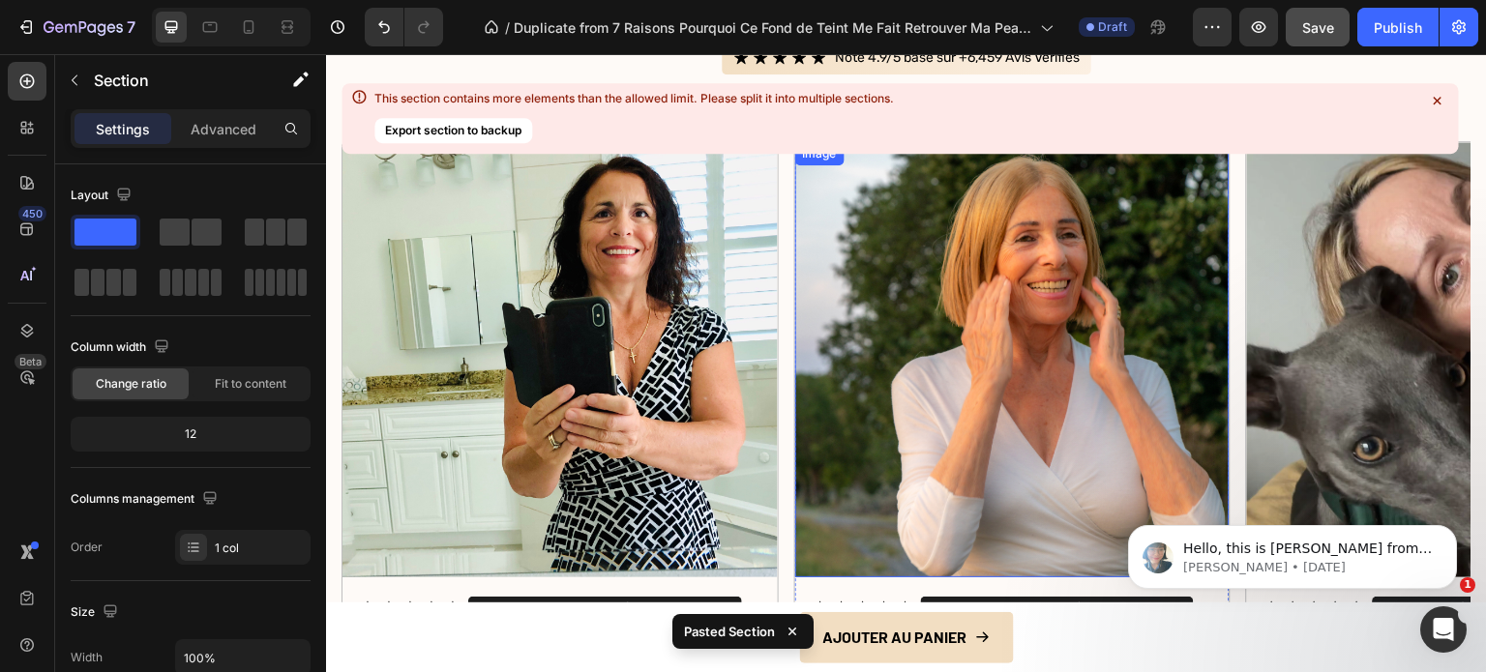
scroll to position [7566, 0]
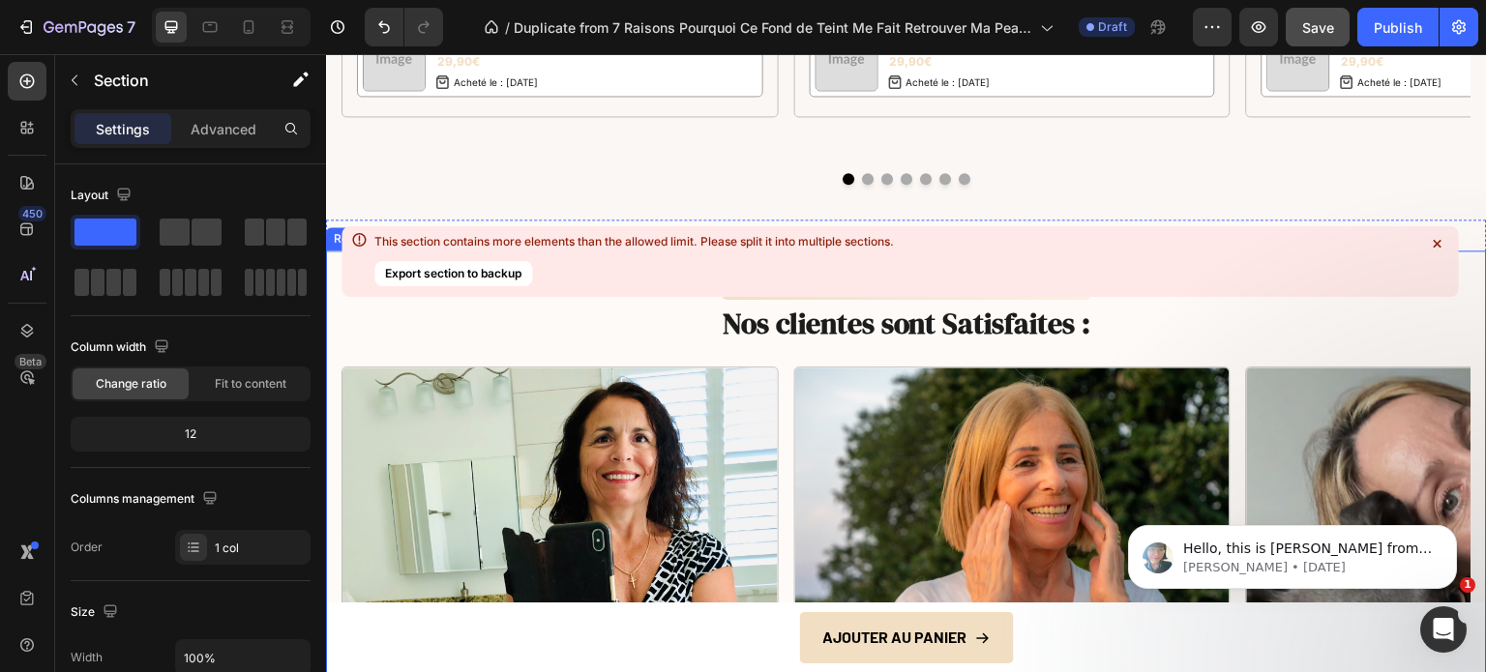
click at [1428, 243] on icon at bounding box center [1436, 243] width 19 height 19
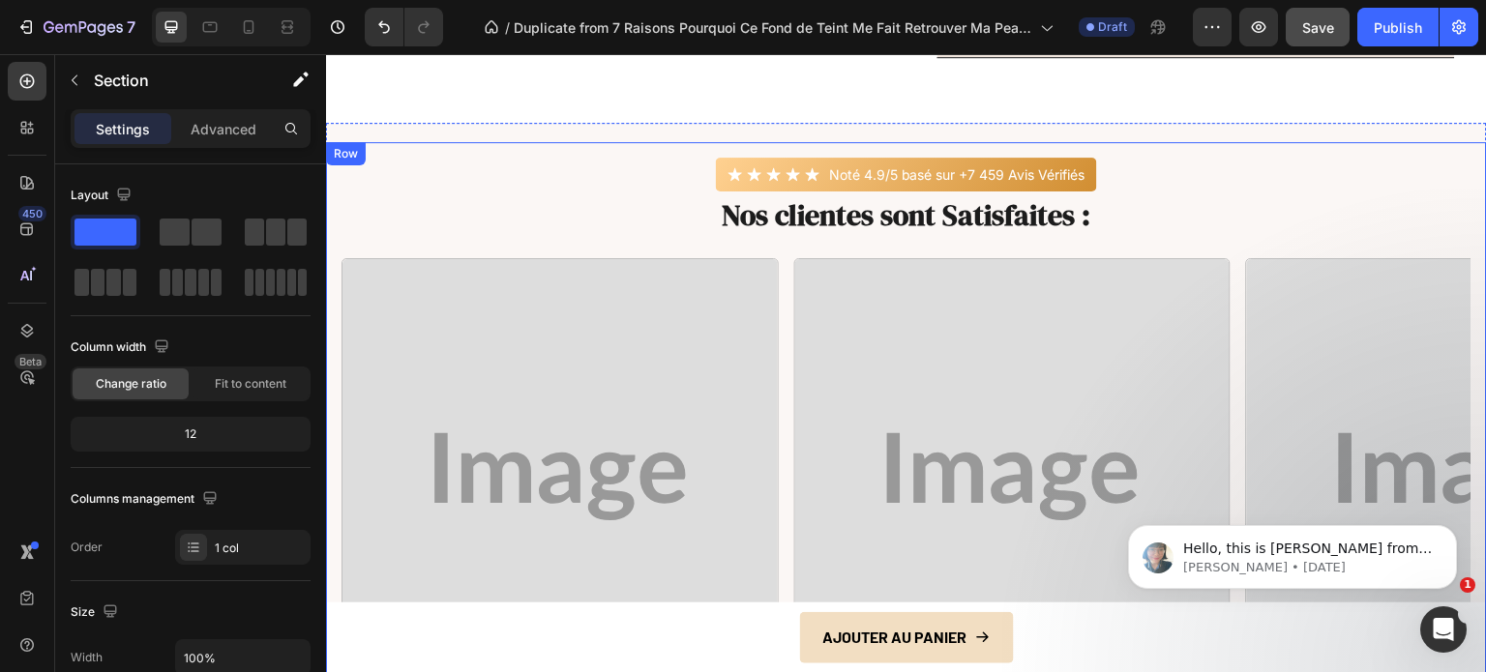
scroll to position [6695, 0]
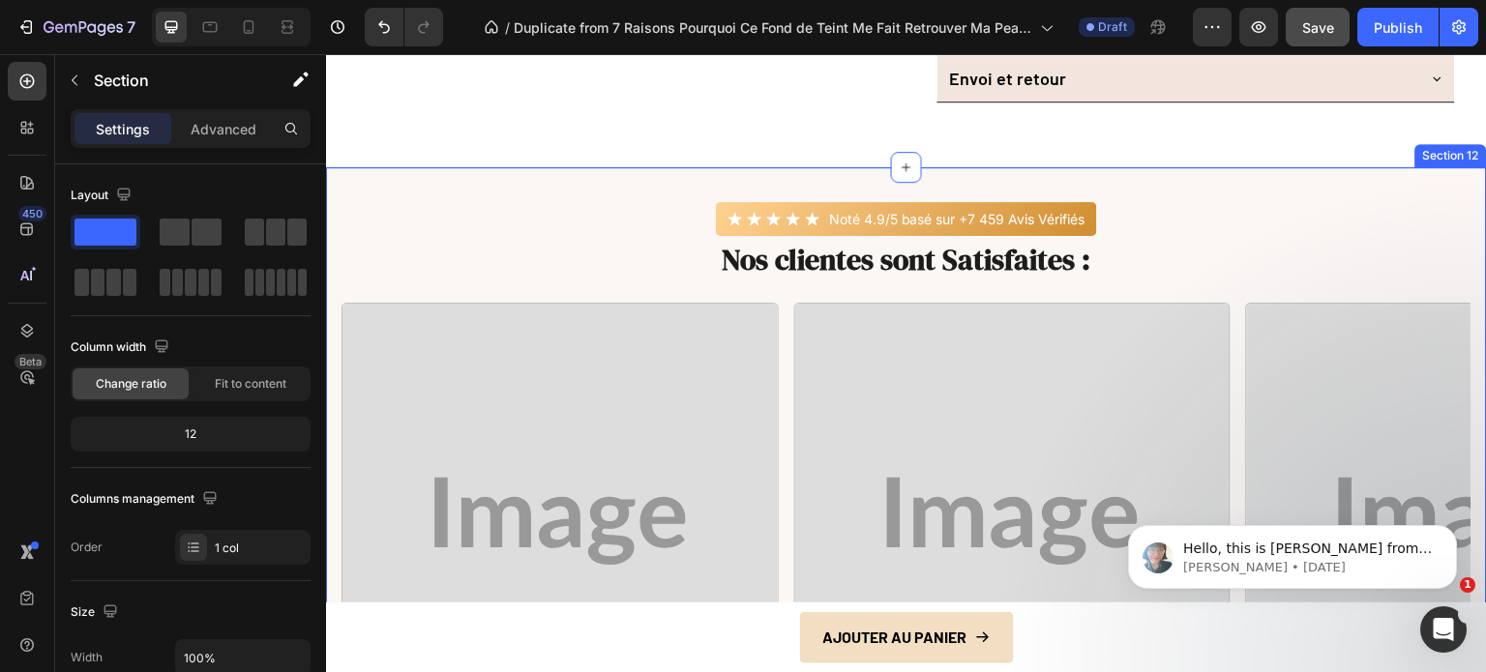
click at [1365, 176] on div "Icon Icon Icon Icon Icon Icon List Noté 4.9/5 basé sur +7 459 Avis Vérifiés Tex…" at bounding box center [906, 628] width 1161 height 923
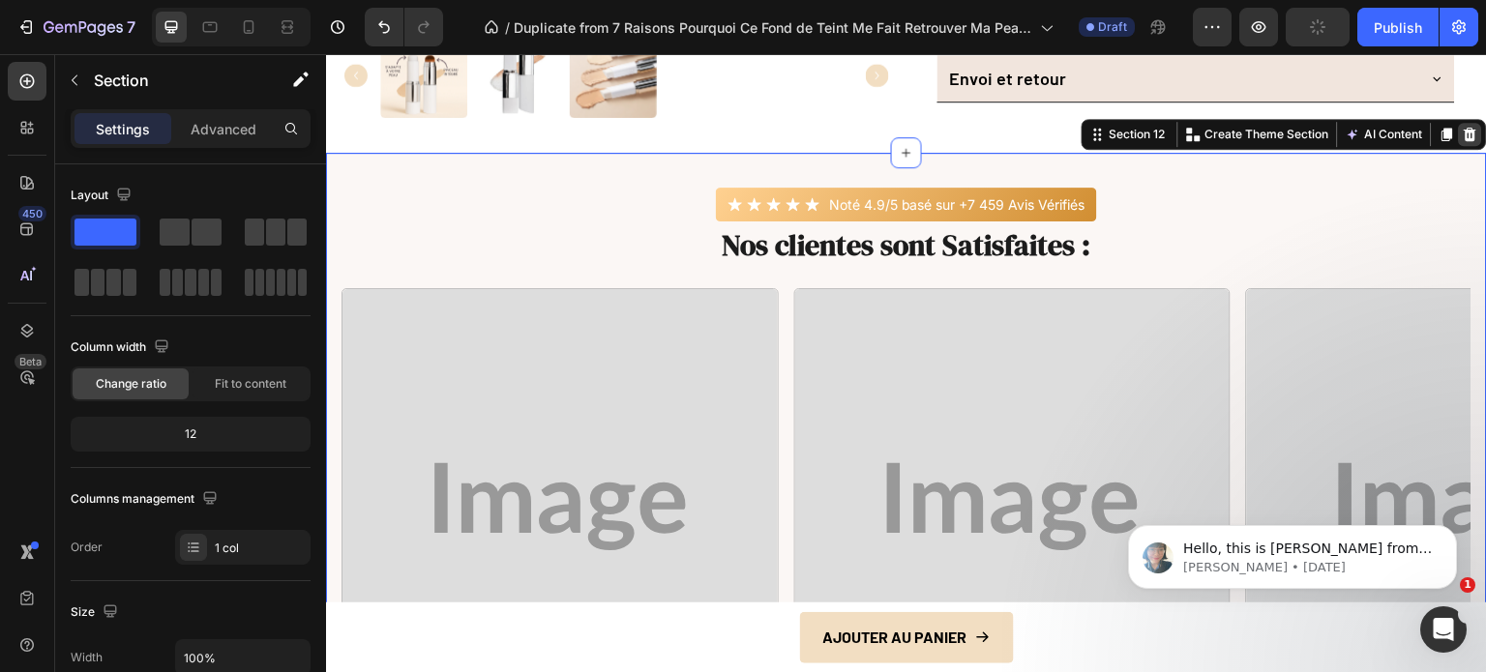
click at [1464, 141] on icon at bounding box center [1470, 135] width 13 height 14
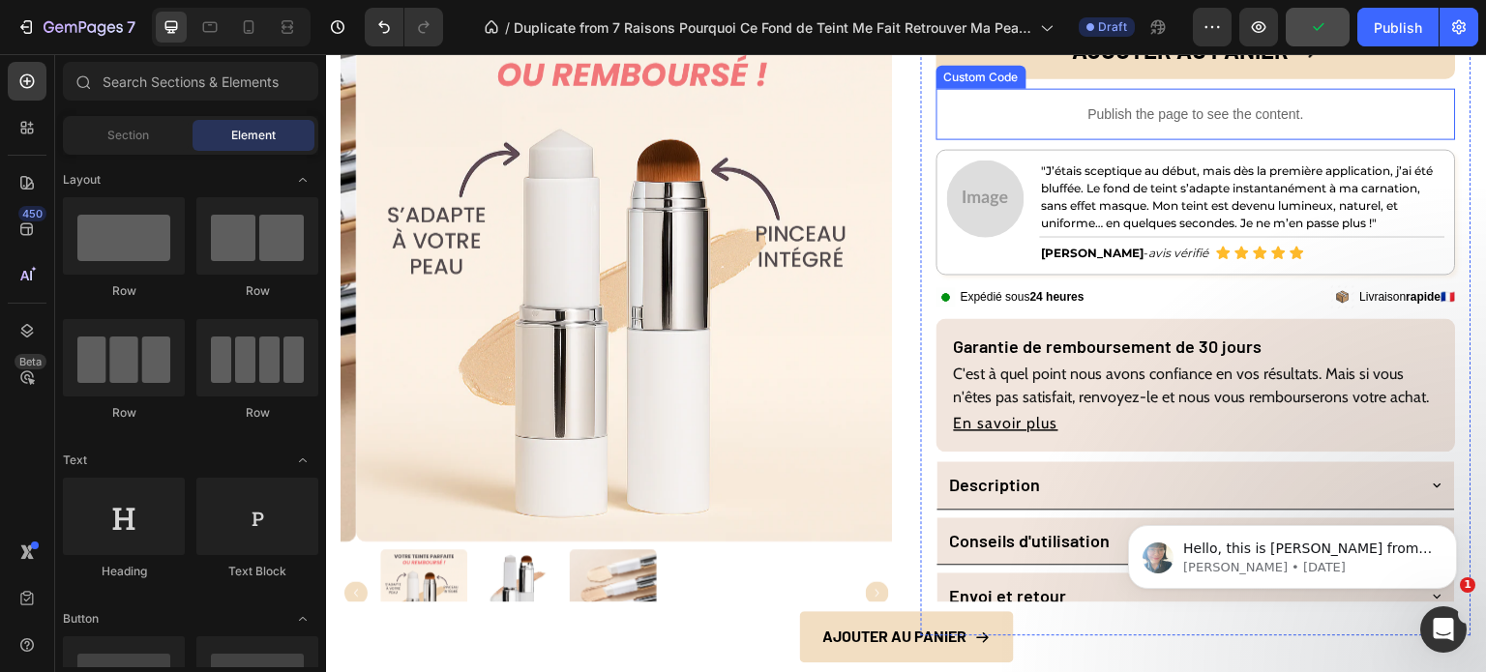
scroll to position [6308, 0]
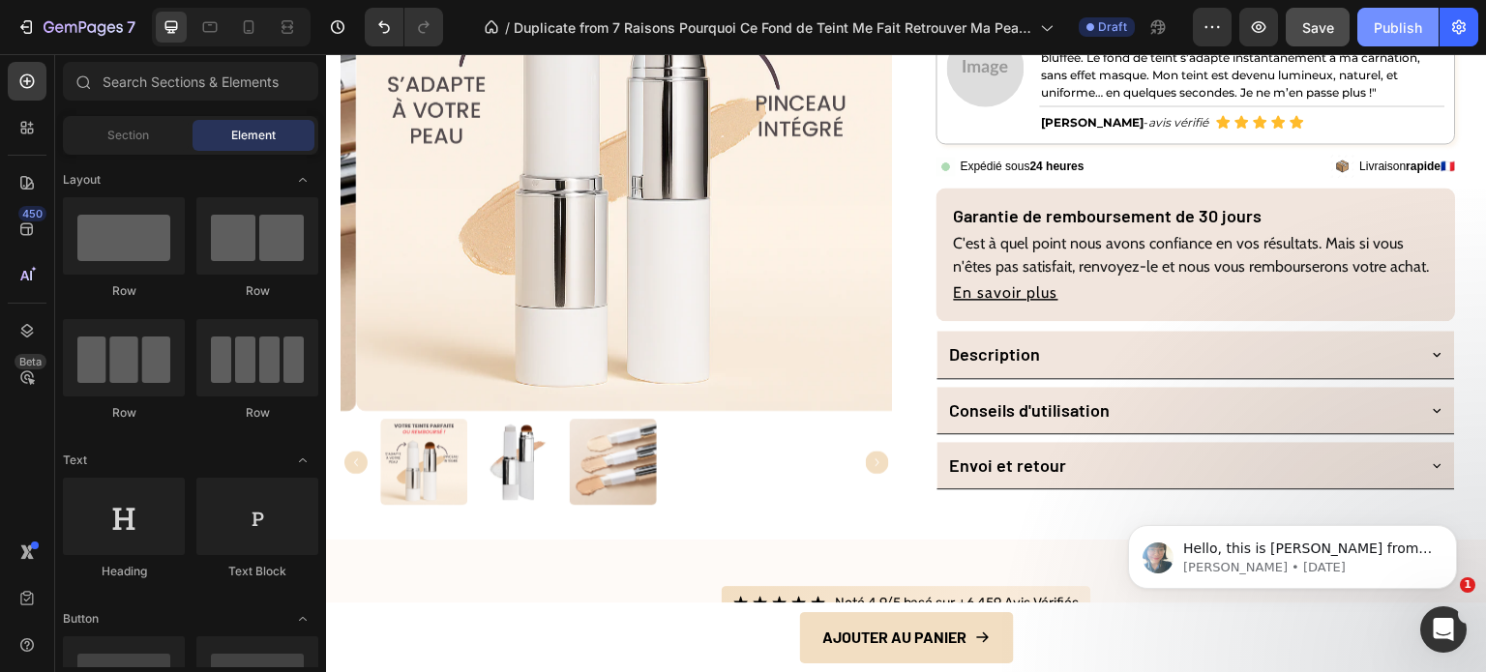
click at [1381, 39] on button "Publish" at bounding box center [1397, 27] width 81 height 39
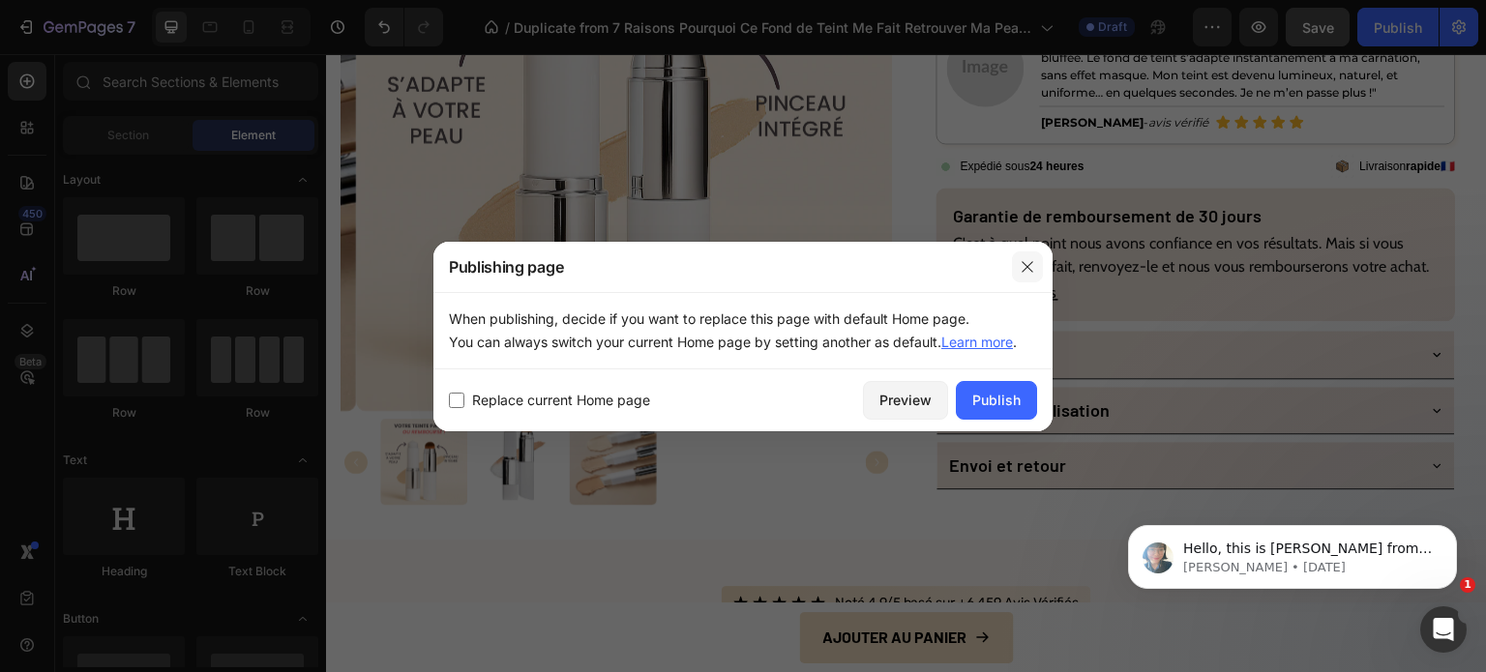
click at [1037, 262] on button "button" at bounding box center [1027, 266] width 31 height 31
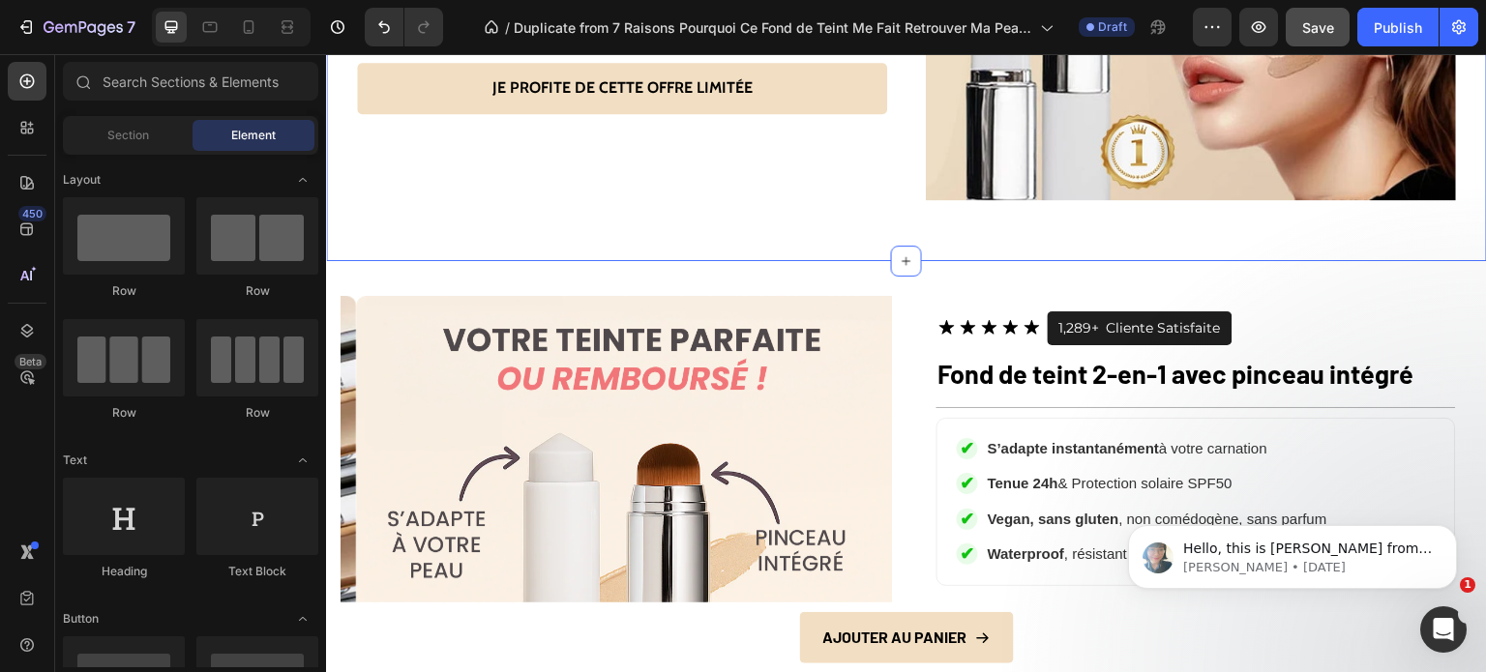
scroll to position [5534, 0]
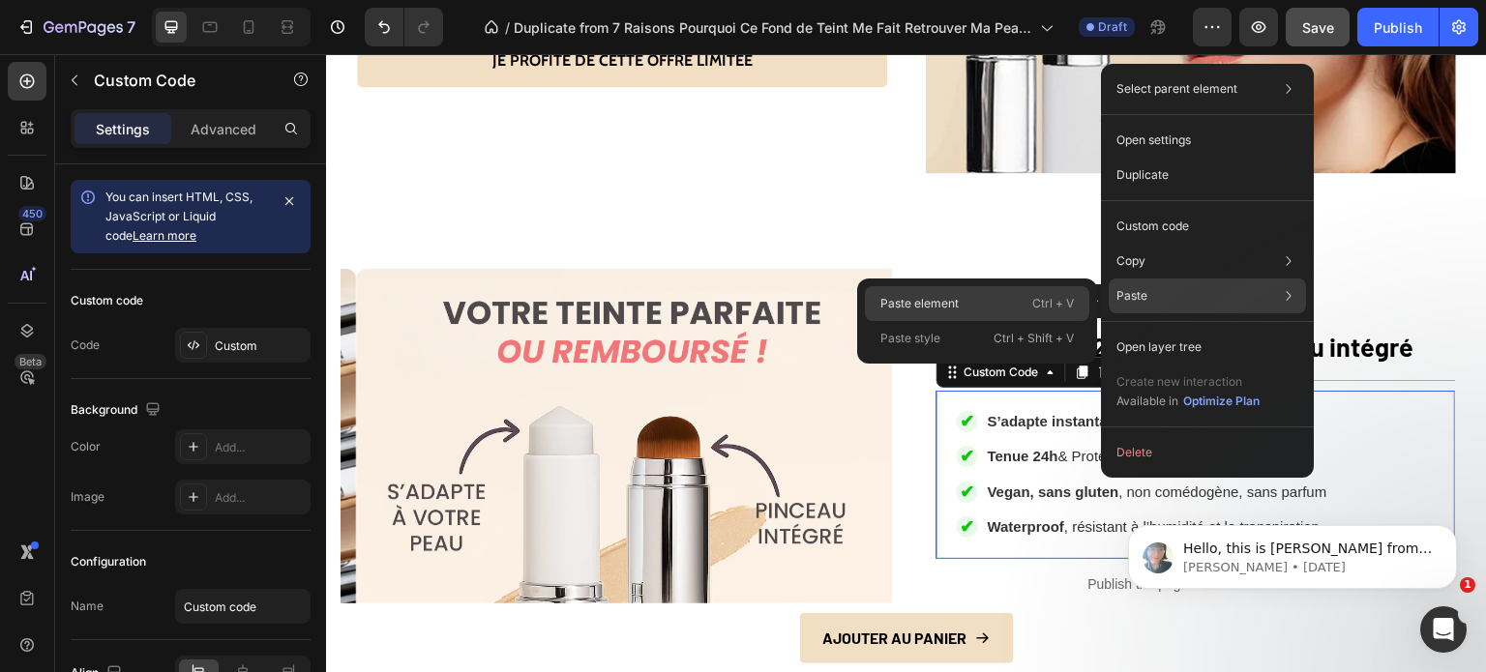
click at [956, 317] on div "Paste element Ctrl + V" at bounding box center [977, 303] width 224 height 35
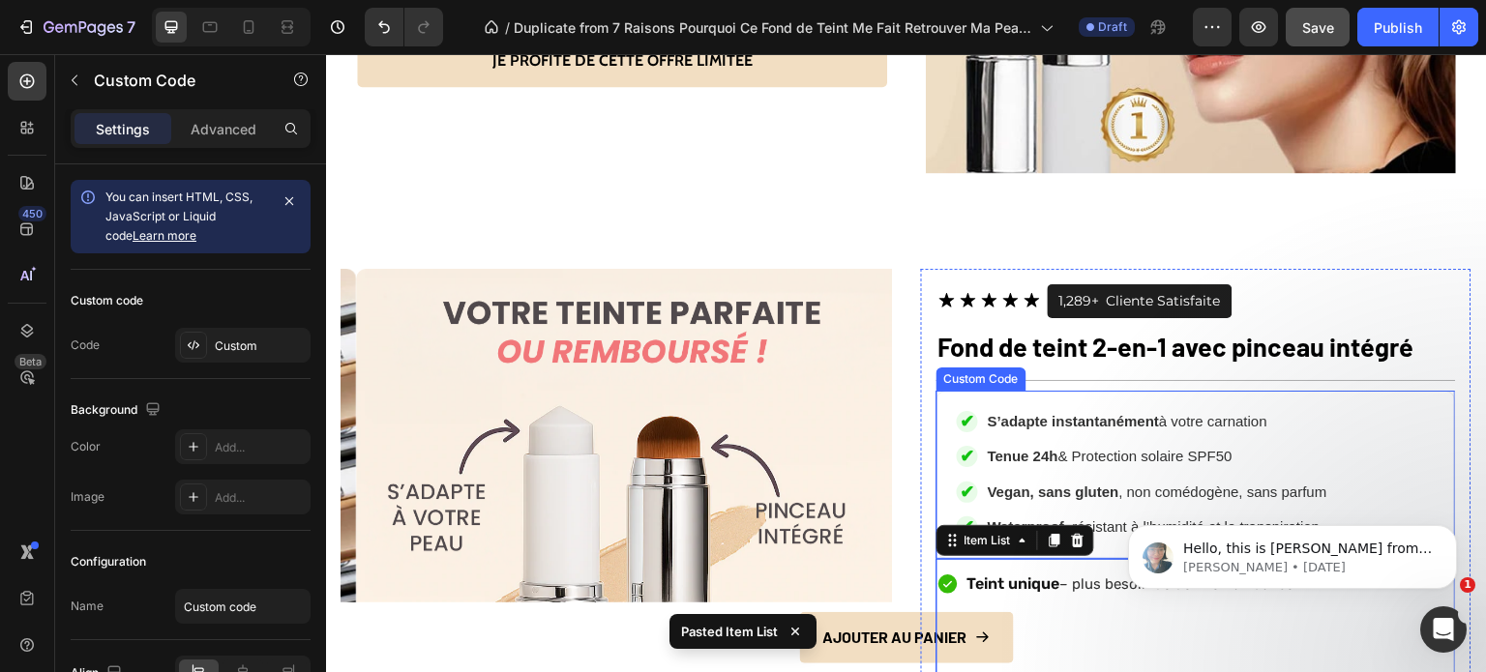
click at [1078, 391] on div "✔ S’adapte instantanément à votre carnation ✔ Tenue 24h & Protection solaire SP…" at bounding box center [1195, 475] width 519 height 168
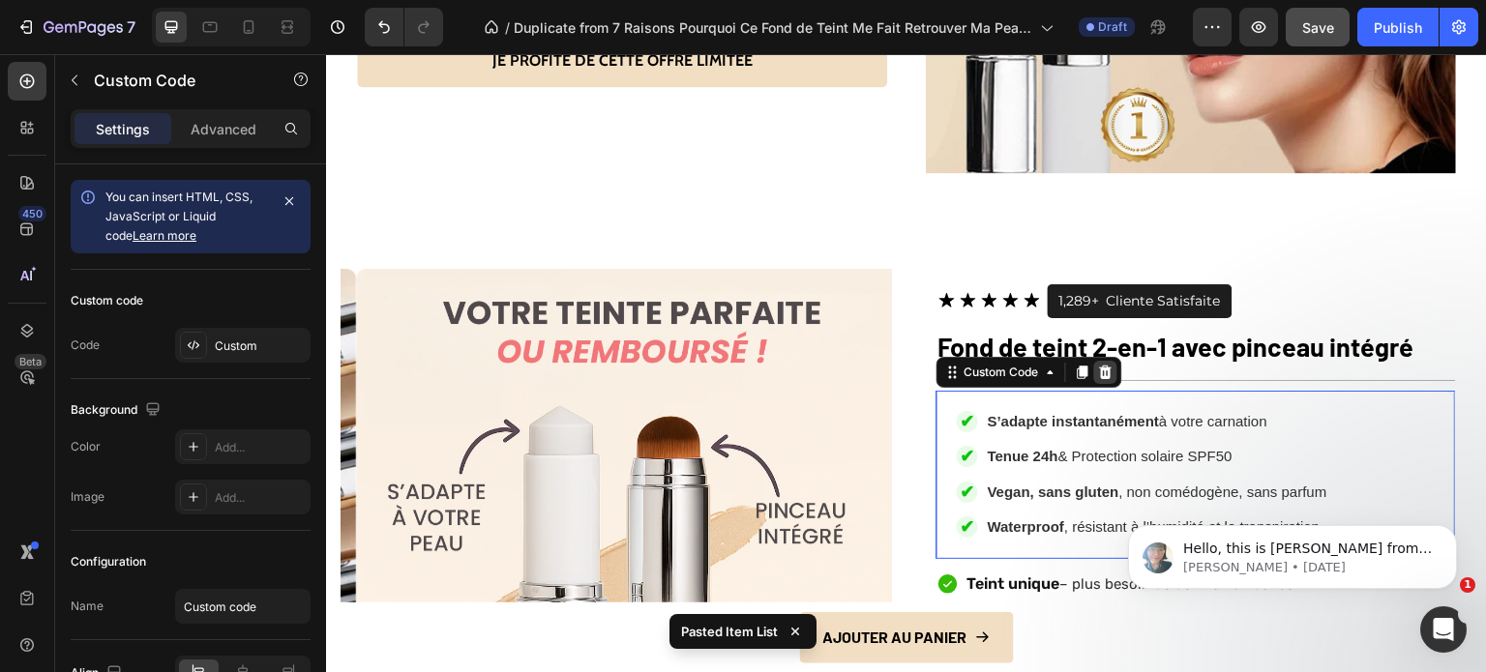
click at [1100, 366] on icon at bounding box center [1106, 373] width 13 height 14
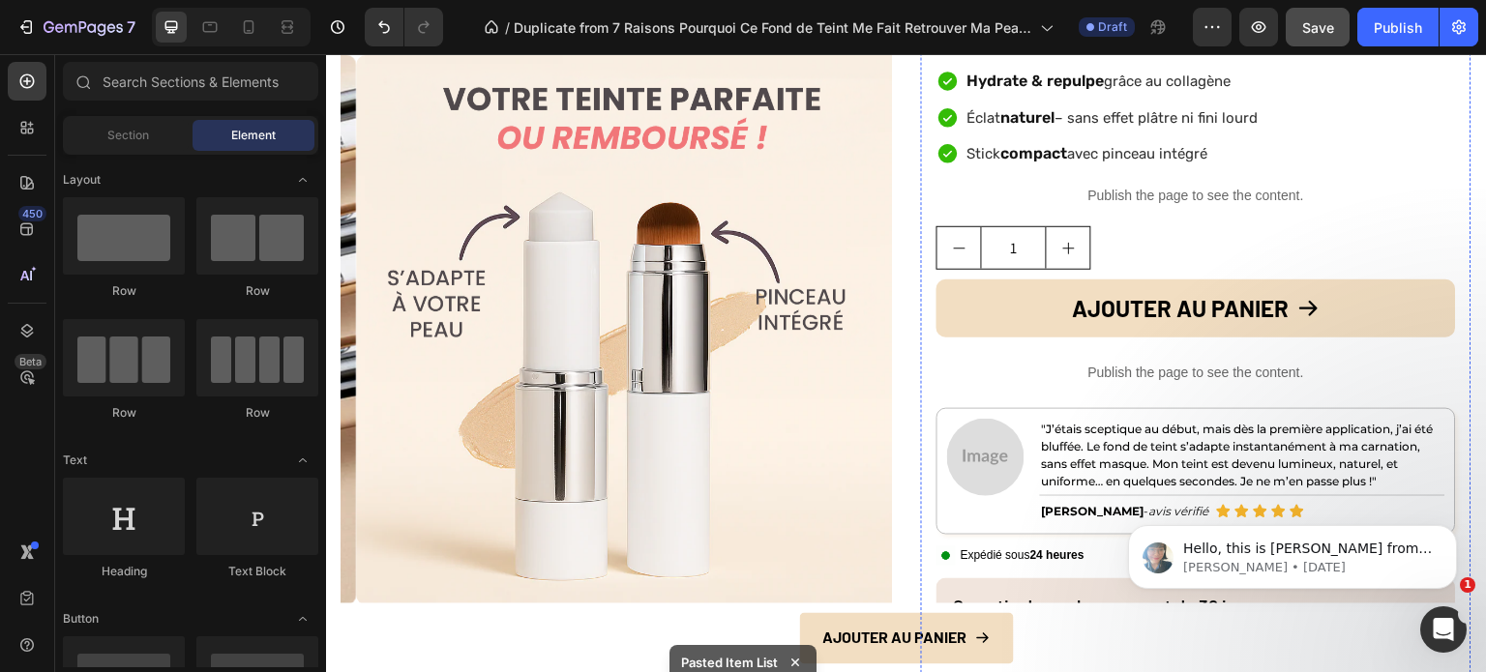
scroll to position [5921, 0]
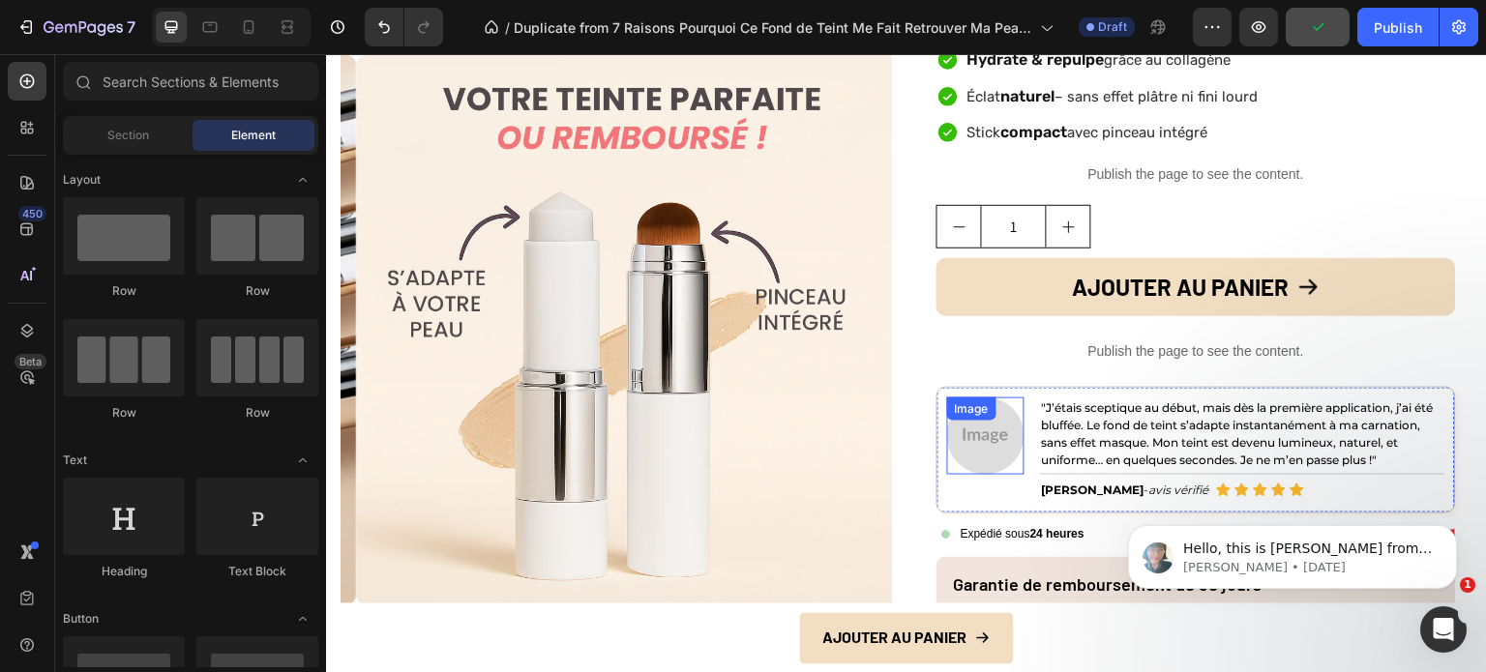
click at [959, 424] on div "Image" at bounding box center [985, 436] width 77 height 77
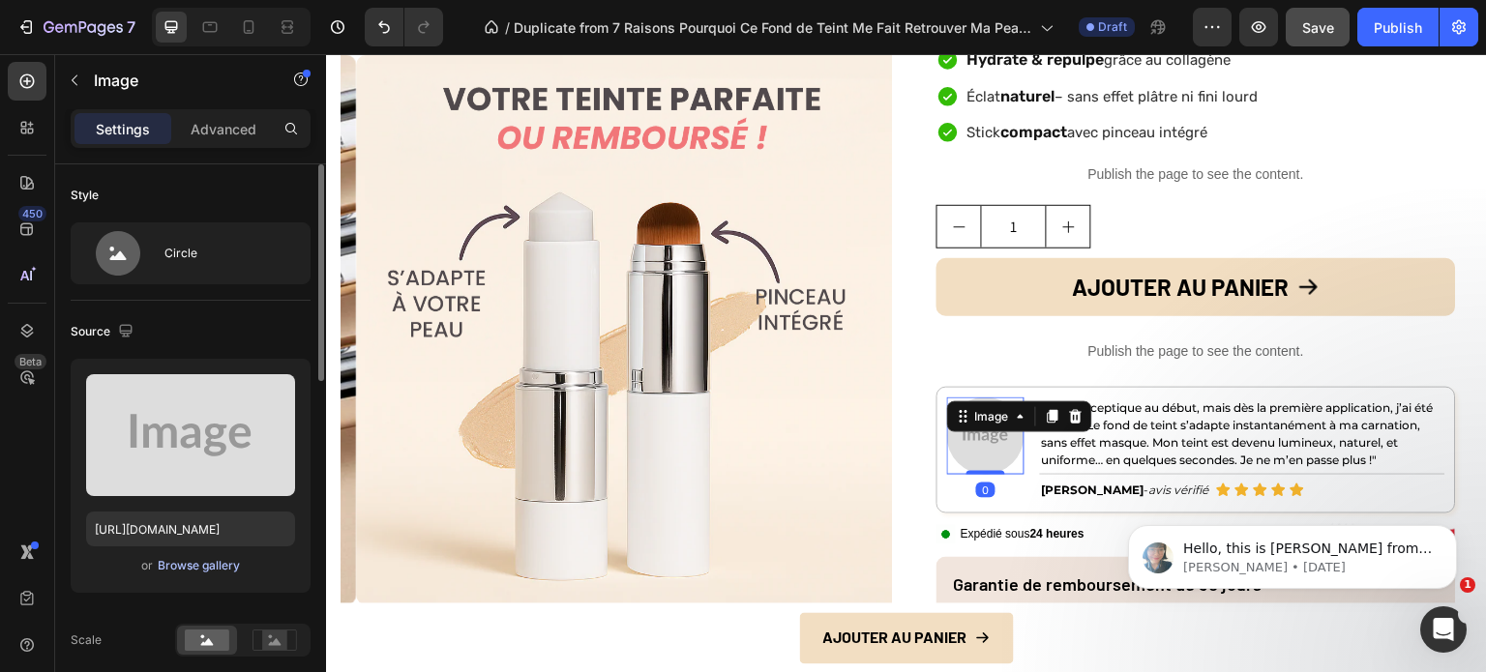
click at [212, 556] on button "Browse gallery" at bounding box center [199, 565] width 84 height 19
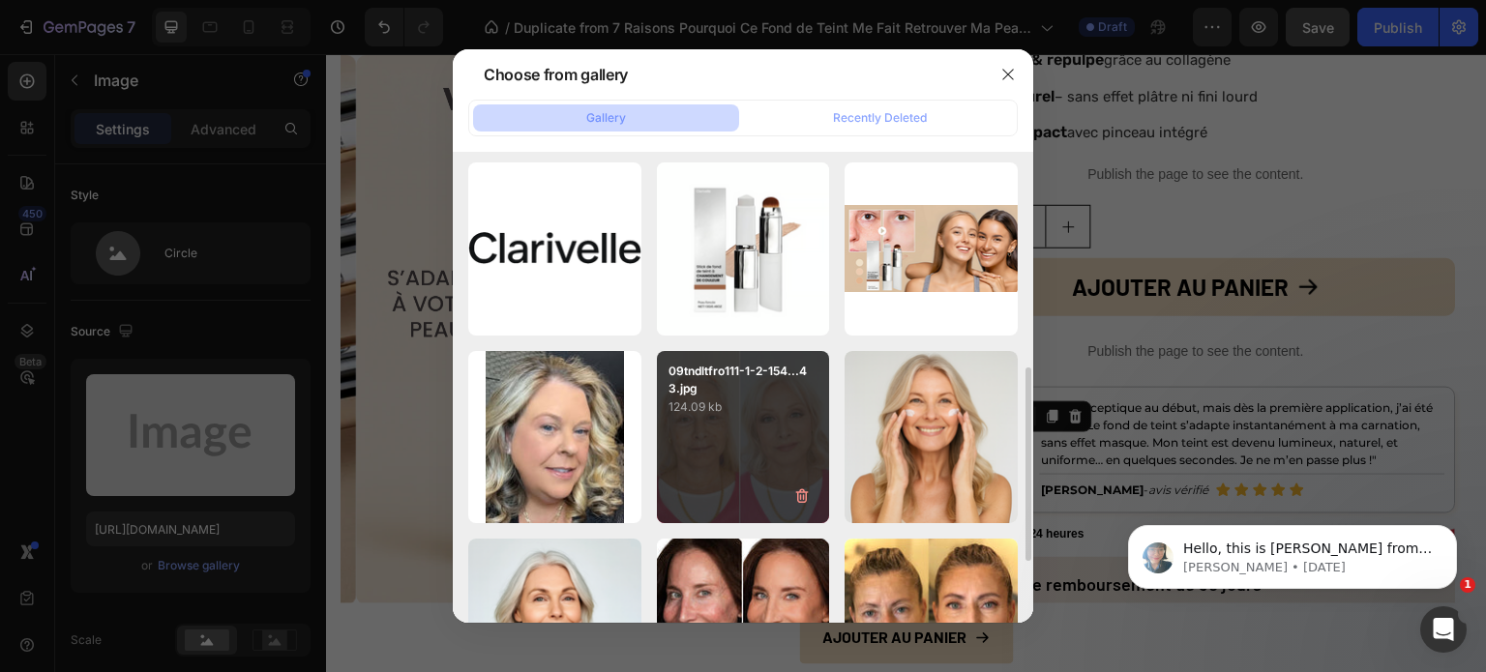
scroll to position [290, 0]
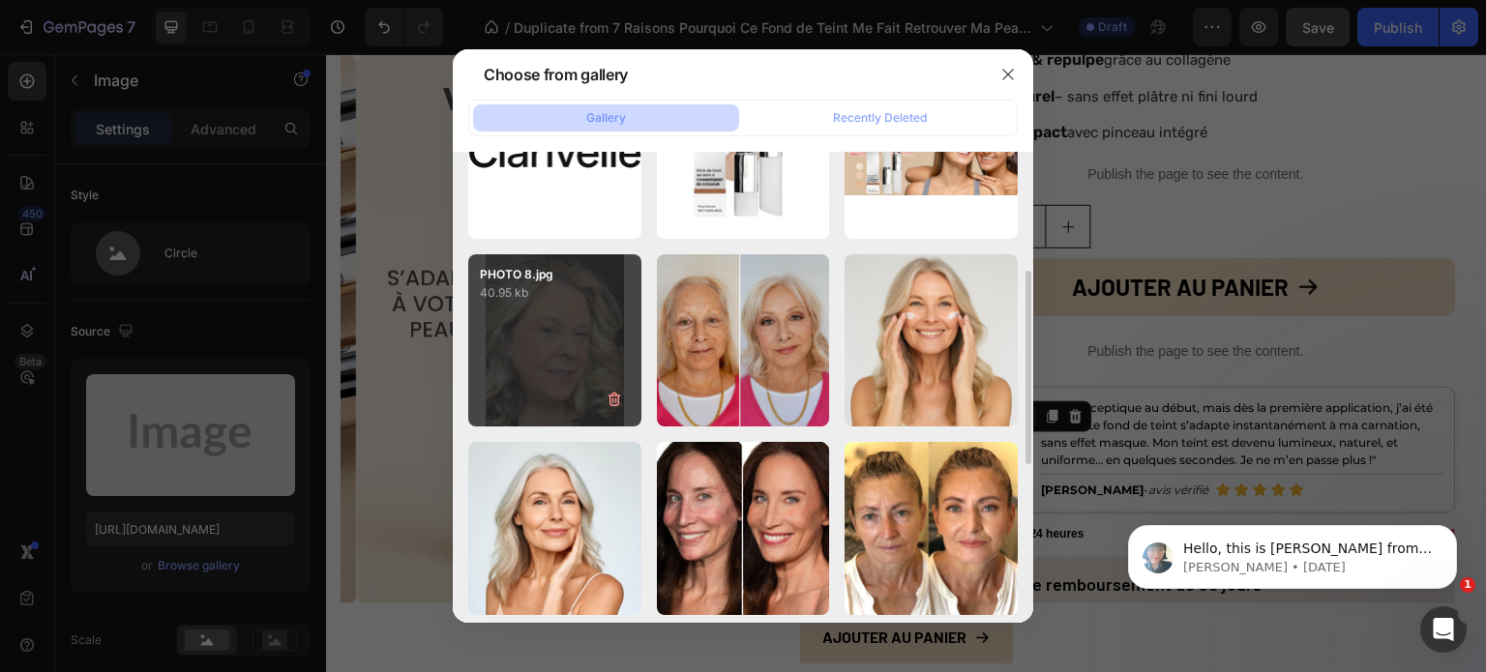
click at [571, 336] on div "PHOTO 8.jpg 40.95 kb" at bounding box center [554, 340] width 173 height 173
type input "[URL][DOMAIN_NAME]"
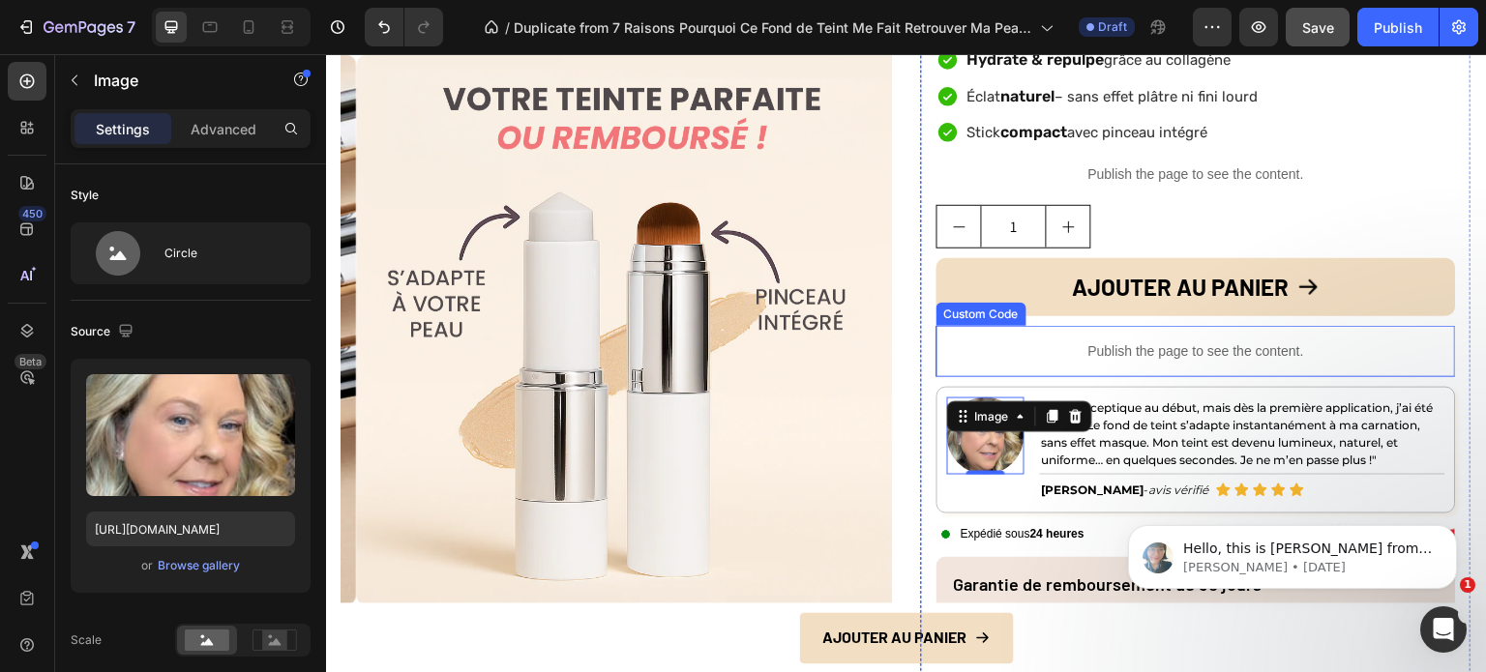
click at [1206, 354] on p "Publish the page to see the content." at bounding box center [1195, 351] width 519 height 20
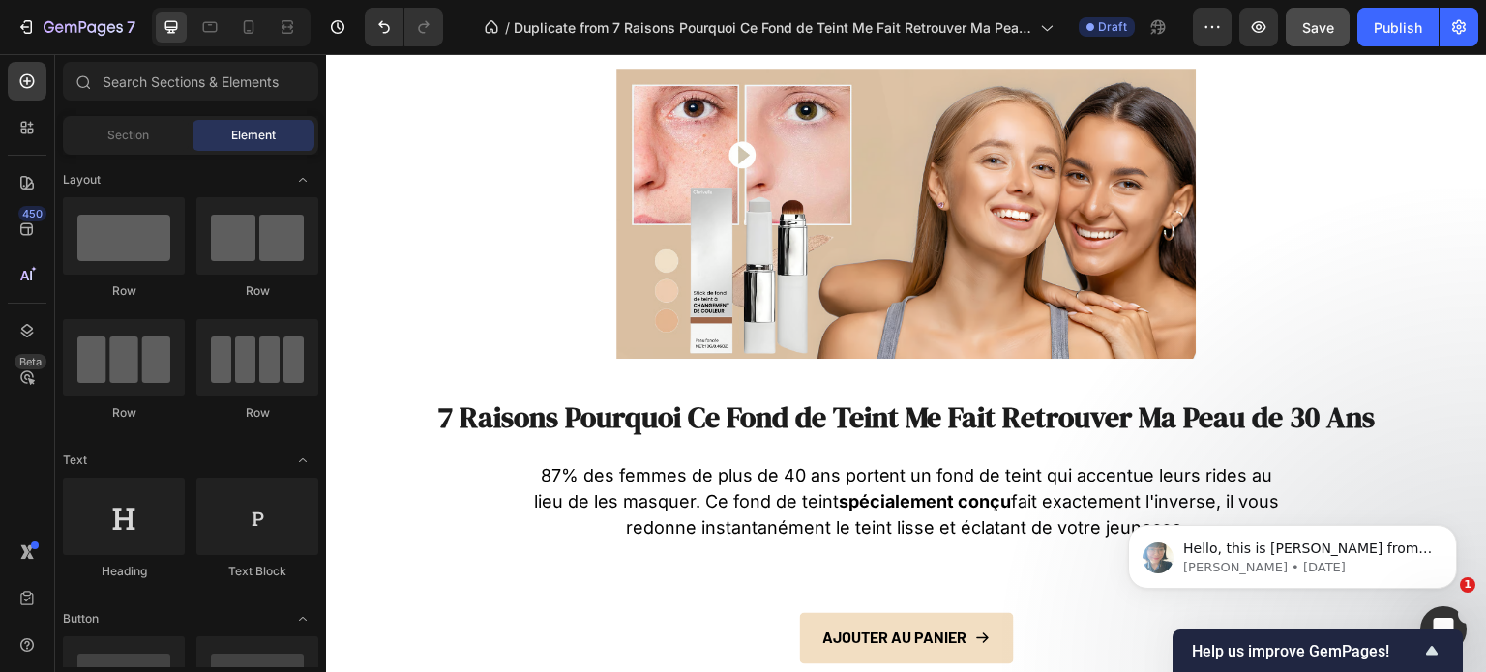
scroll to position [0, 0]
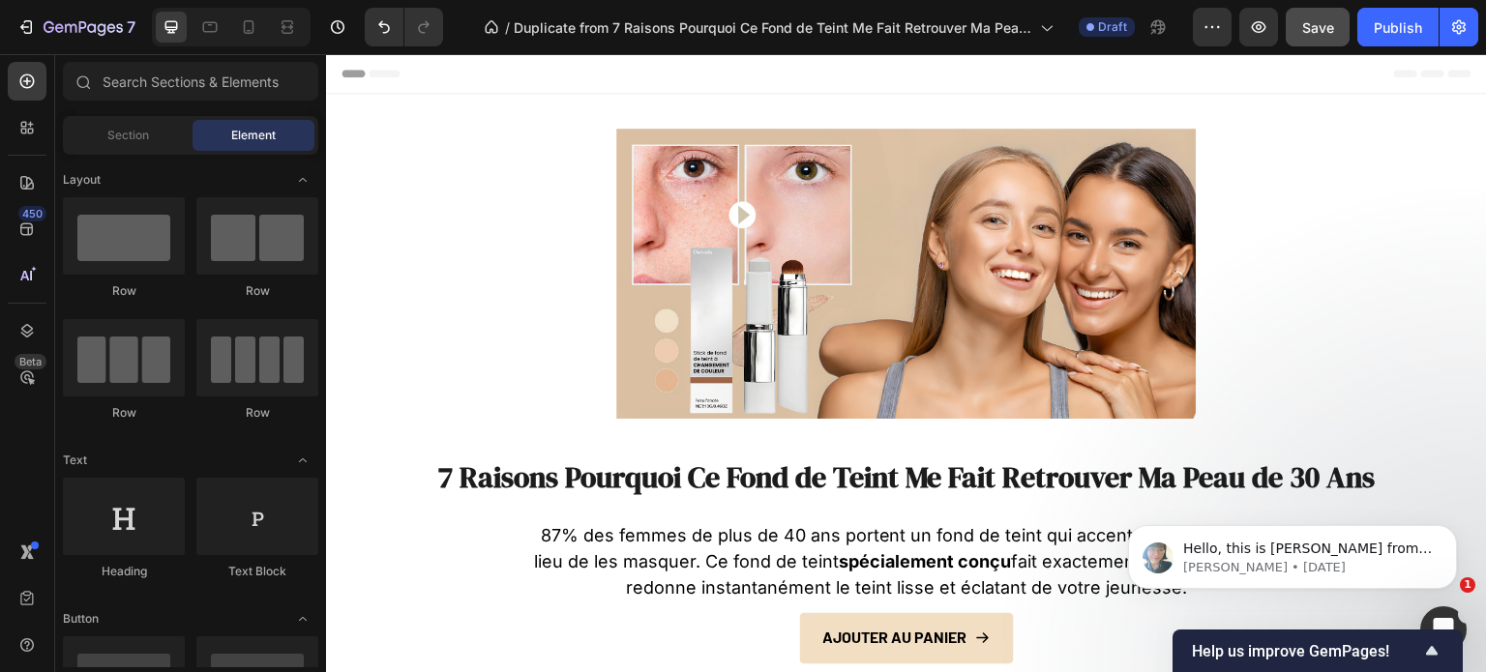
drag, startPoint x: 1479, startPoint y: 624, endPoint x: 1778, endPoint y: 103, distance: 600.1
click at [1390, 34] on div "Publish" at bounding box center [1397, 27] width 48 height 20
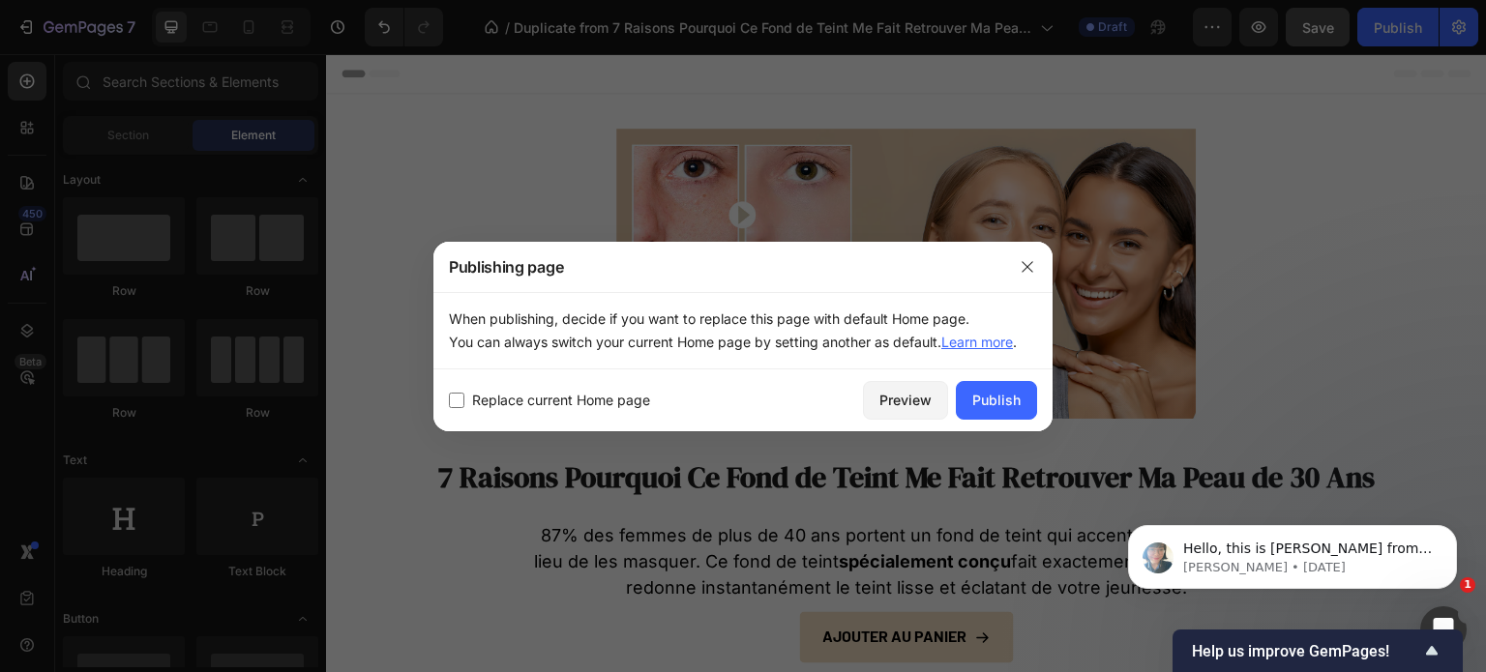
drag, startPoint x: 998, startPoint y: 383, endPoint x: 1010, endPoint y: 278, distance: 106.1
click at [1010, 279] on div "Publishing page When publishing, decide if you want to replace this page with d…" at bounding box center [742, 337] width 619 height 190
click at [1025, 262] on icon "button" at bounding box center [1026, 266] width 15 height 15
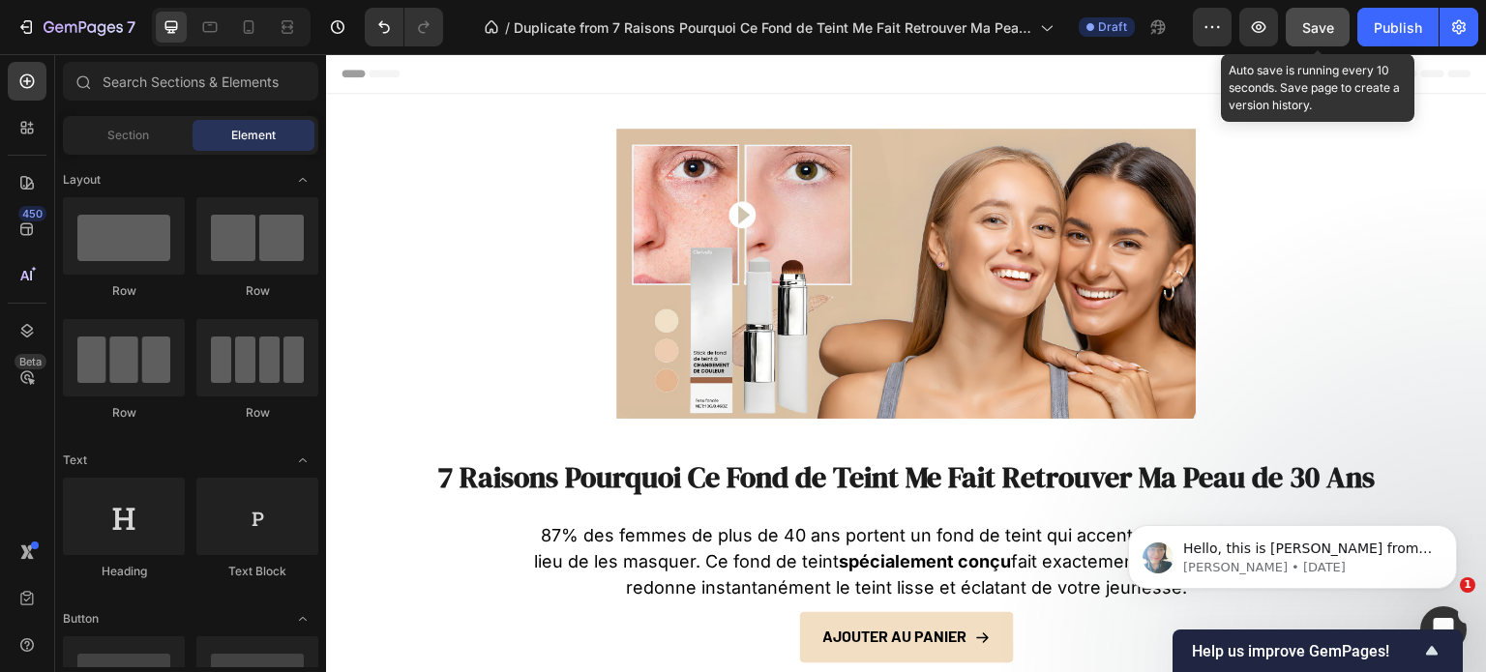
click at [1304, 36] on button "Save" at bounding box center [1317, 27] width 64 height 39
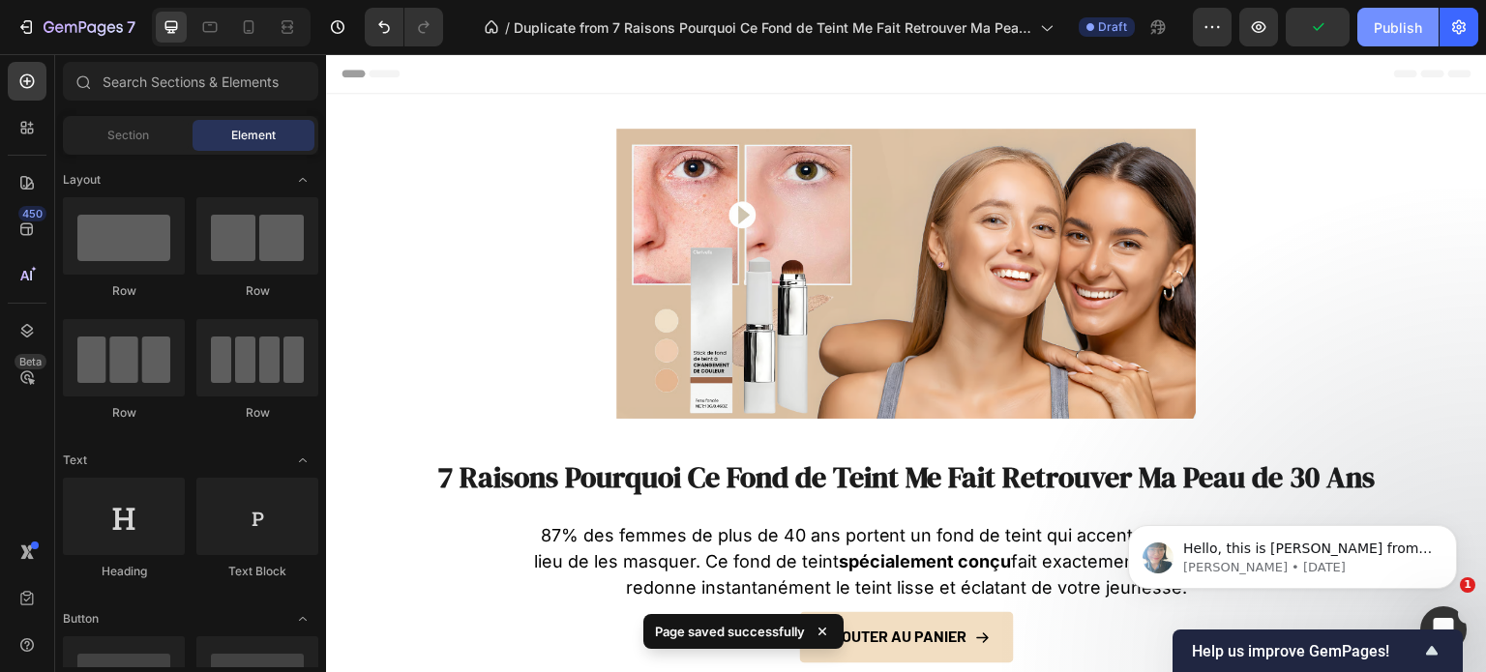
click at [1372, 25] on button "Publish" at bounding box center [1397, 27] width 81 height 39
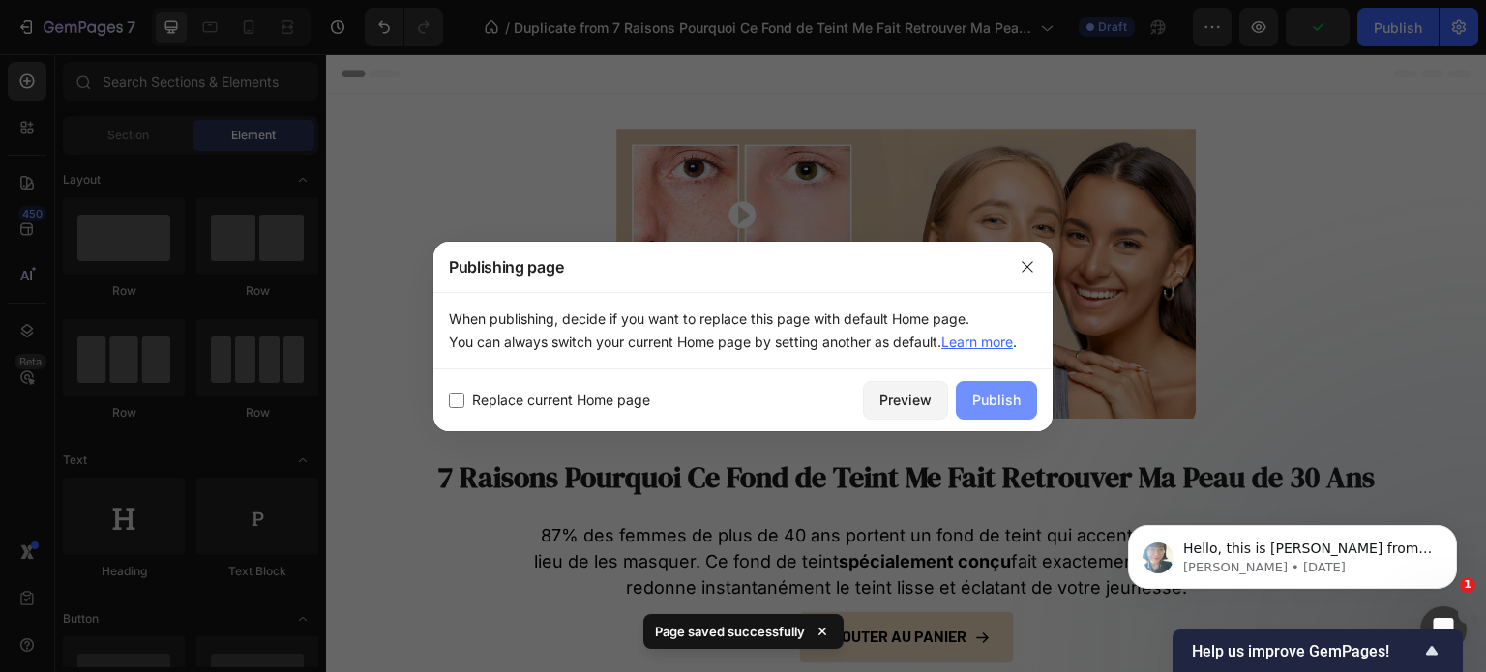
click at [992, 398] on div "Publish" at bounding box center [996, 400] width 48 height 20
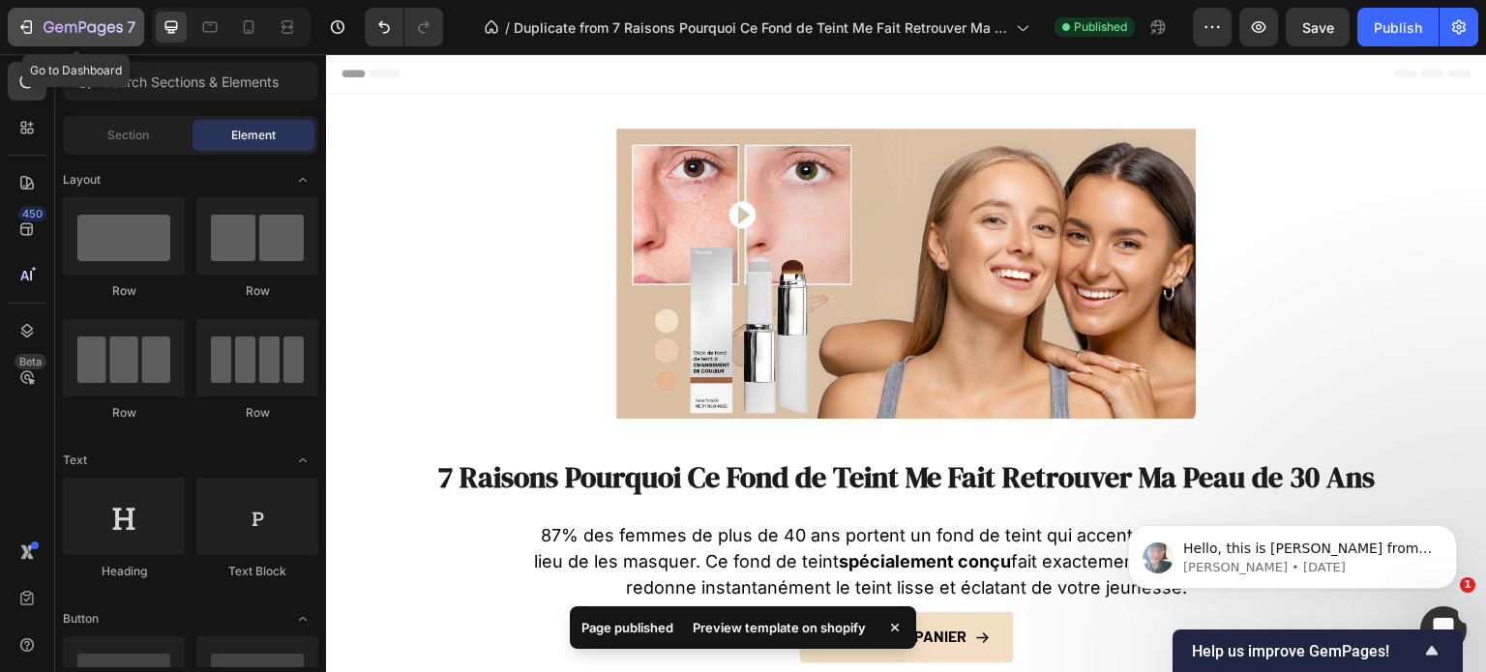
click at [36, 42] on button "7" at bounding box center [76, 27] width 136 height 39
